Goal: Task Accomplishment & Management: Manage account settings

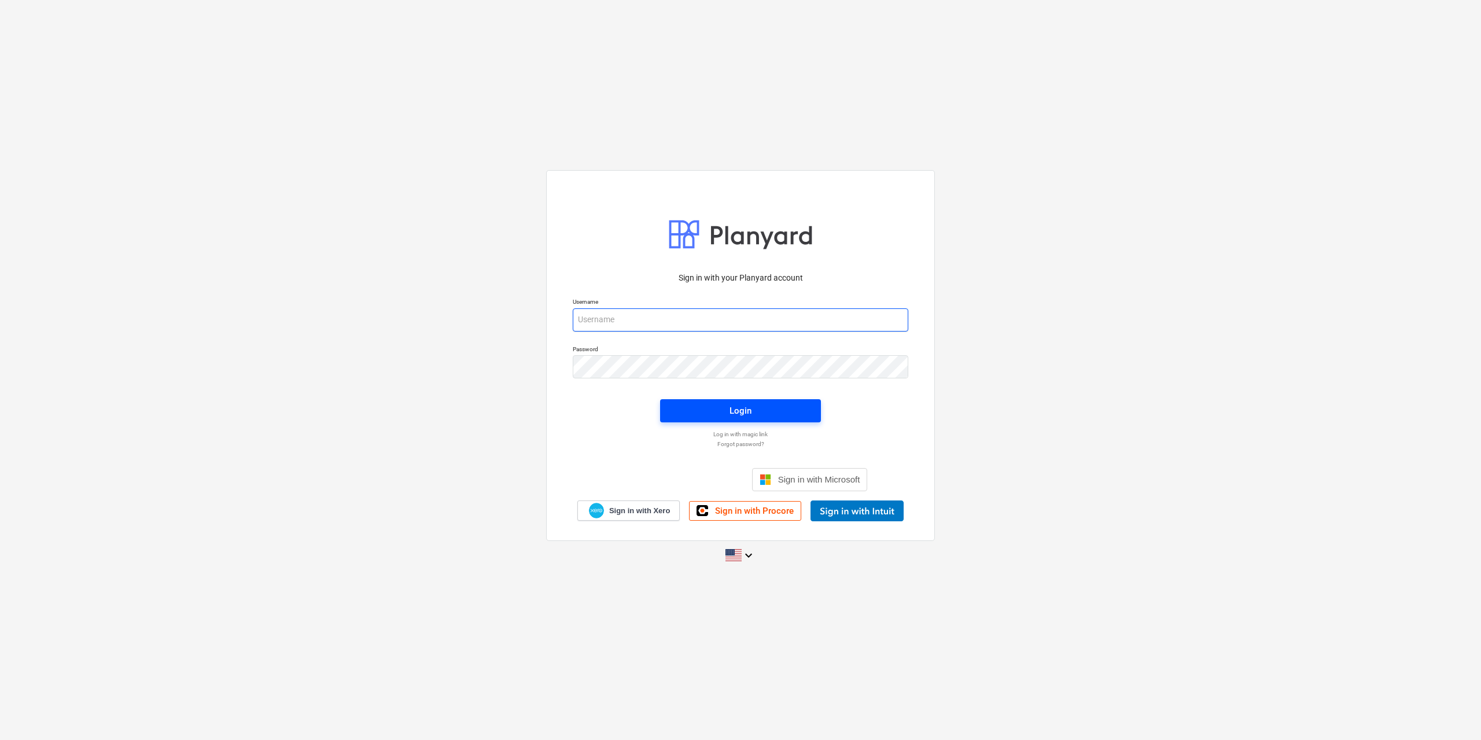
type input "[EMAIL_ADDRESS][DOMAIN_NAME]"
click at [742, 407] on div "Login" at bounding box center [741, 410] width 22 height 15
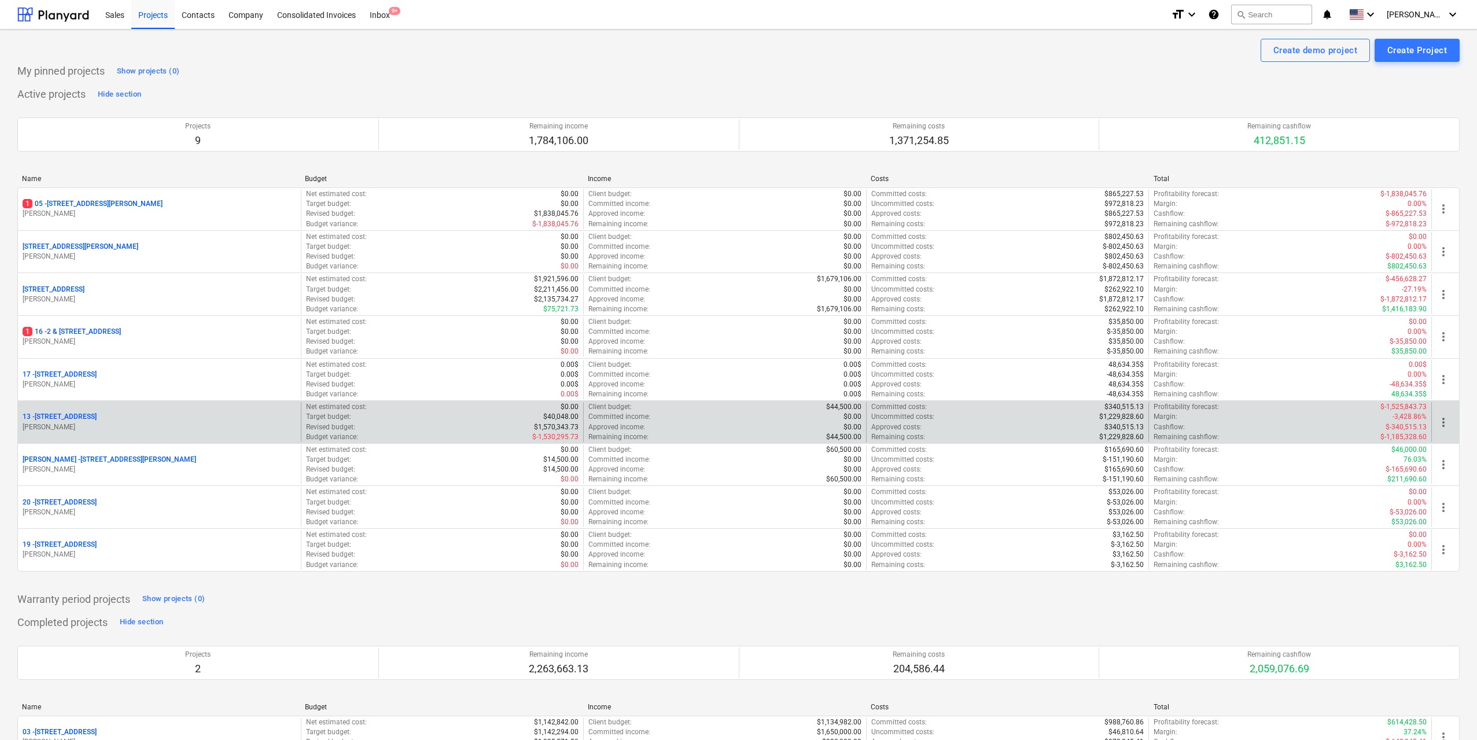
click at [143, 414] on div "[STREET_ADDRESS]" at bounding box center [160, 417] width 274 height 10
click at [174, 424] on p "[PERSON_NAME]" at bounding box center [160, 427] width 274 height 10
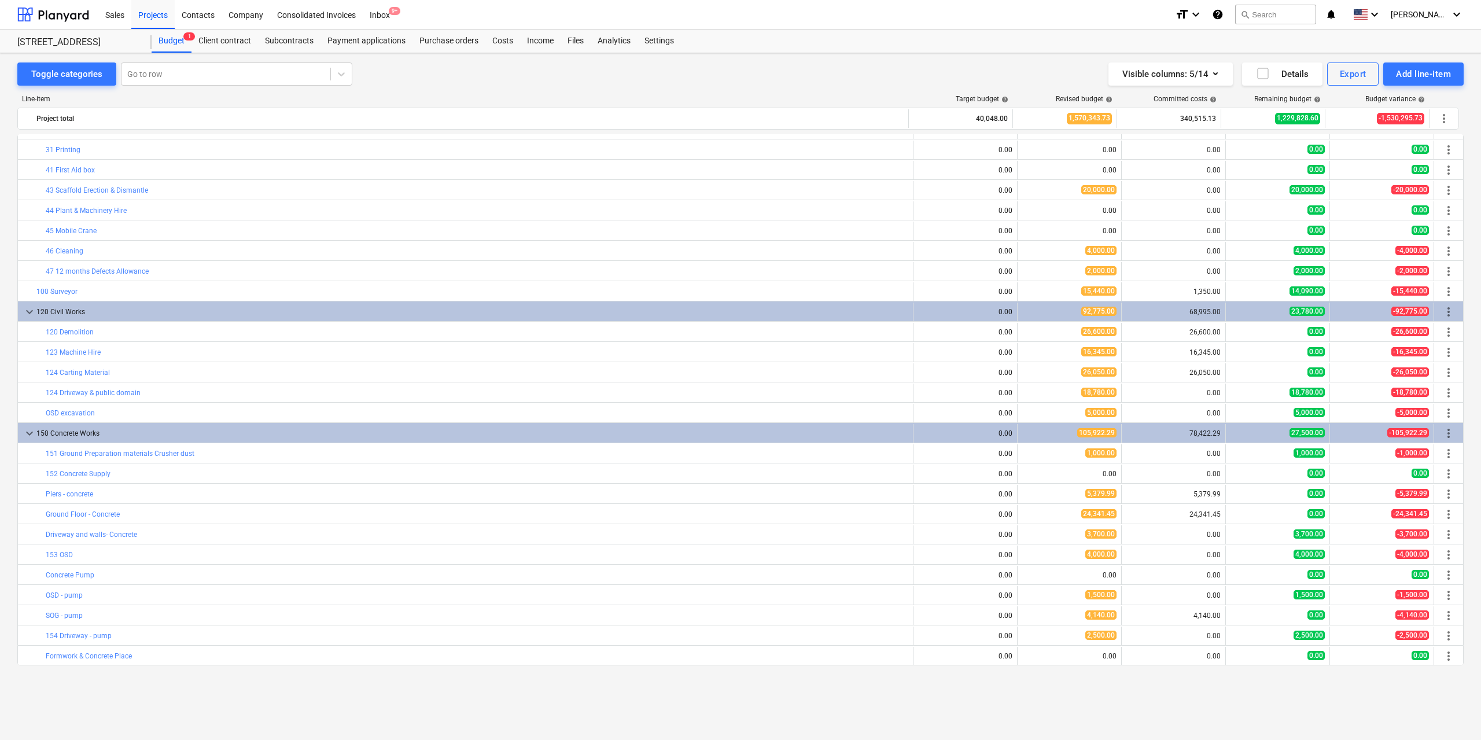
scroll to position [377, 0]
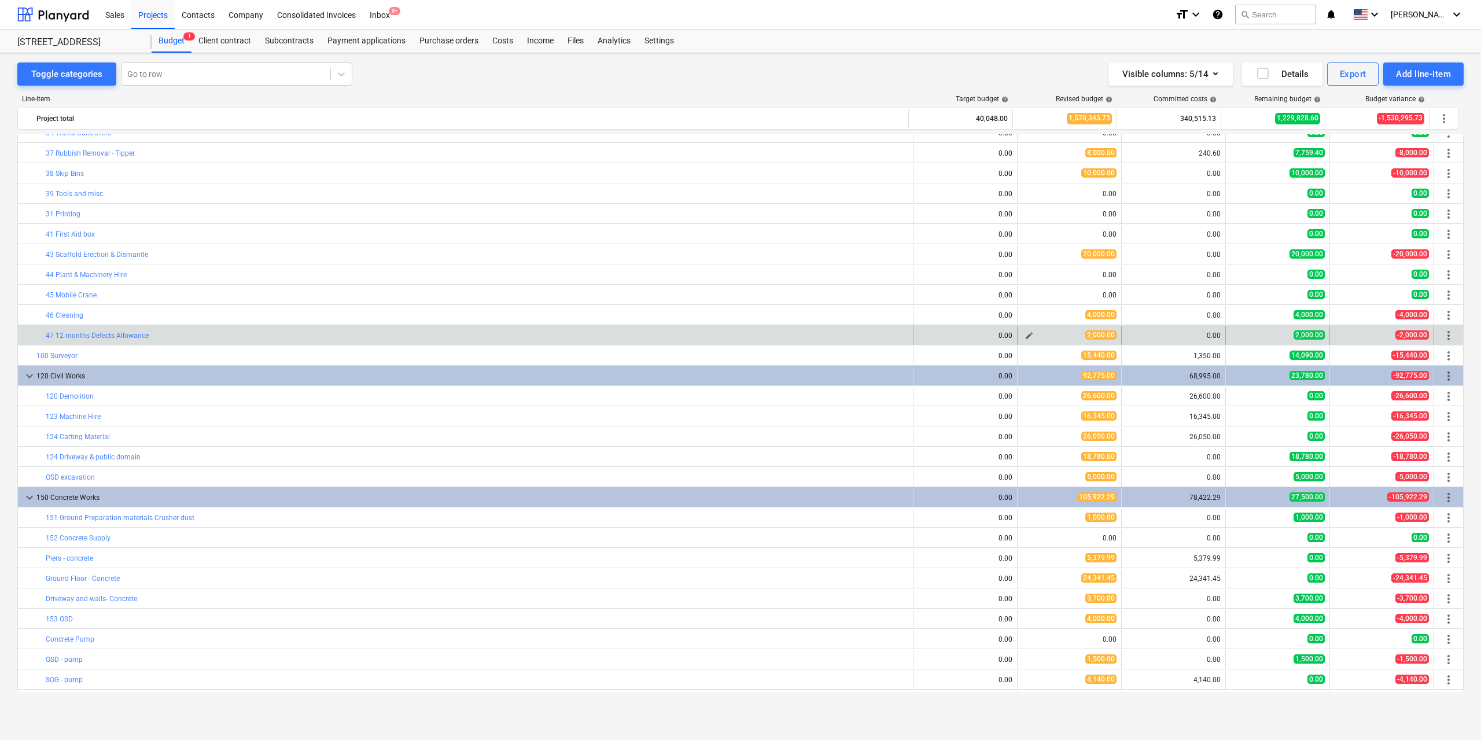
click at [1022, 336] on button "edit" at bounding box center [1029, 336] width 14 height 14
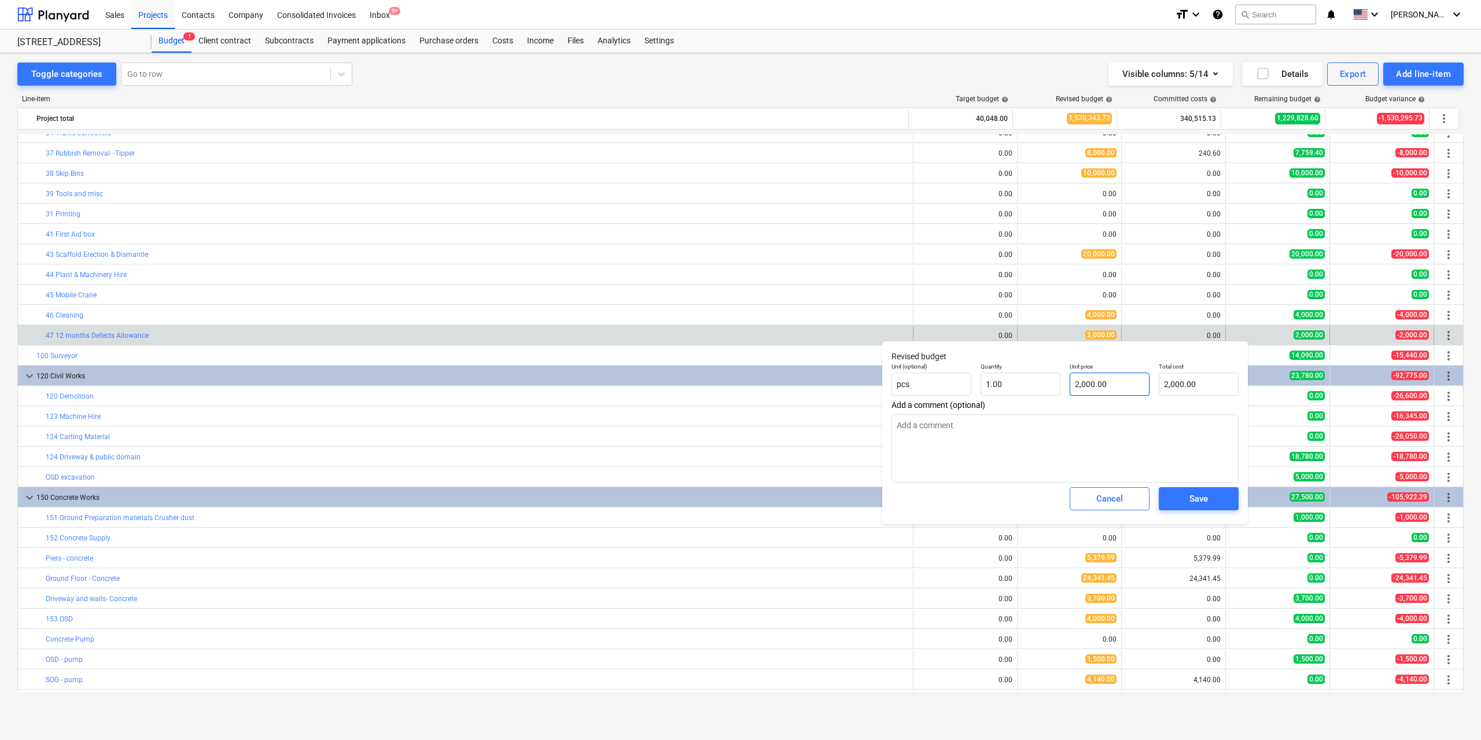
type input "2000"
click at [1113, 382] on input "2000" at bounding box center [1110, 384] width 80 height 23
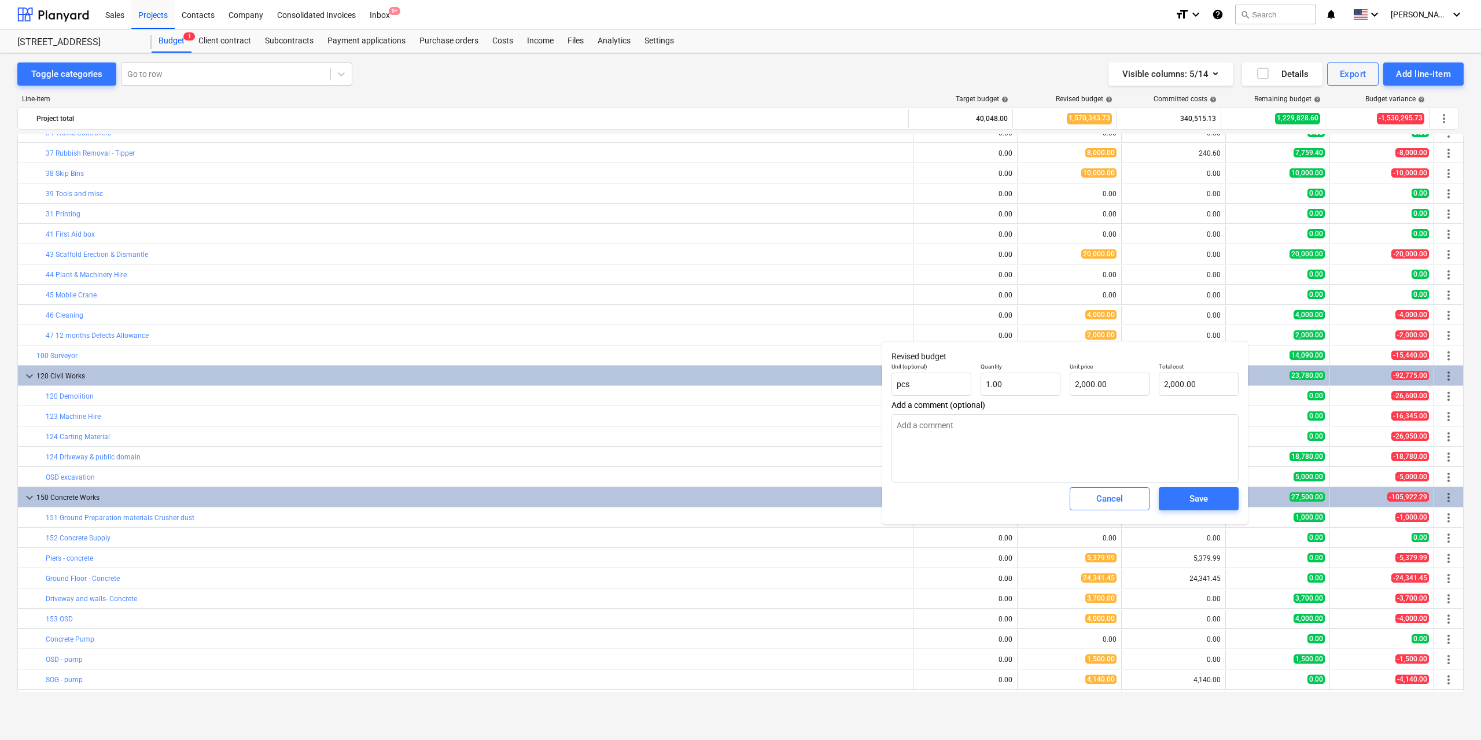
type textarea "x"
type input "2000"
click at [1113, 382] on input "2000" at bounding box center [1110, 384] width 80 height 23
click at [1125, 506] on span "Cancel" at bounding box center [1109, 498] width 51 height 15
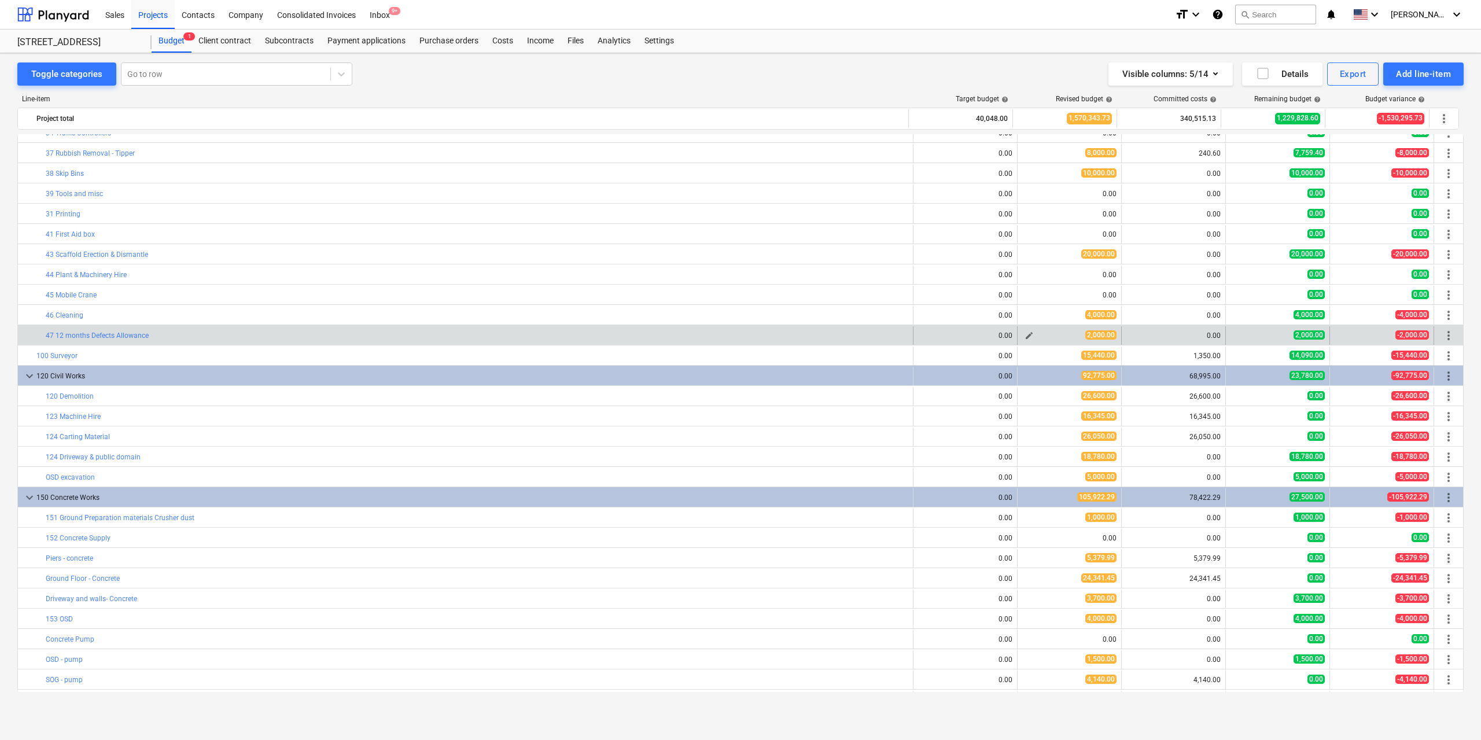
click at [1025, 334] on span "edit" at bounding box center [1029, 335] width 9 height 9
type textarea "x"
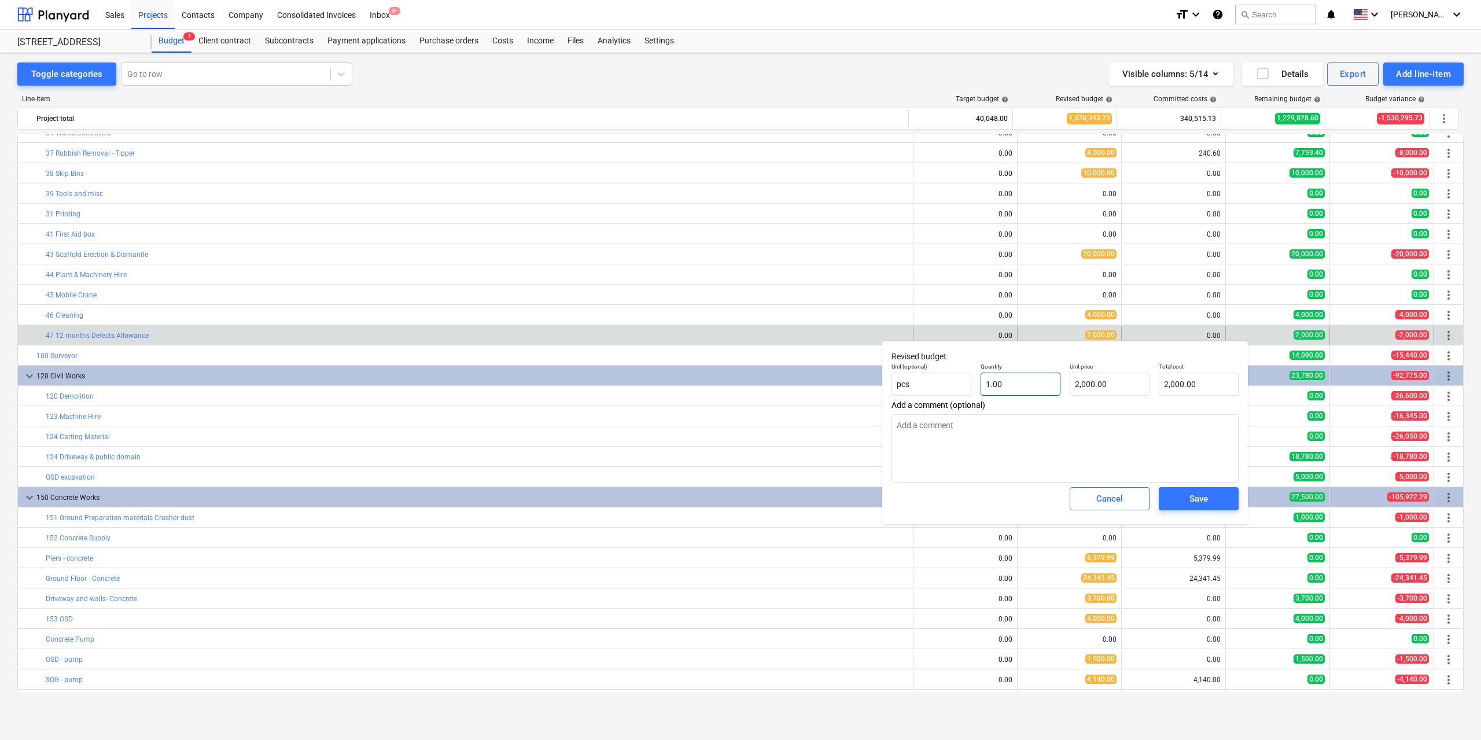
type input "1"
click at [1032, 392] on input "1" at bounding box center [1021, 384] width 80 height 23
drag, startPoint x: 1030, startPoint y: 386, endPoint x: 949, endPoint y: 387, distance: 81.6
click at [949, 387] on div "Unit (optional) pcs Quantity 1 Unit price 2,000.00 Total cost 2,000.00" at bounding box center [1065, 379] width 356 height 42
type textarea "x"
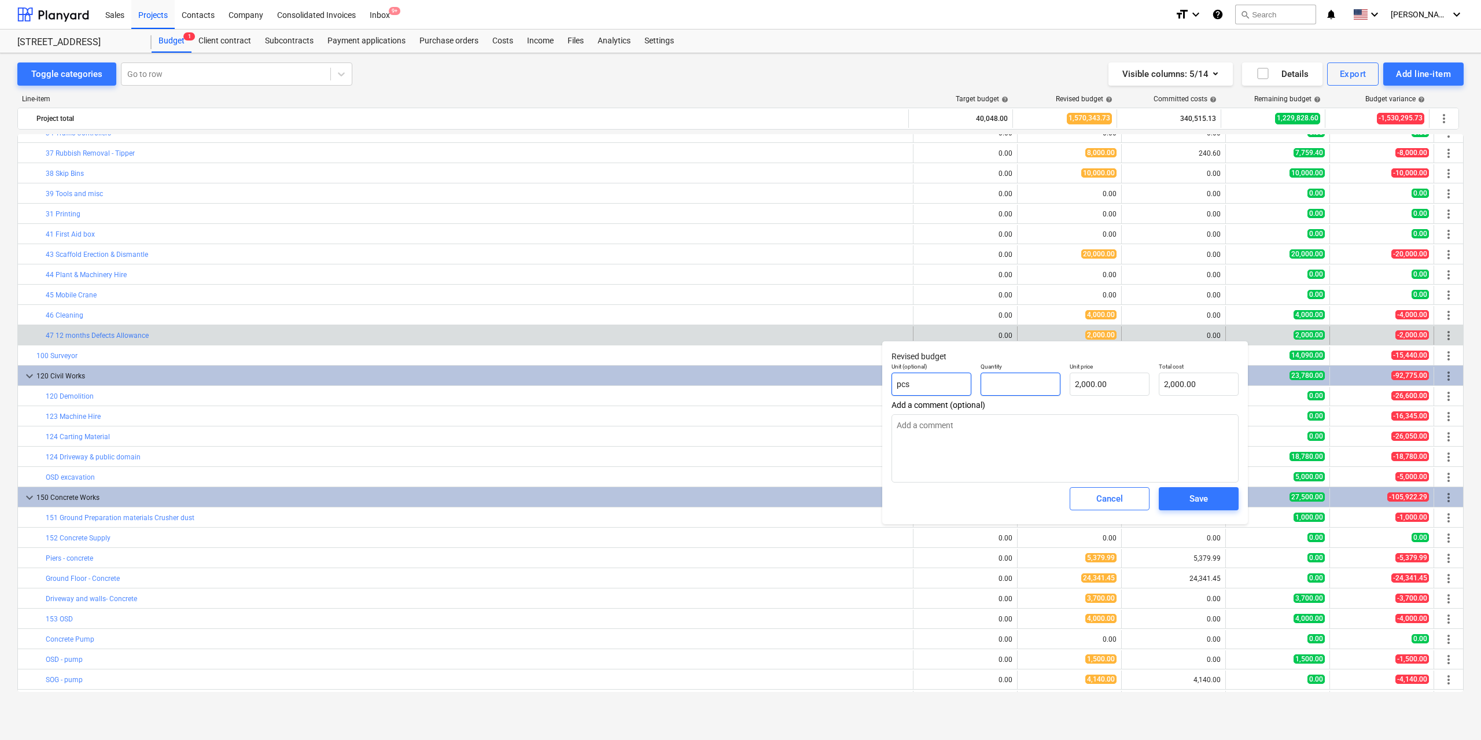
type input "0.00"
type textarea "x"
type input "0"
type textarea "x"
type input "0.00"
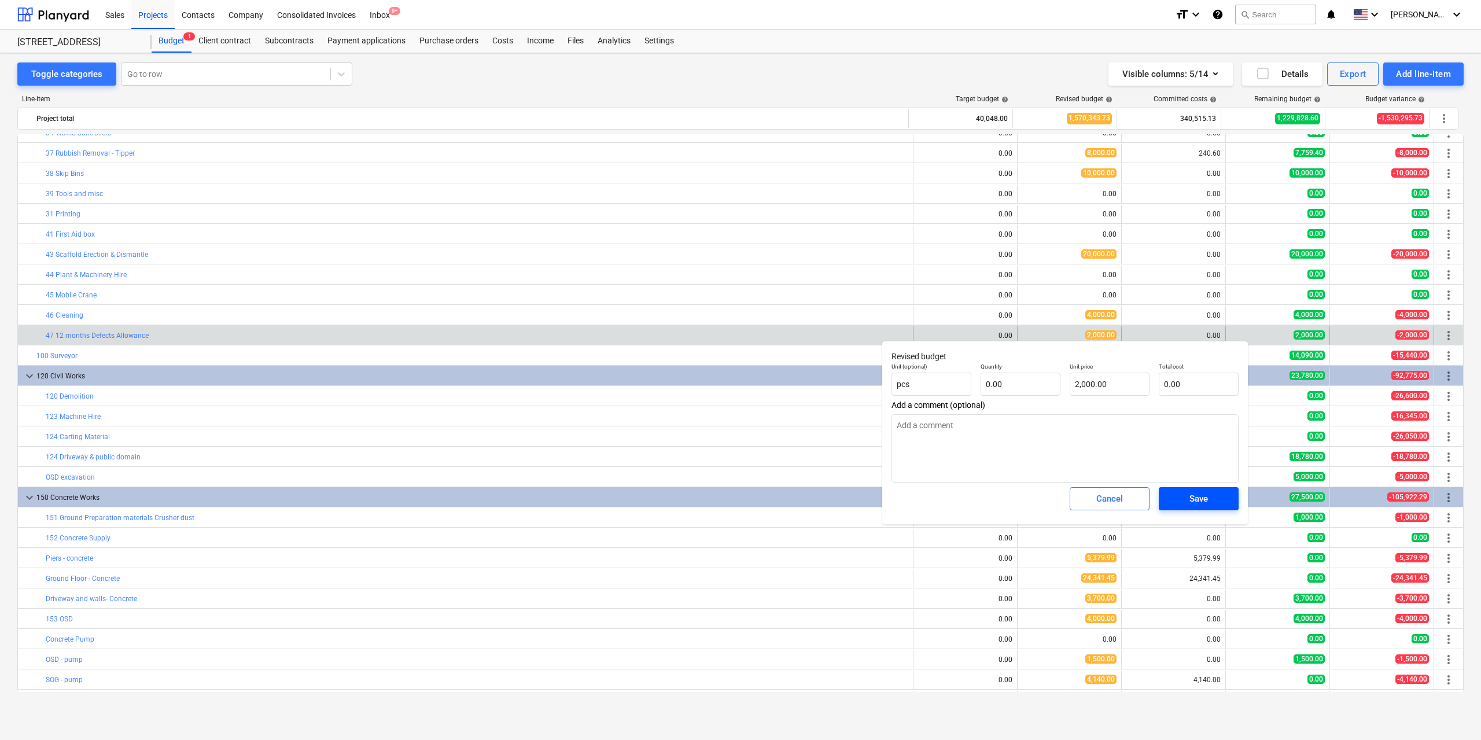
click at [1191, 497] on div "Save" at bounding box center [1198, 498] width 19 height 15
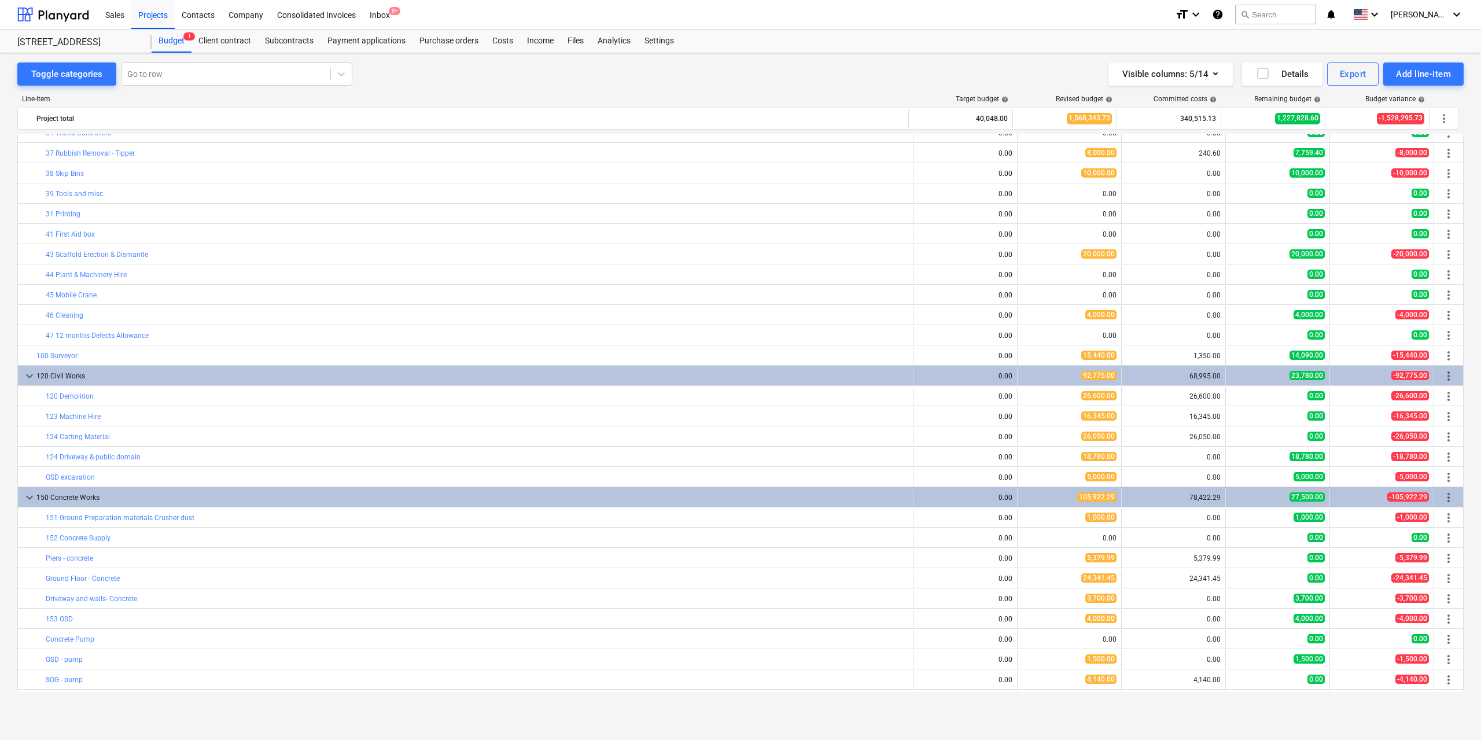
click at [1027, 313] on span "edit" at bounding box center [1029, 315] width 9 height 9
type textarea "x"
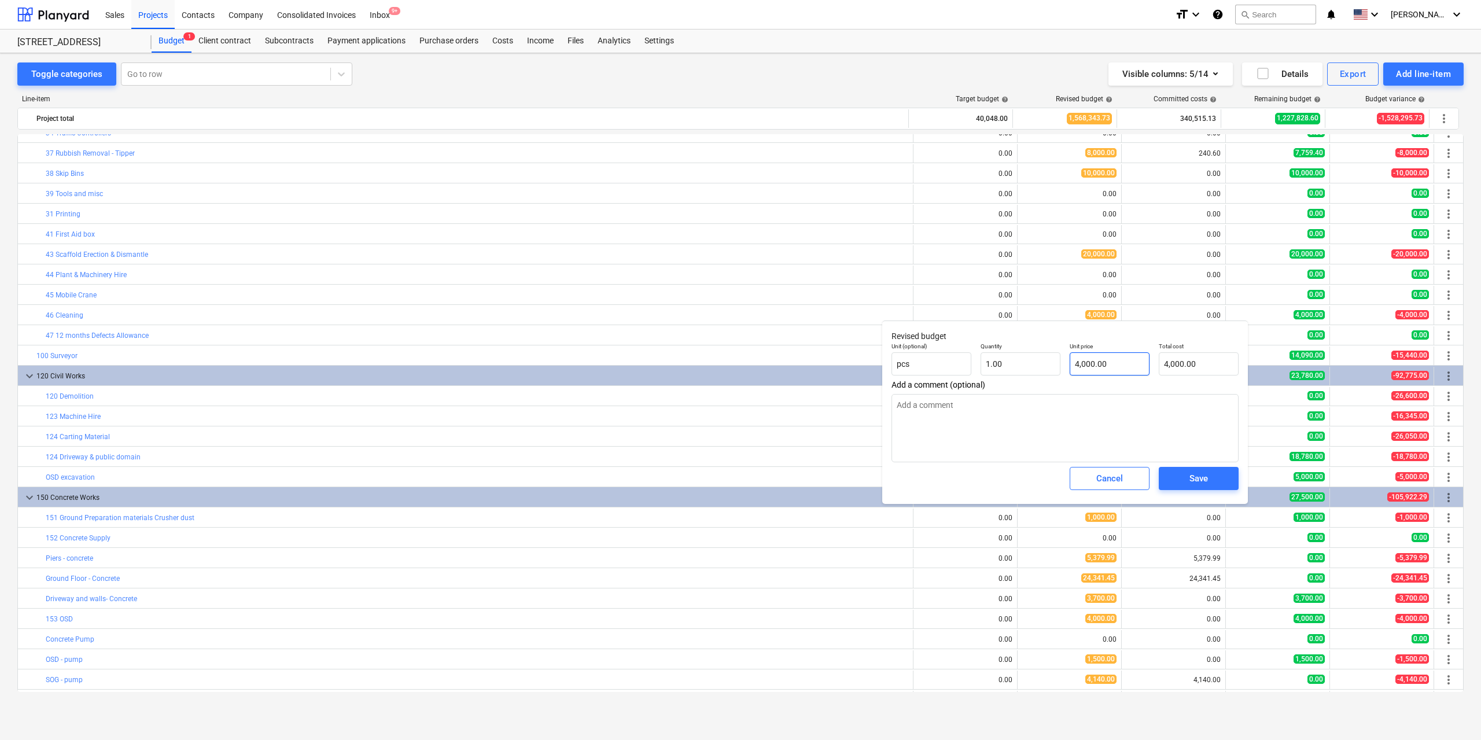
type input "4000"
click at [1092, 366] on input "4000" at bounding box center [1110, 363] width 80 height 23
type textarea "x"
type input "3"
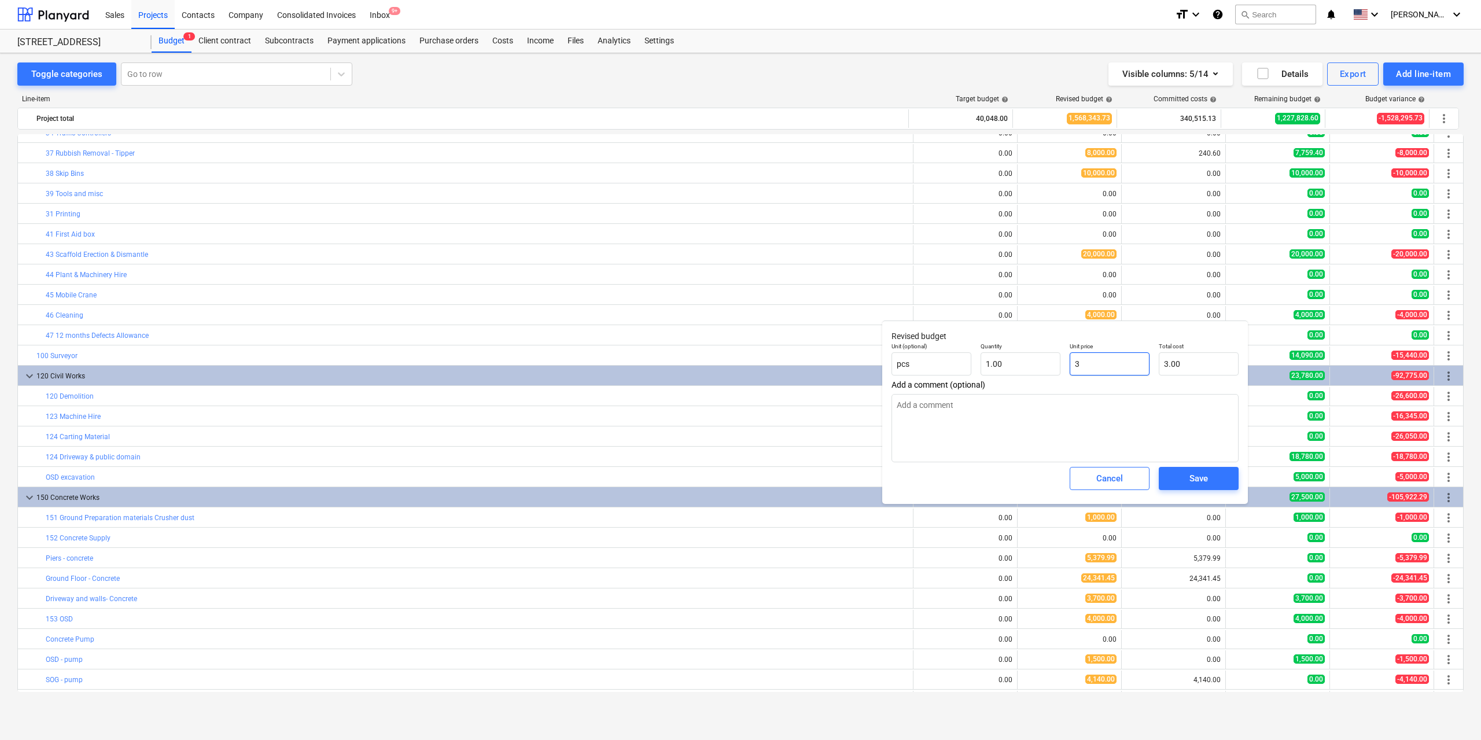
type input "3.00"
type textarea "x"
type input "3"
click at [1092, 366] on input "3" at bounding box center [1110, 363] width 80 height 23
type textarea "x"
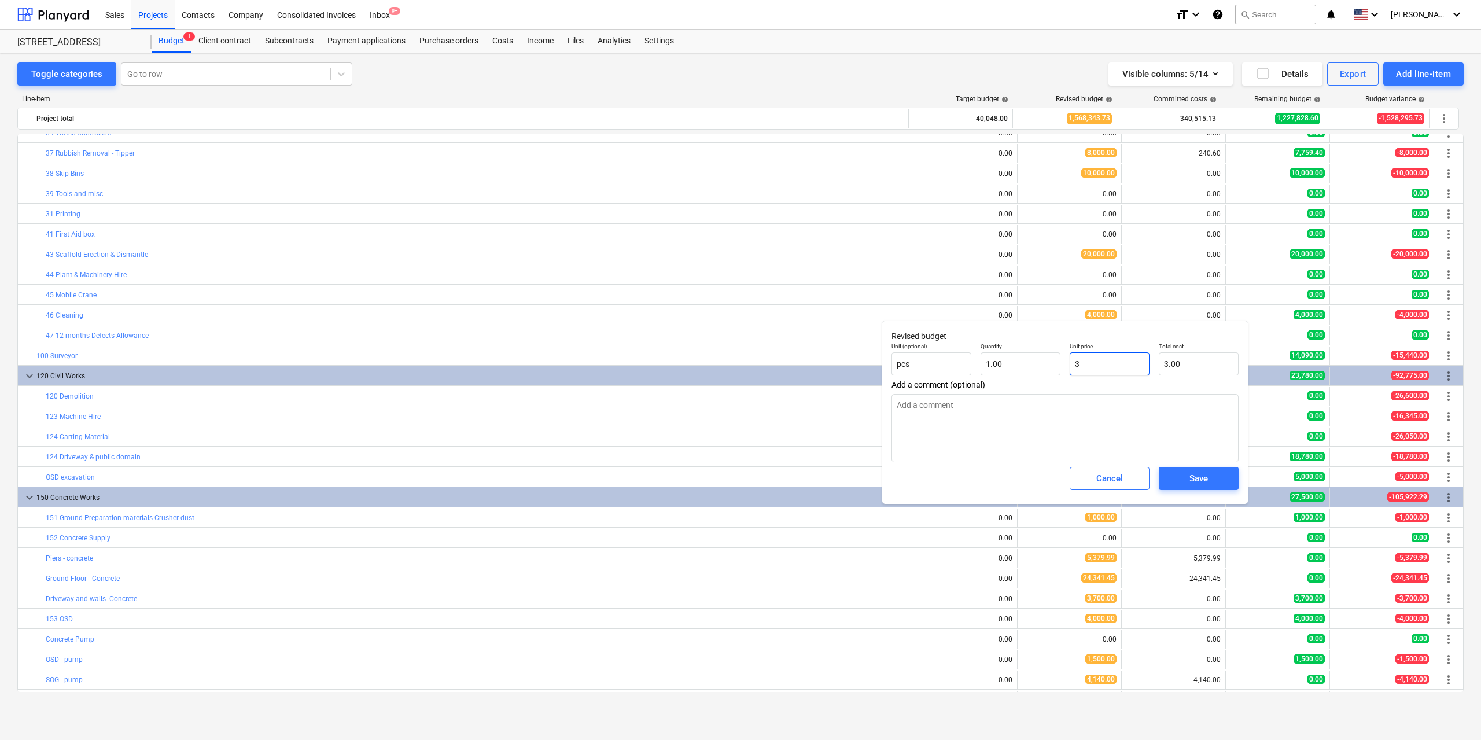
type input "38"
type input "38.00"
type textarea "x"
type input "380"
type input "380.00"
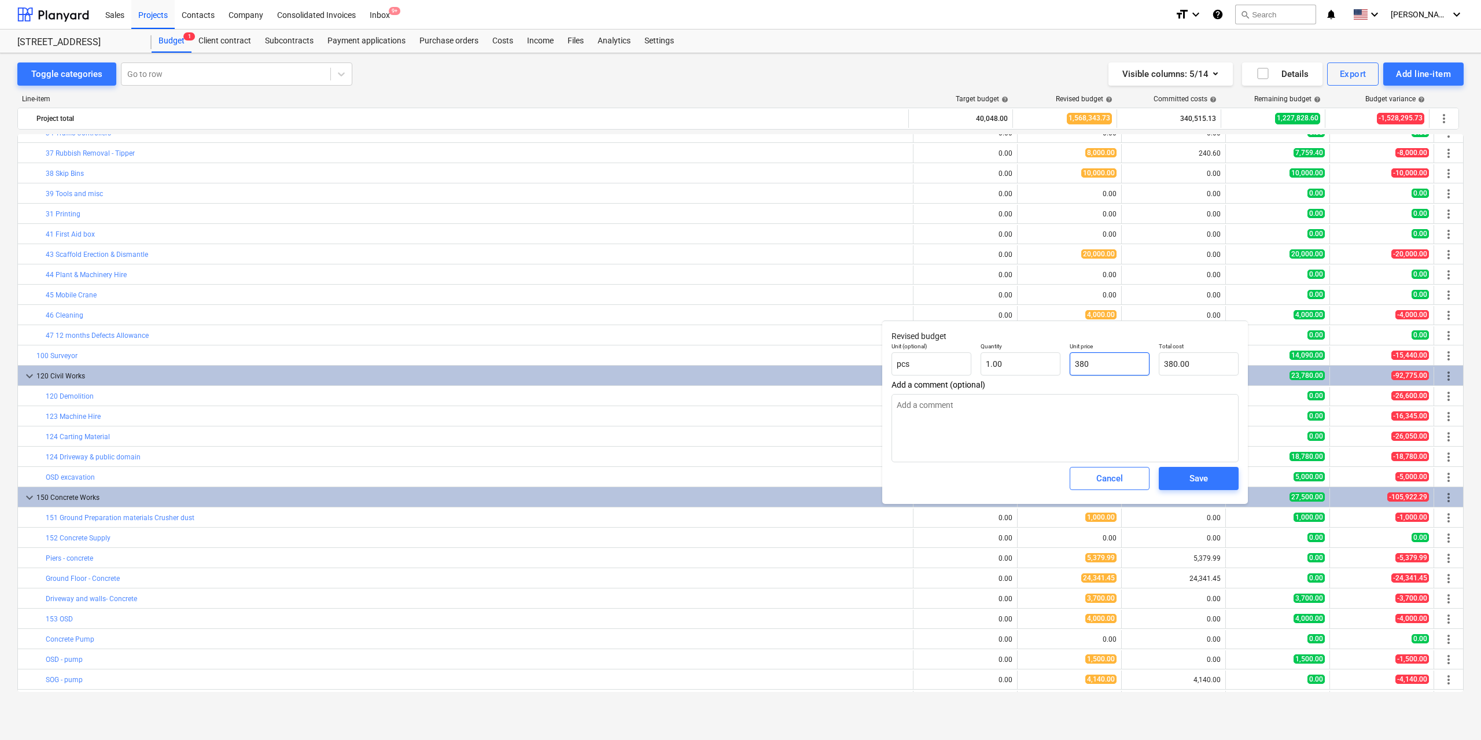
type textarea "x"
type input "3800"
type input "3,800.00"
type input "3800"
type textarea "x"
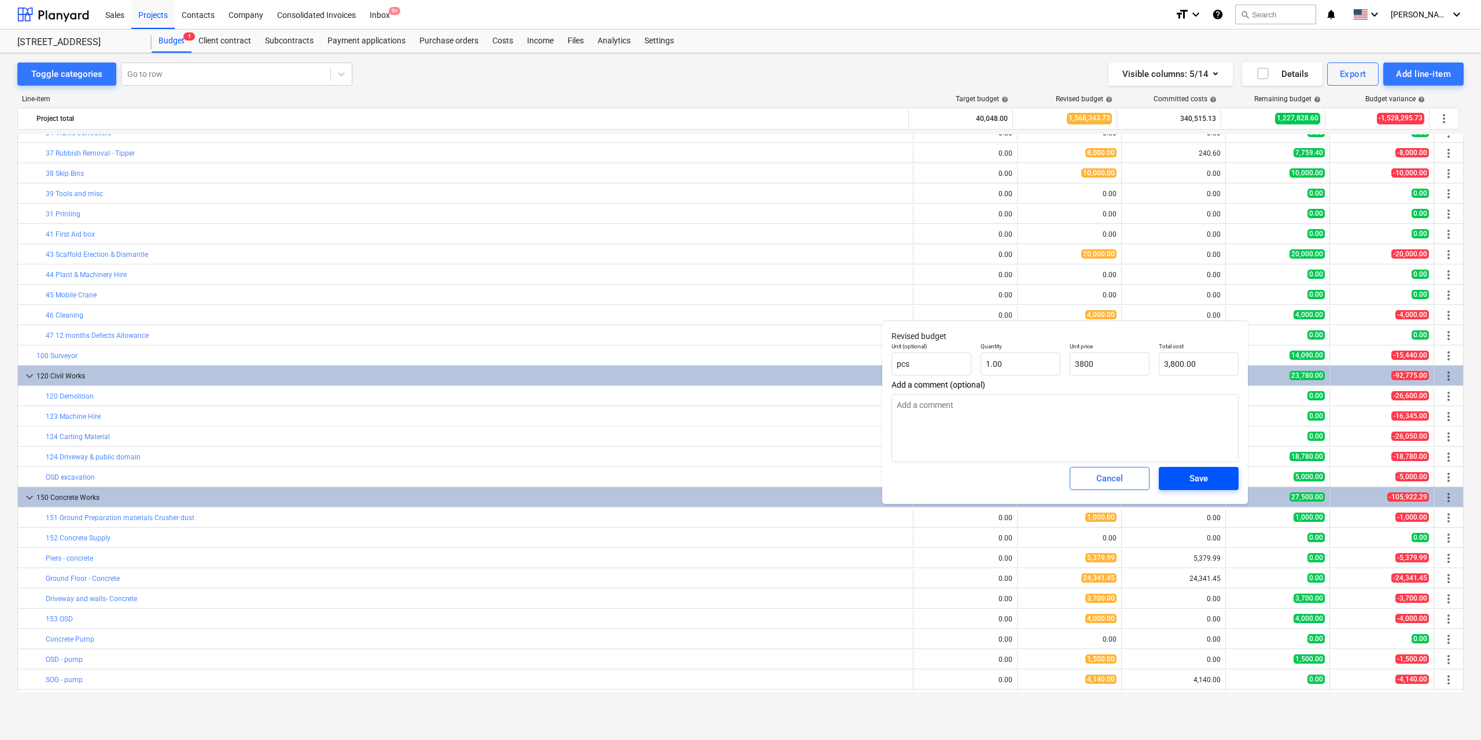
type input "3,800.00"
click at [1185, 474] on span "Save" at bounding box center [1199, 478] width 52 height 15
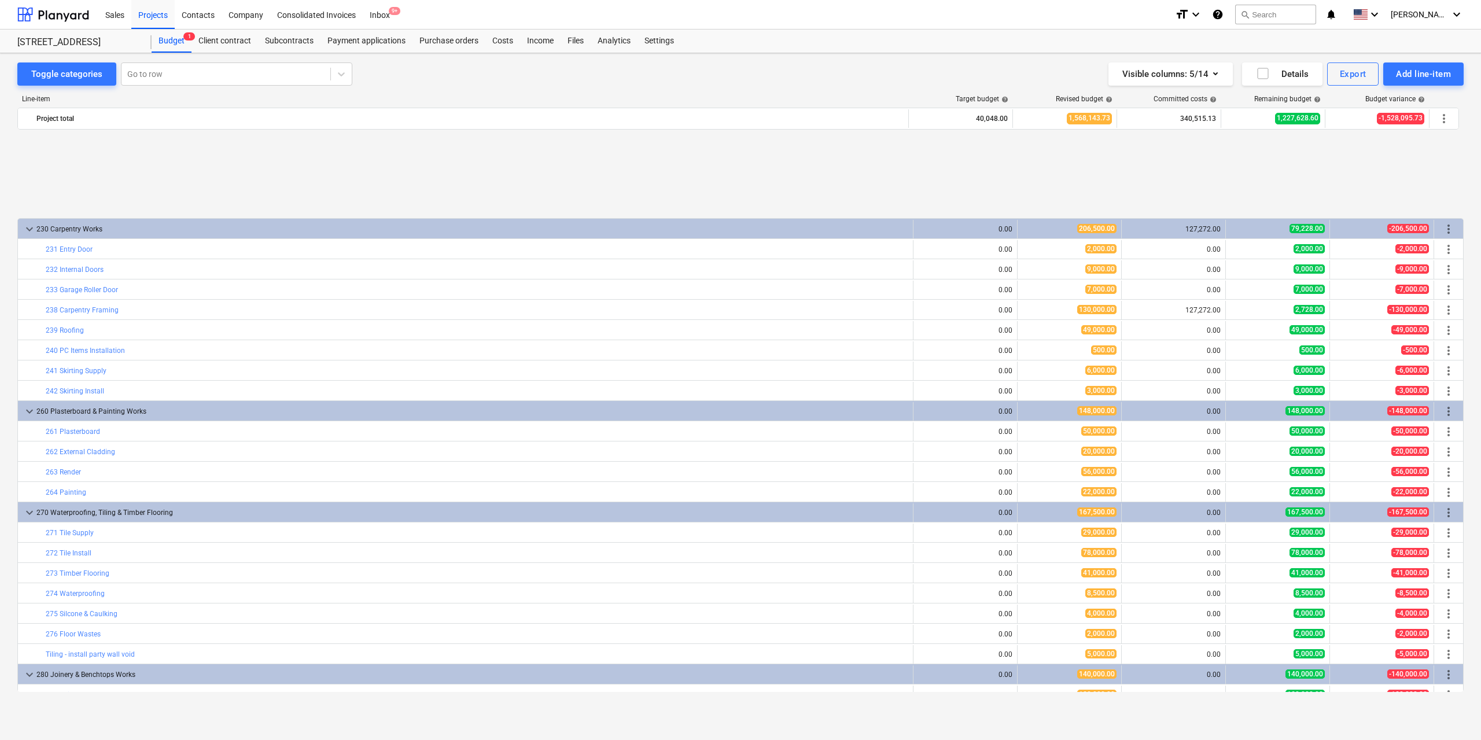
scroll to position [1388, 0]
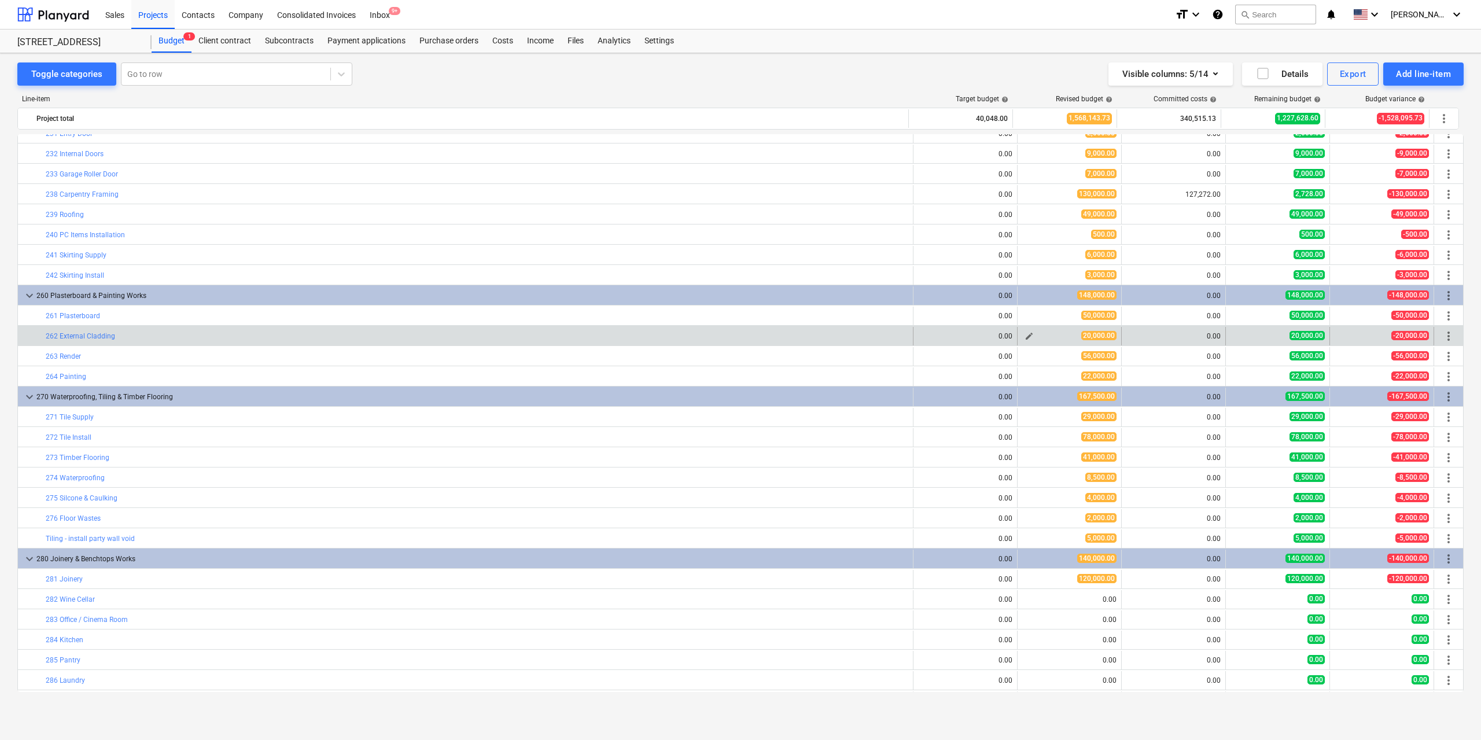
click at [1025, 335] on span "edit" at bounding box center [1029, 335] width 9 height 9
type textarea "x"
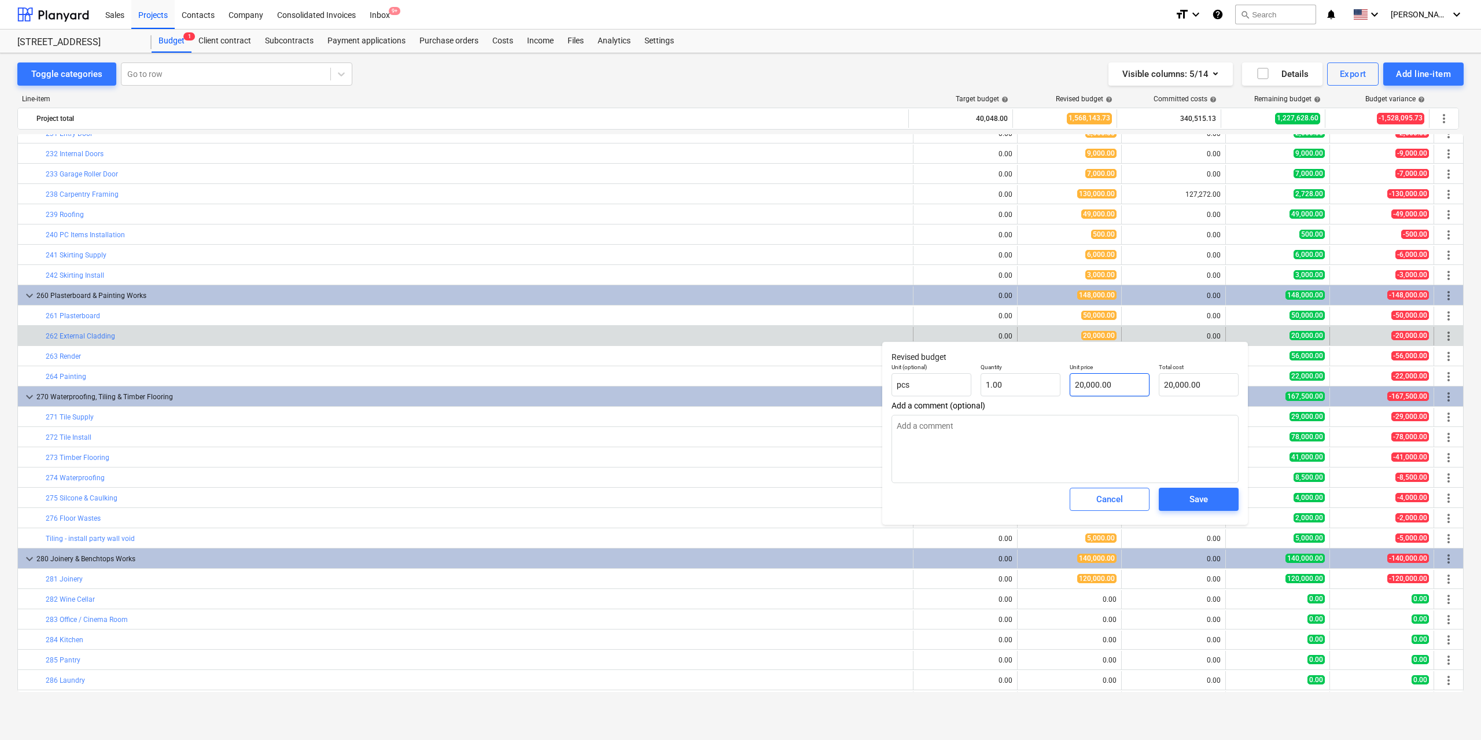
type input "20000"
click at [1089, 387] on input "20000" at bounding box center [1110, 384] width 80 height 23
type textarea "x"
type input "2"
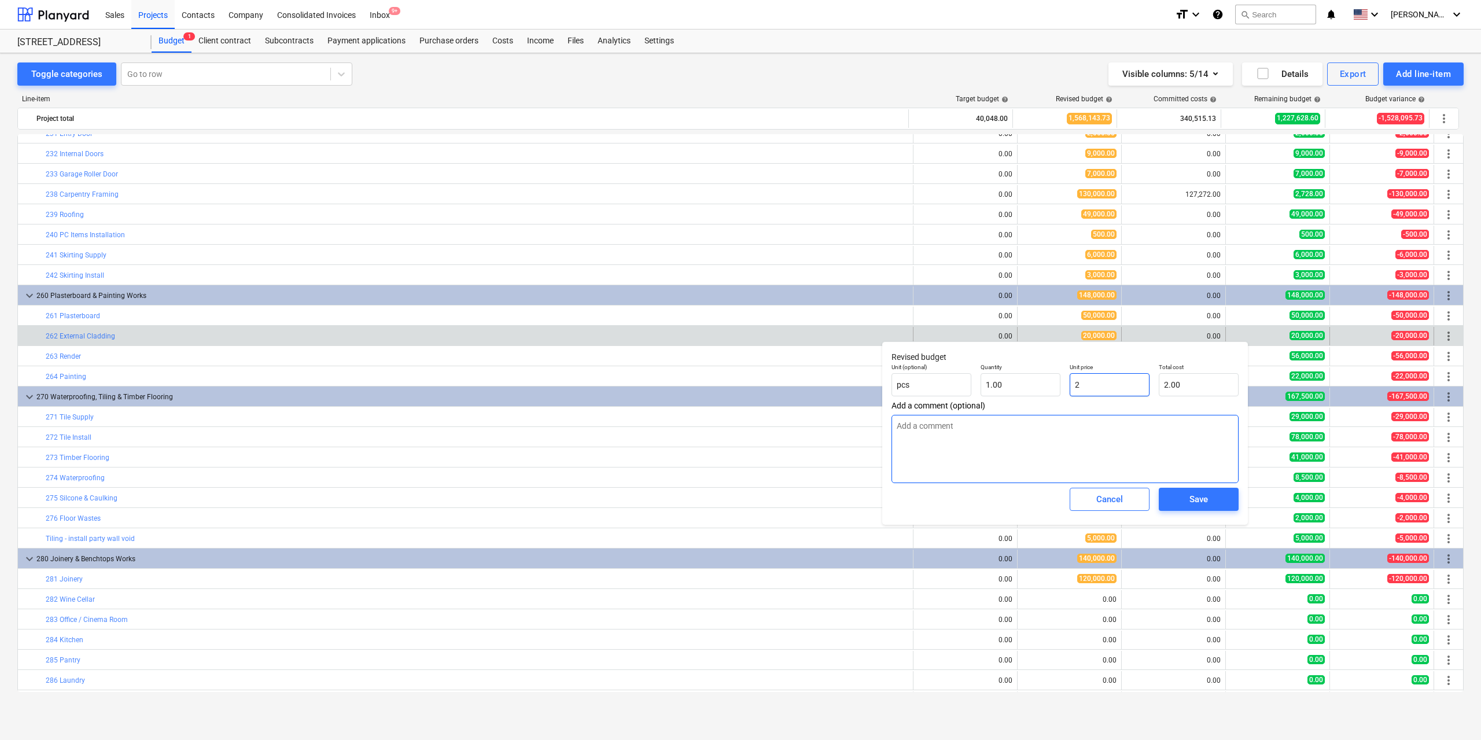
type input "2.00"
type input "24"
type textarea "x"
type input "24.00"
type textarea "x"
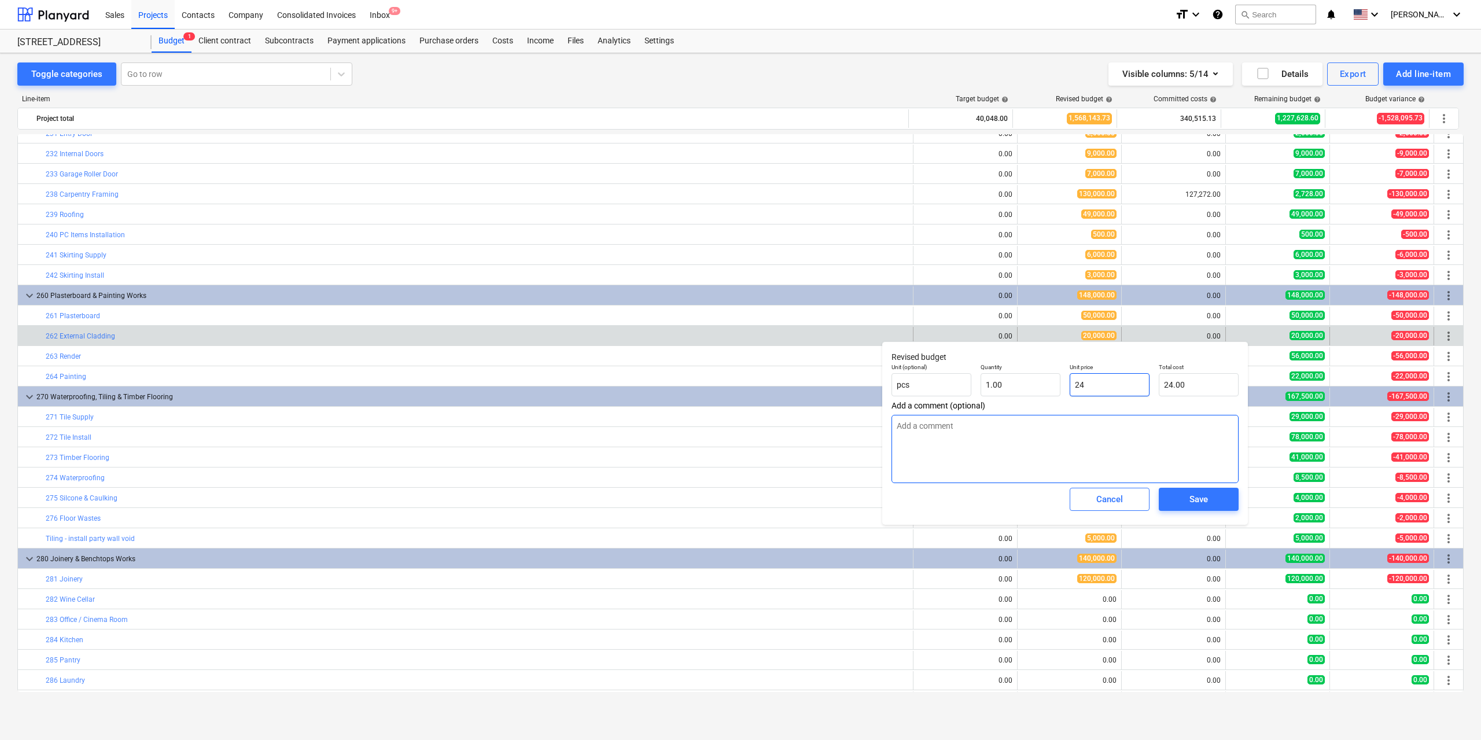
type input "240"
type input "240.00"
type textarea "x"
type input "2400"
type input "2,400.00"
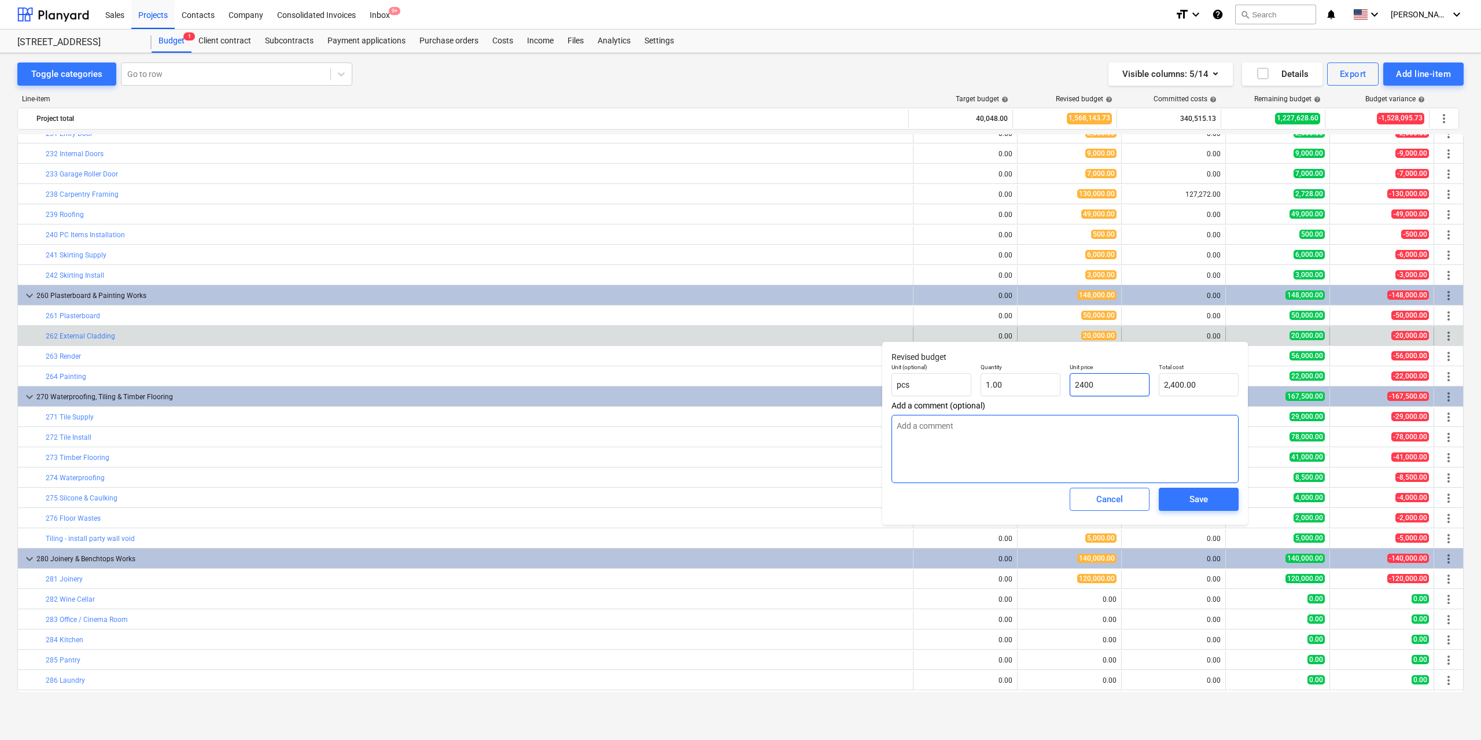
type textarea "x"
type input "24000"
type input "24,000.00"
type input "24000"
type textarea "x"
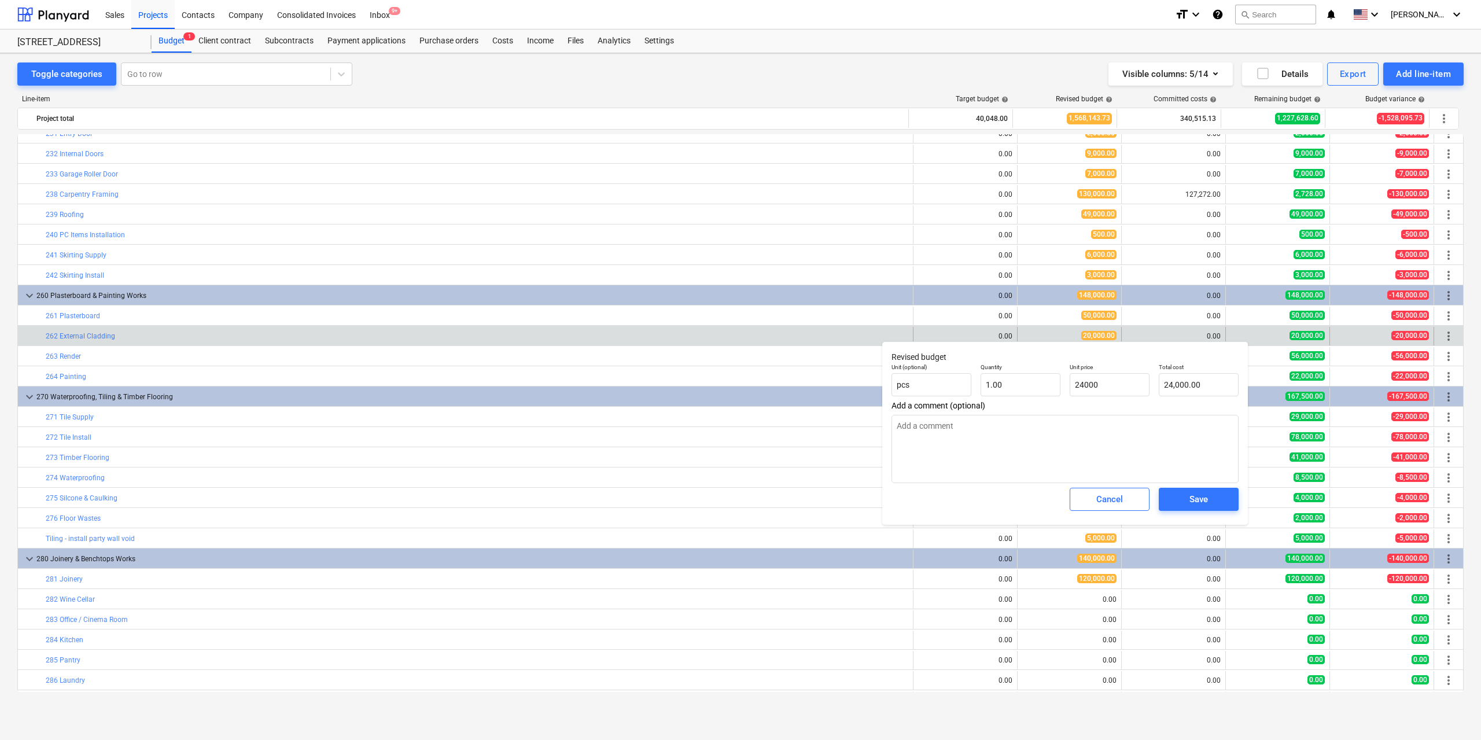
type input "24,000.00"
click at [1211, 513] on div "Save" at bounding box center [1198, 499] width 89 height 32
click at [1201, 500] on div "Save" at bounding box center [1198, 499] width 19 height 15
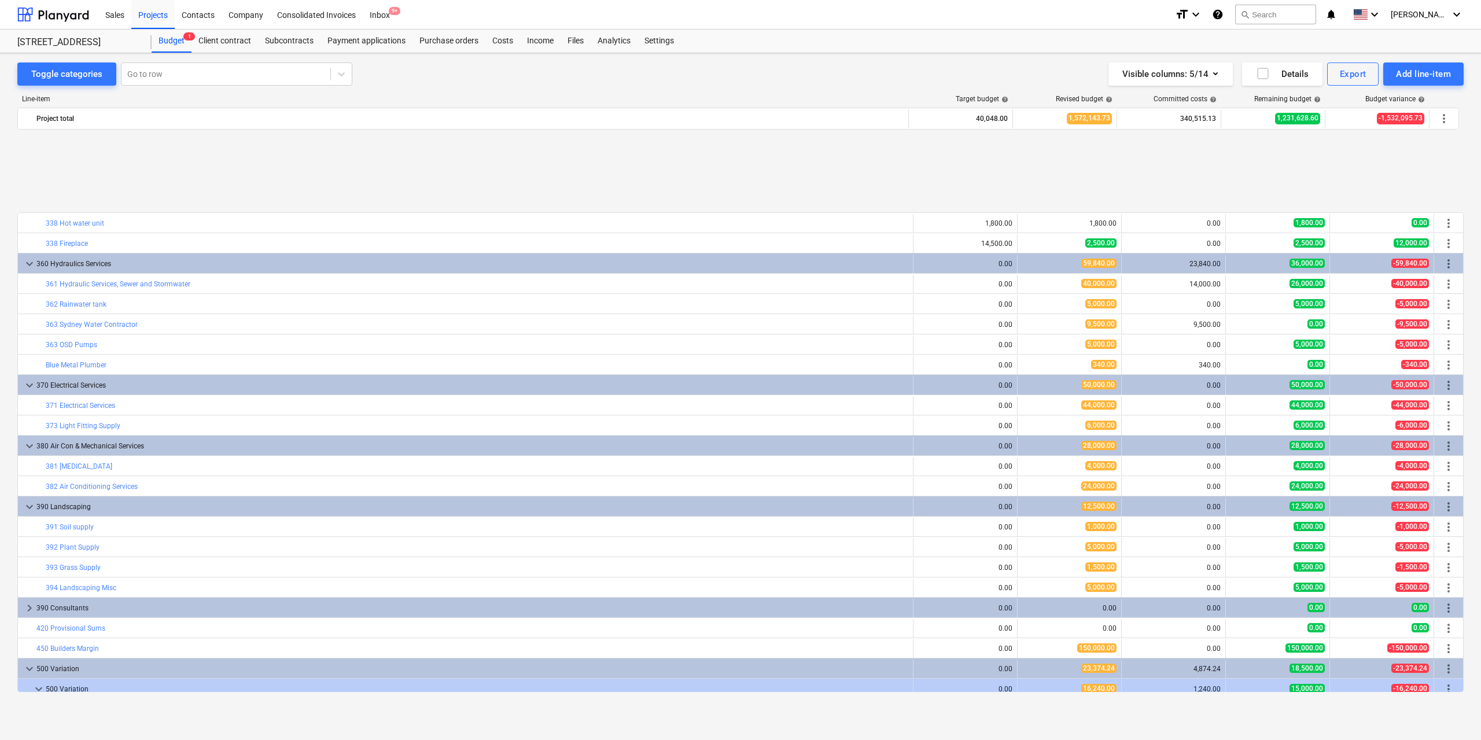
scroll to position [2885, 0]
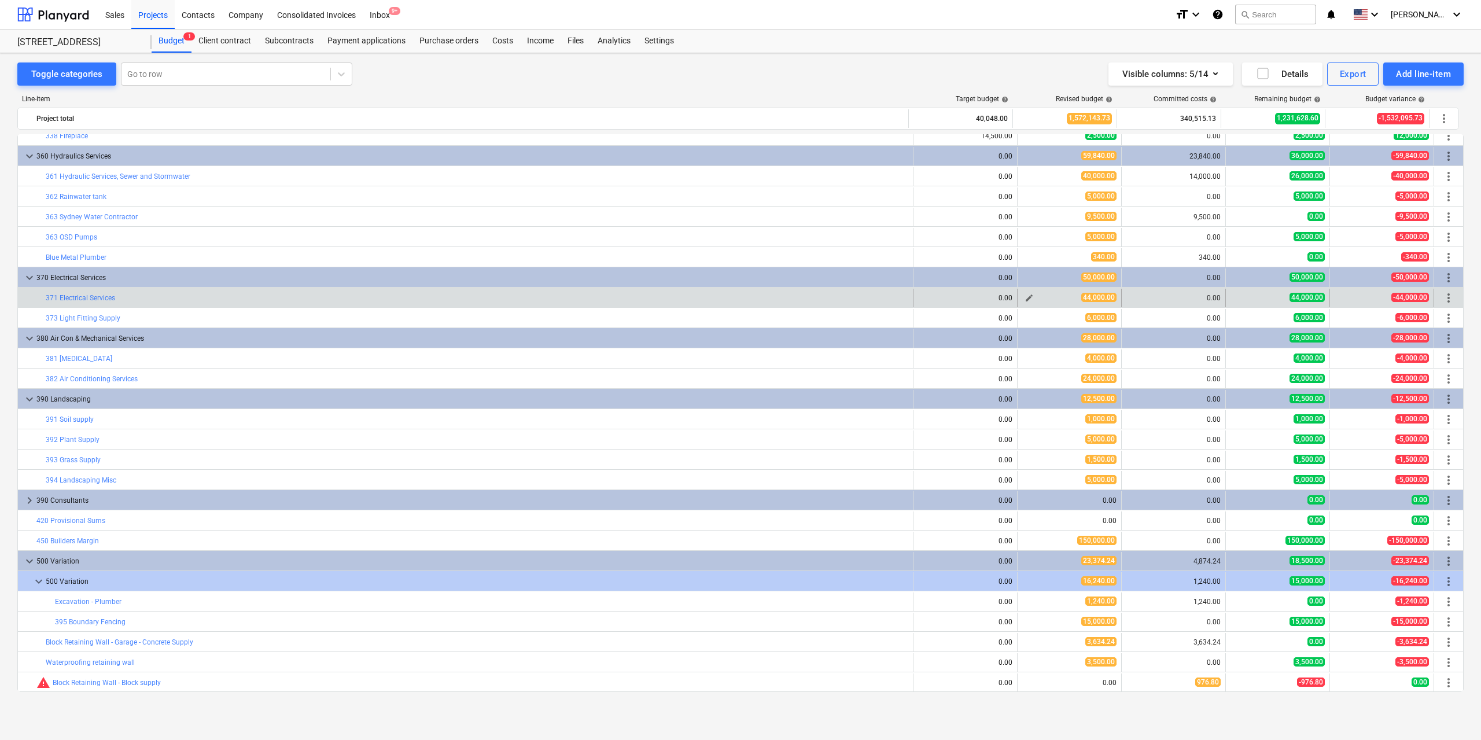
click at [1025, 297] on span "edit" at bounding box center [1029, 297] width 9 height 9
type textarea "x"
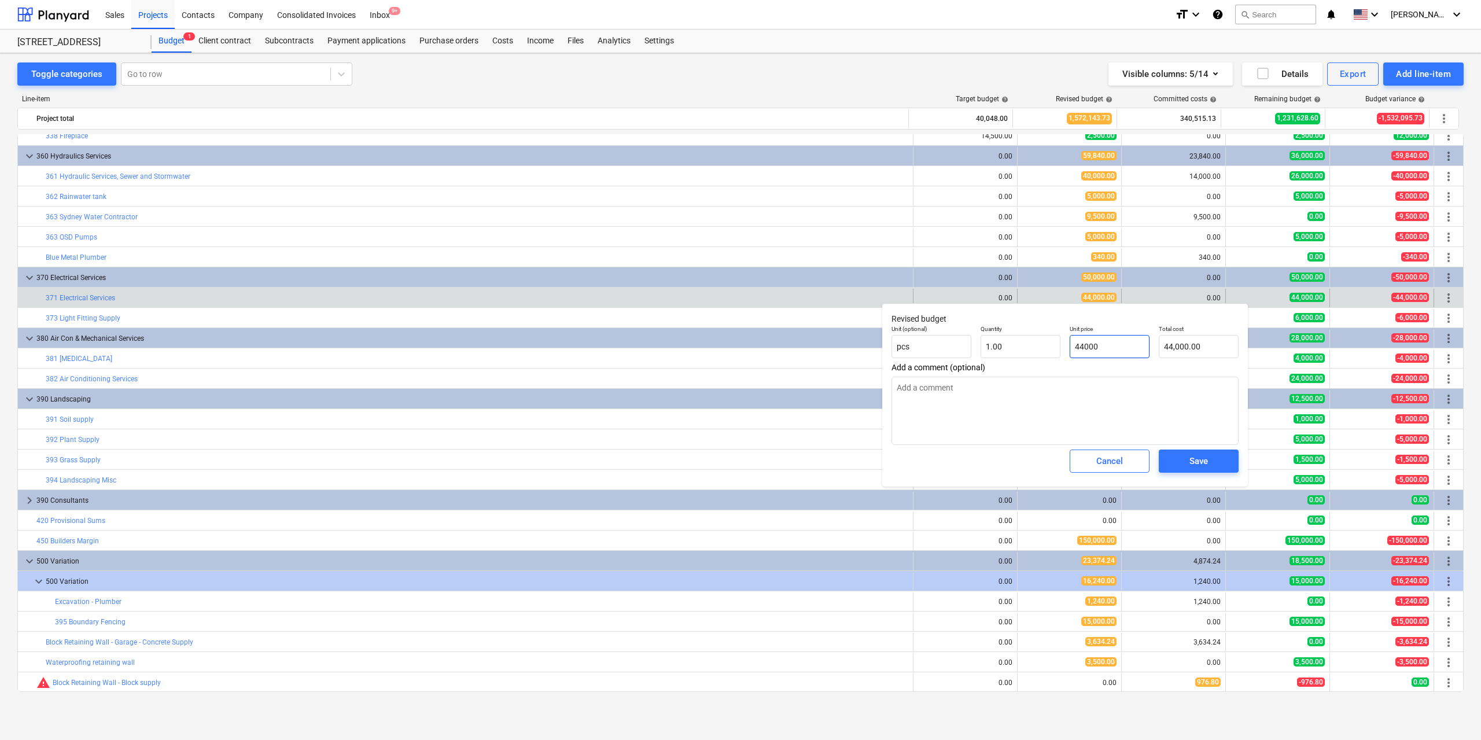
type input "44000"
click at [1108, 347] on input "44000" at bounding box center [1110, 346] width 80 height 23
type textarea "x"
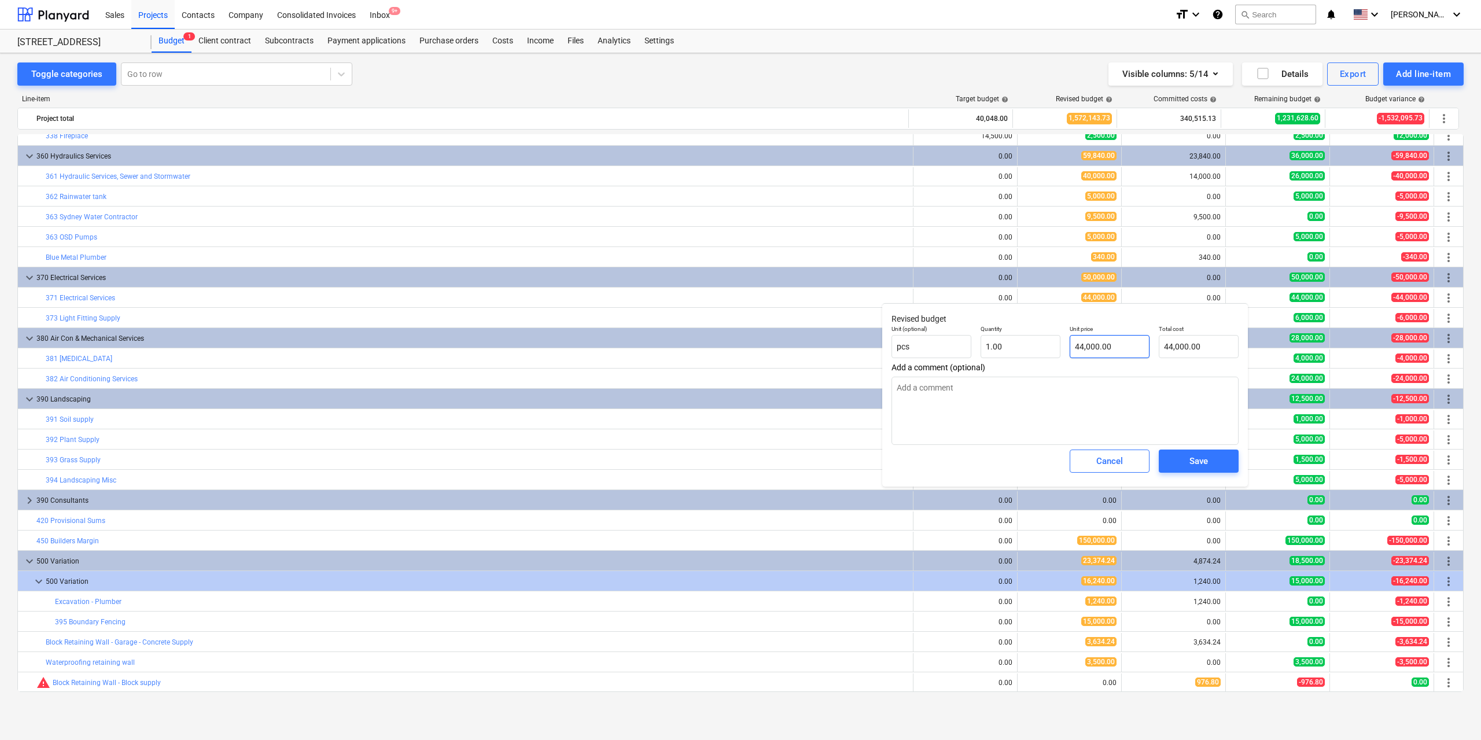
type input "44000"
click at [1115, 345] on input "44000" at bounding box center [1110, 346] width 80 height 23
type textarea "x"
type input "4400"
type input "4,400.00"
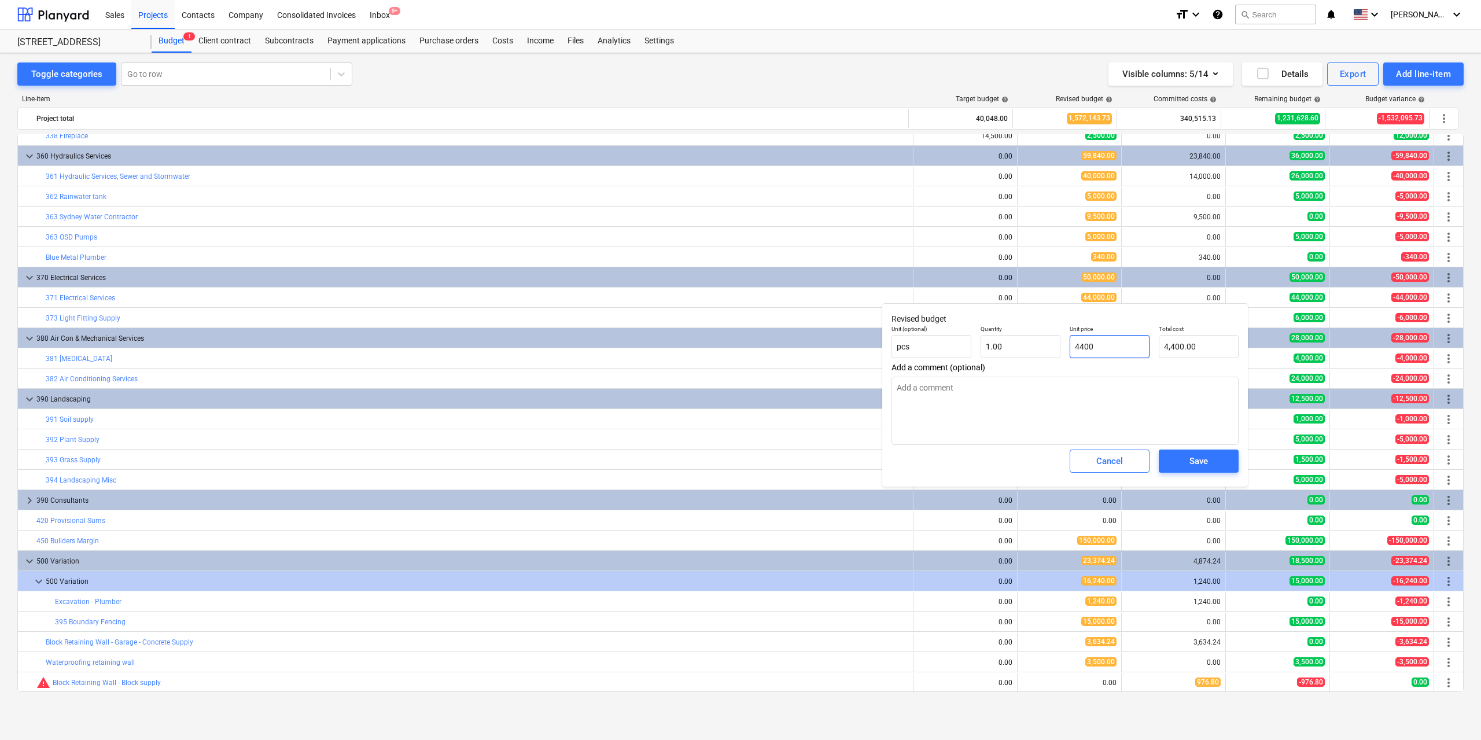
type textarea "x"
type input "440"
type input "440.00"
type textarea "x"
type input "44"
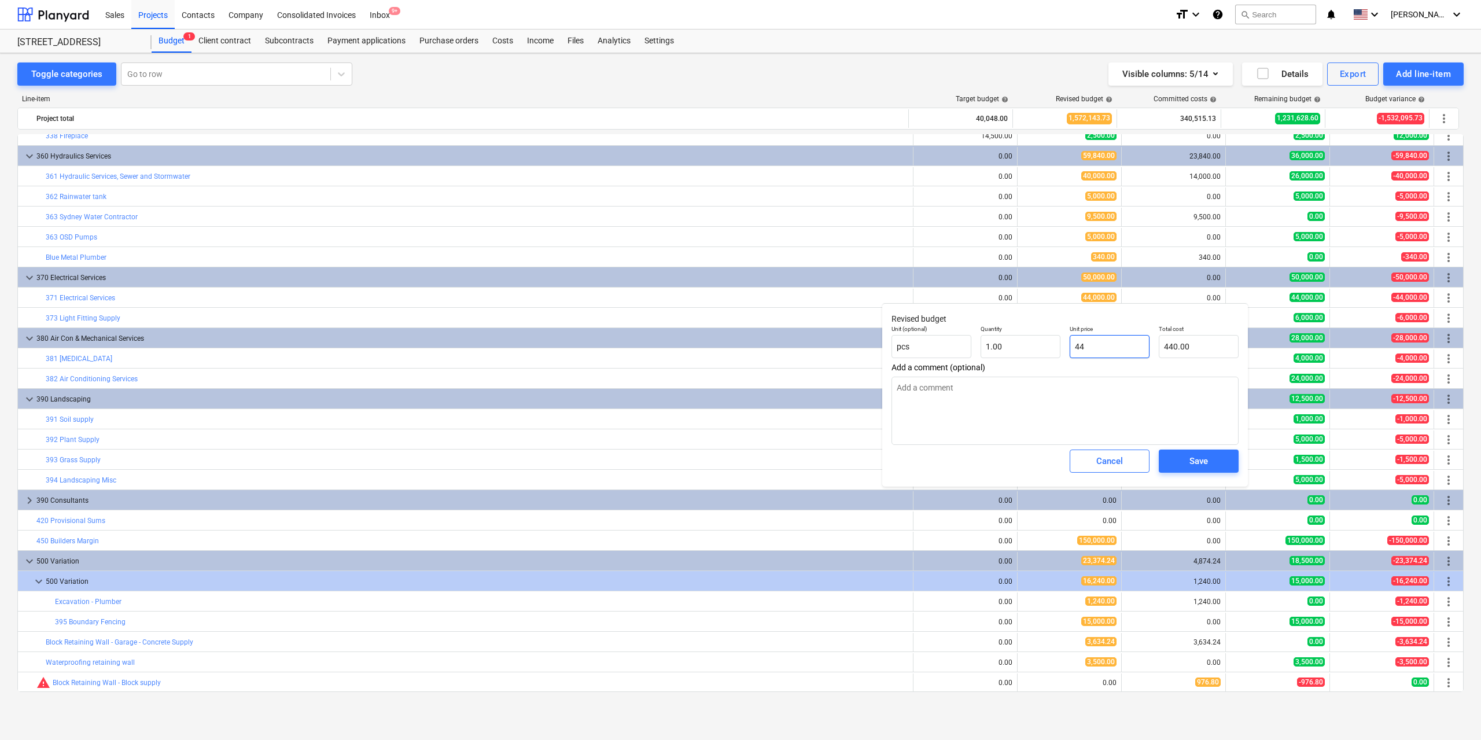
type input "44.00"
type textarea "x"
type input "446"
type input "446.00"
type textarea "x"
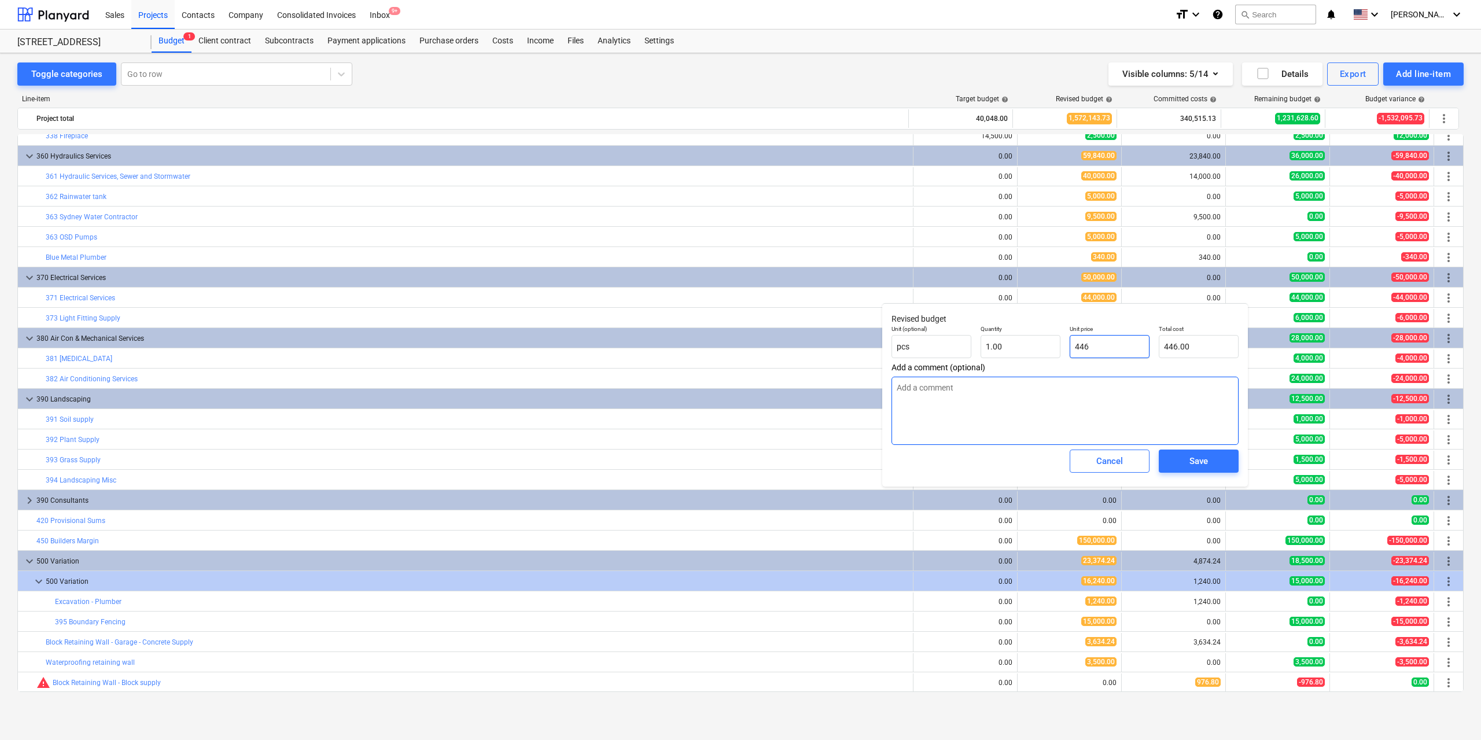
type input "4460"
type input "4,460.00"
type textarea "x"
type input "44600"
type input "44,600.00"
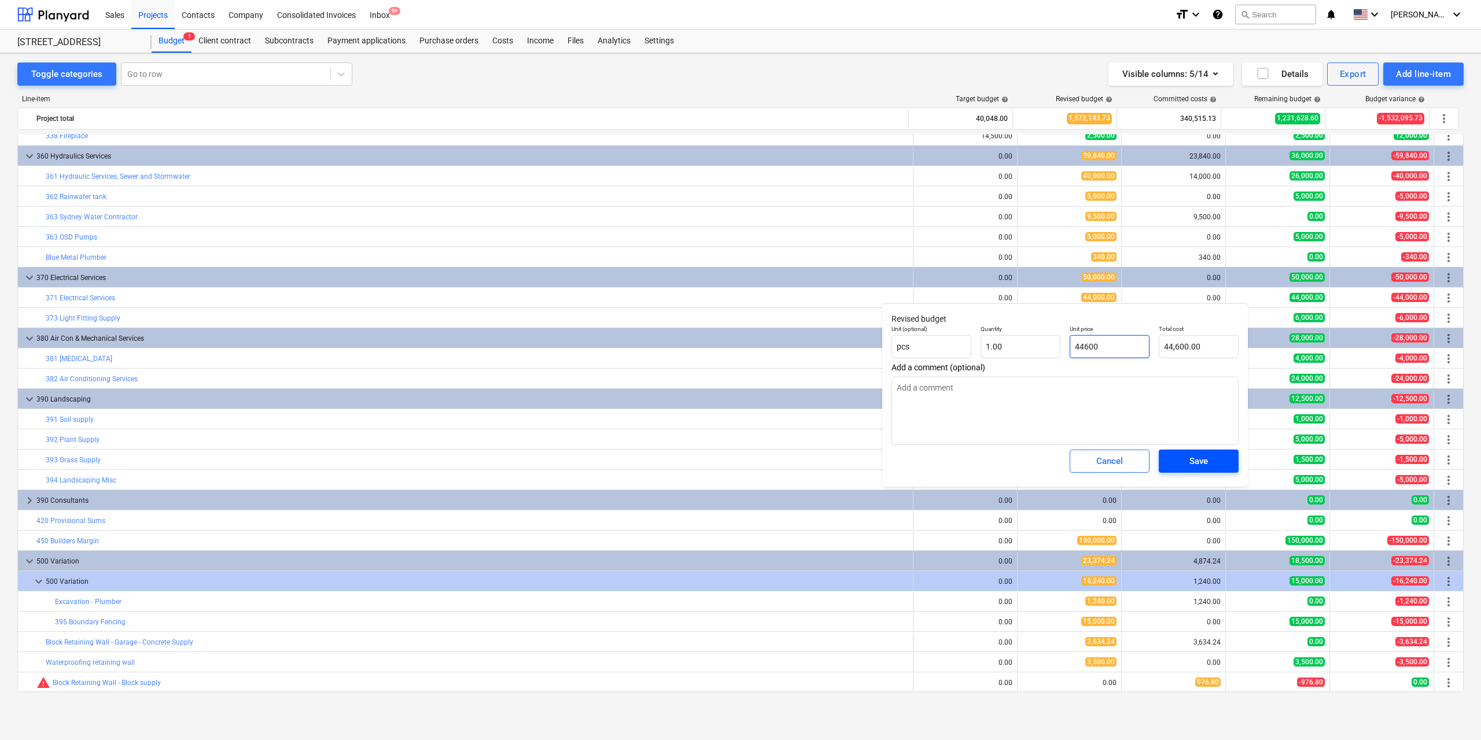
type input "44600"
type textarea "x"
type input "44,600.00"
click at [1191, 458] on div "Save" at bounding box center [1198, 461] width 19 height 15
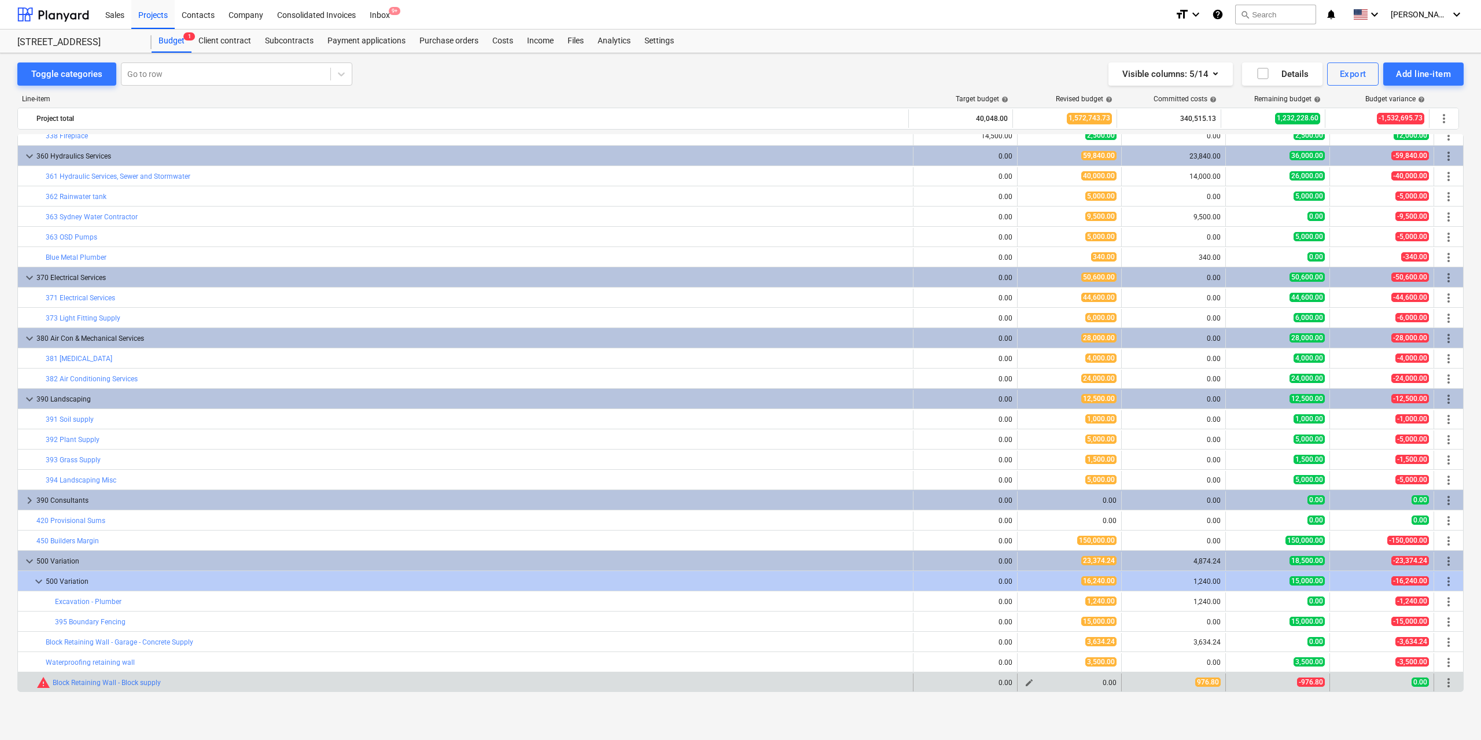
click at [1032, 683] on button "edit" at bounding box center [1029, 683] width 14 height 14
type textarea "x"
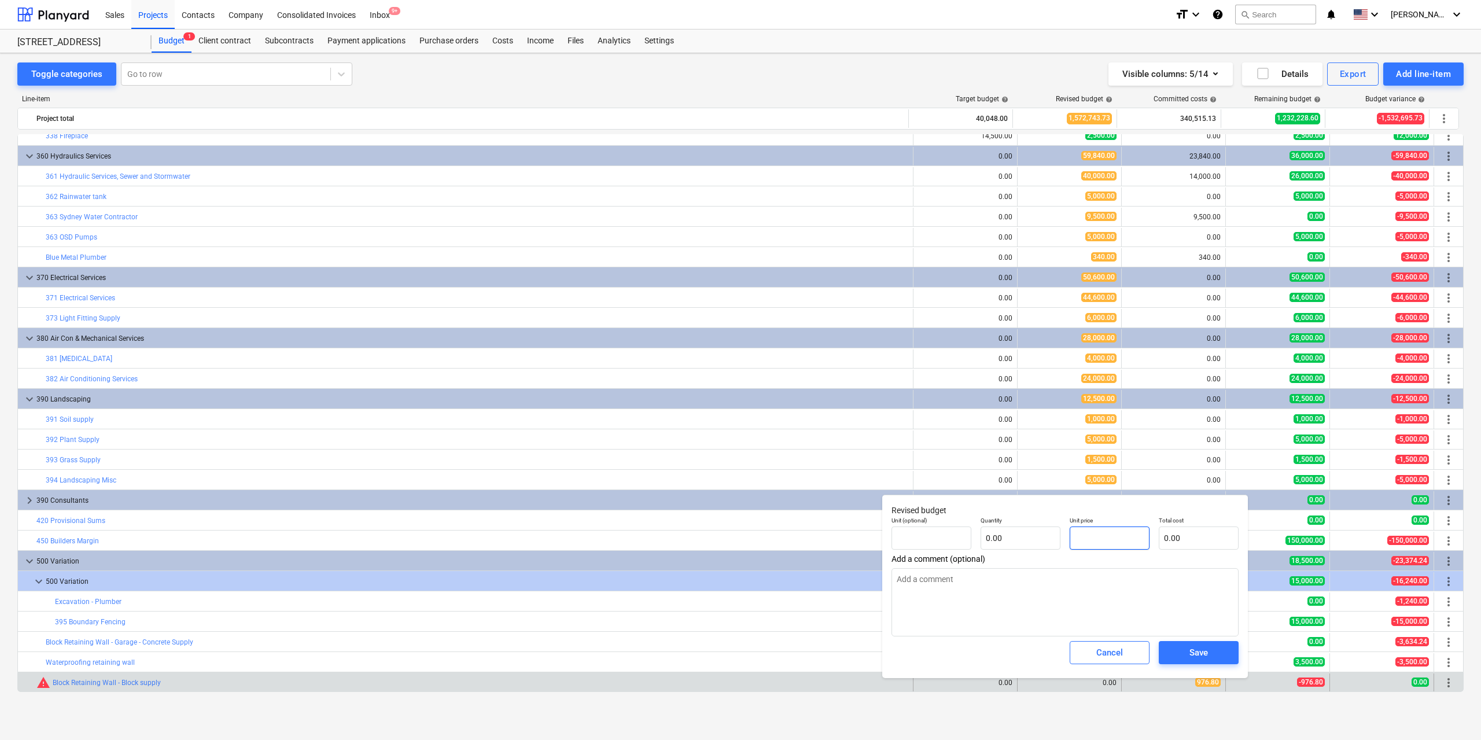
click at [1119, 543] on input "text" at bounding box center [1110, 537] width 80 height 23
type textarea "x"
type input "pcs"
type input "9"
type input "1.00"
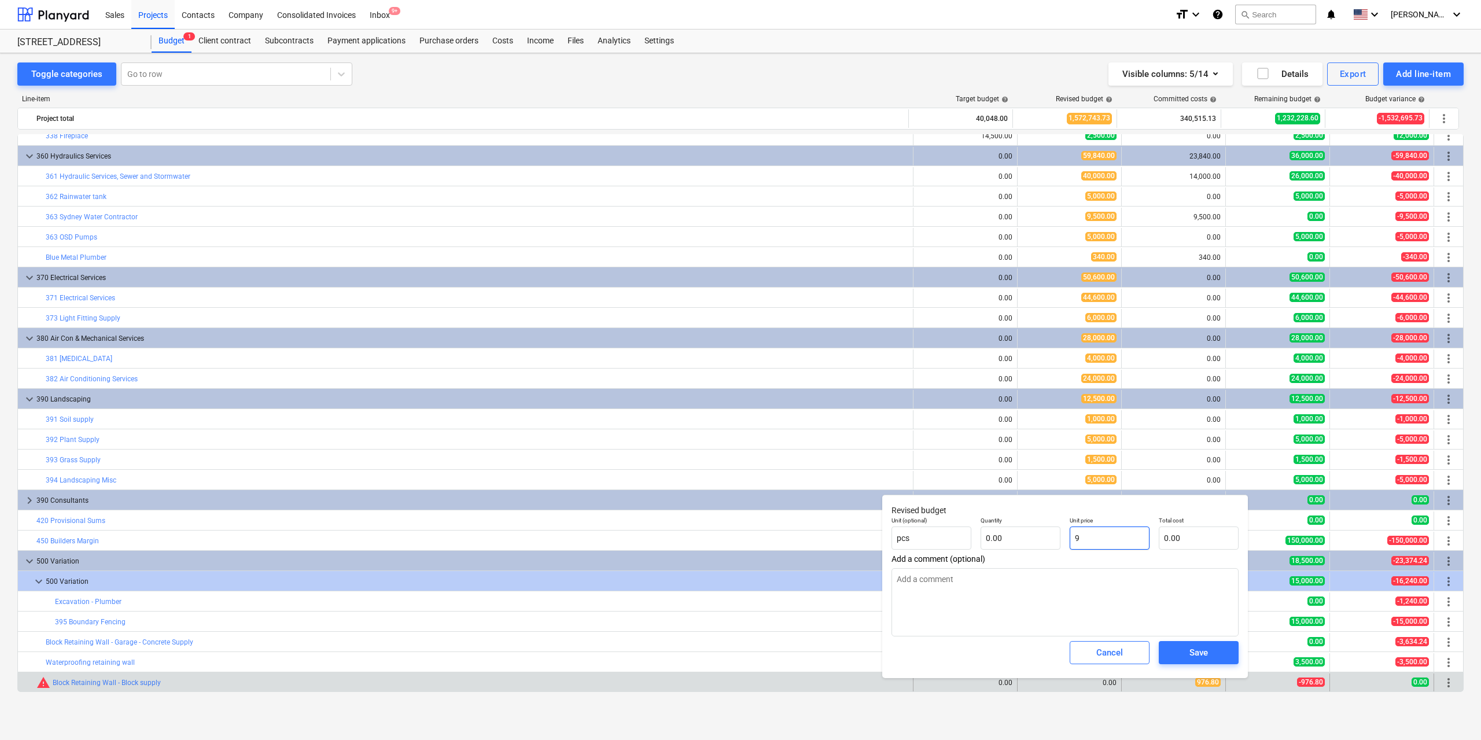
type input "9.00"
type textarea "x"
type input "97"
type input "97.00"
type textarea "x"
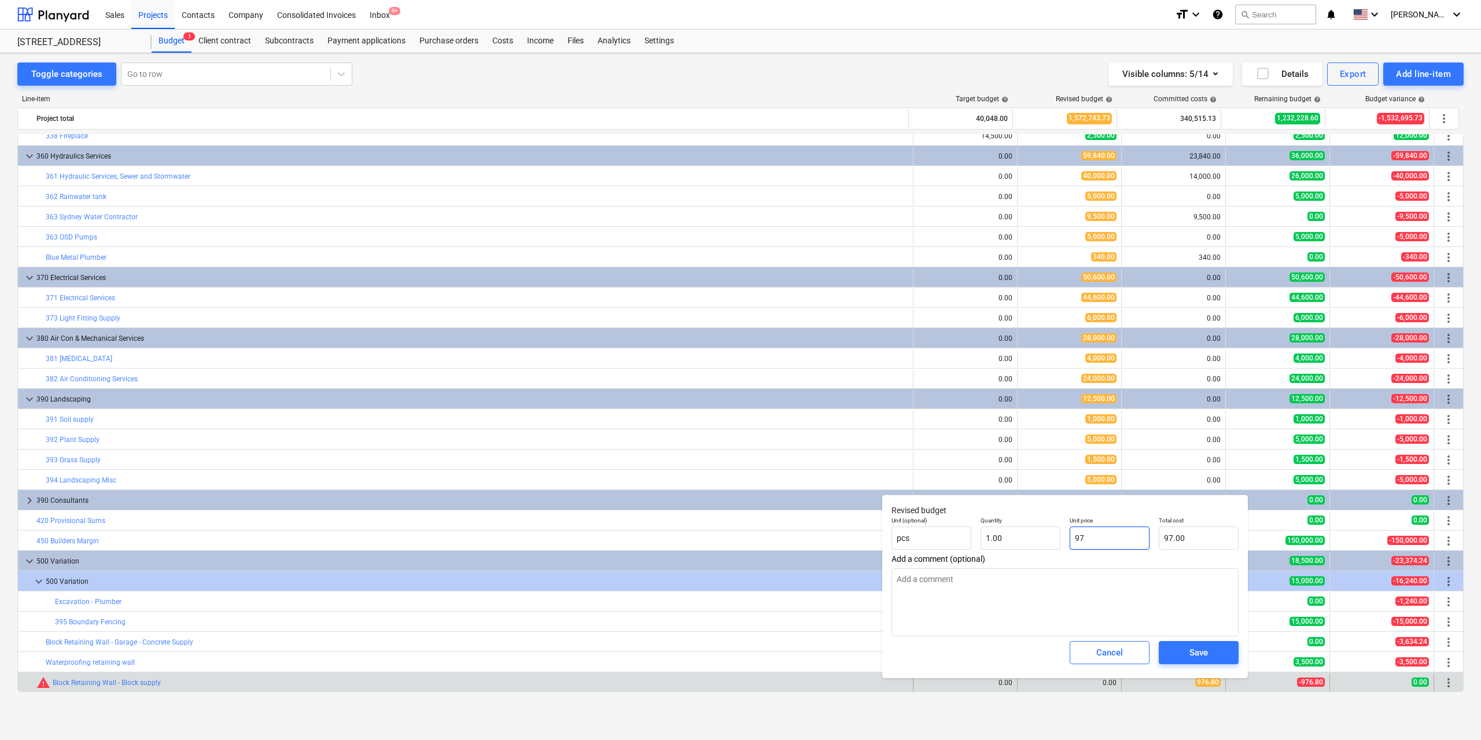
type input "976"
type input "976.00"
type textarea "x"
type input "976."
type textarea "x"
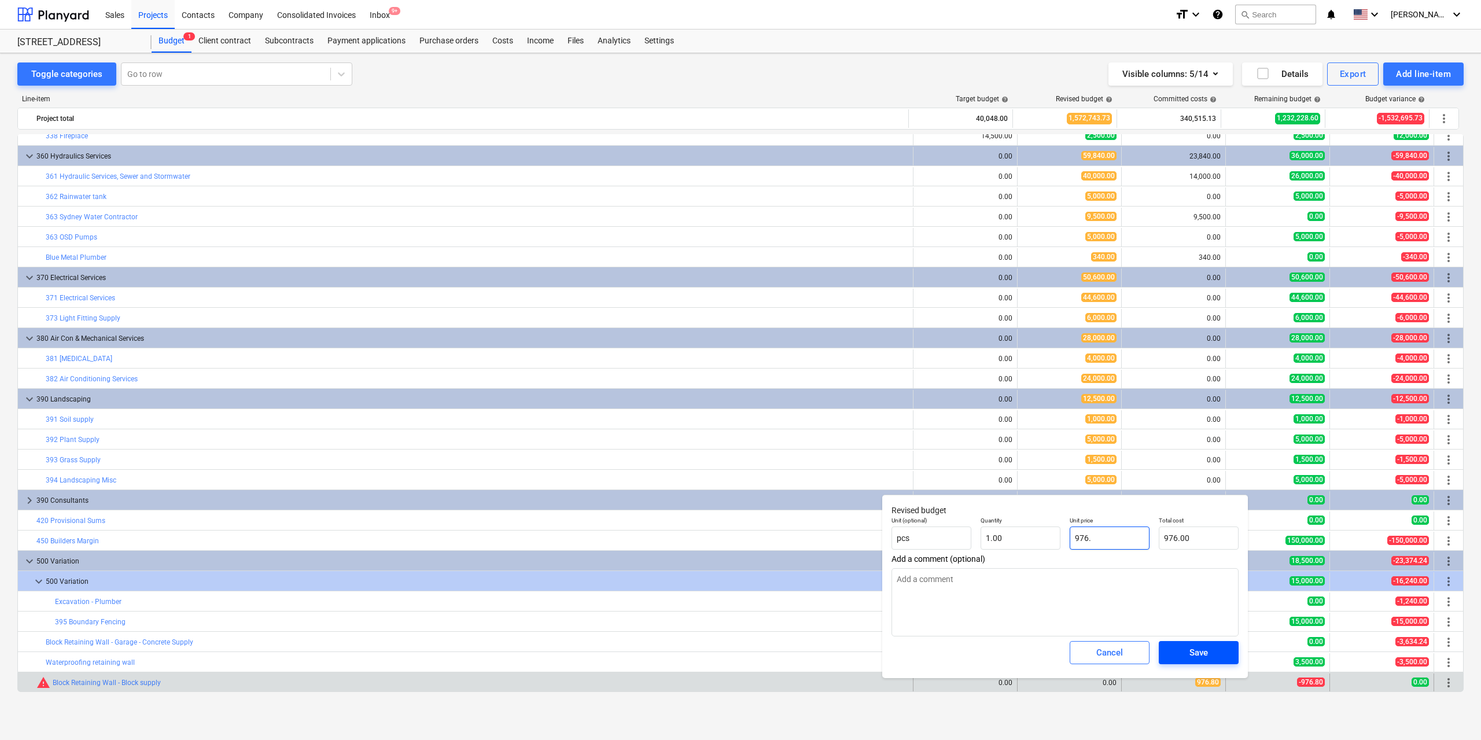
type input "976.8"
type input "976.80"
type input "976.8"
type textarea "x"
type input "976.80"
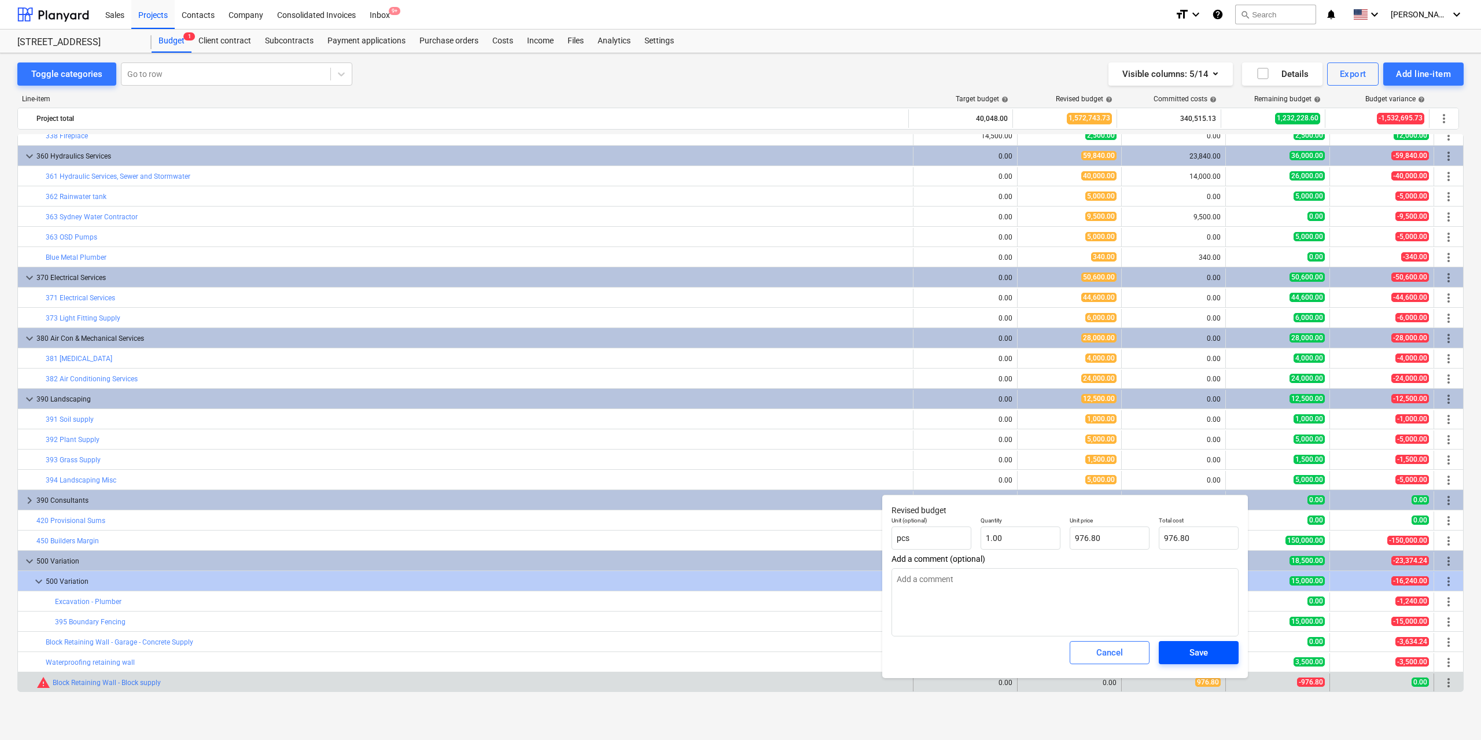
click at [1188, 653] on span "Save" at bounding box center [1199, 652] width 52 height 15
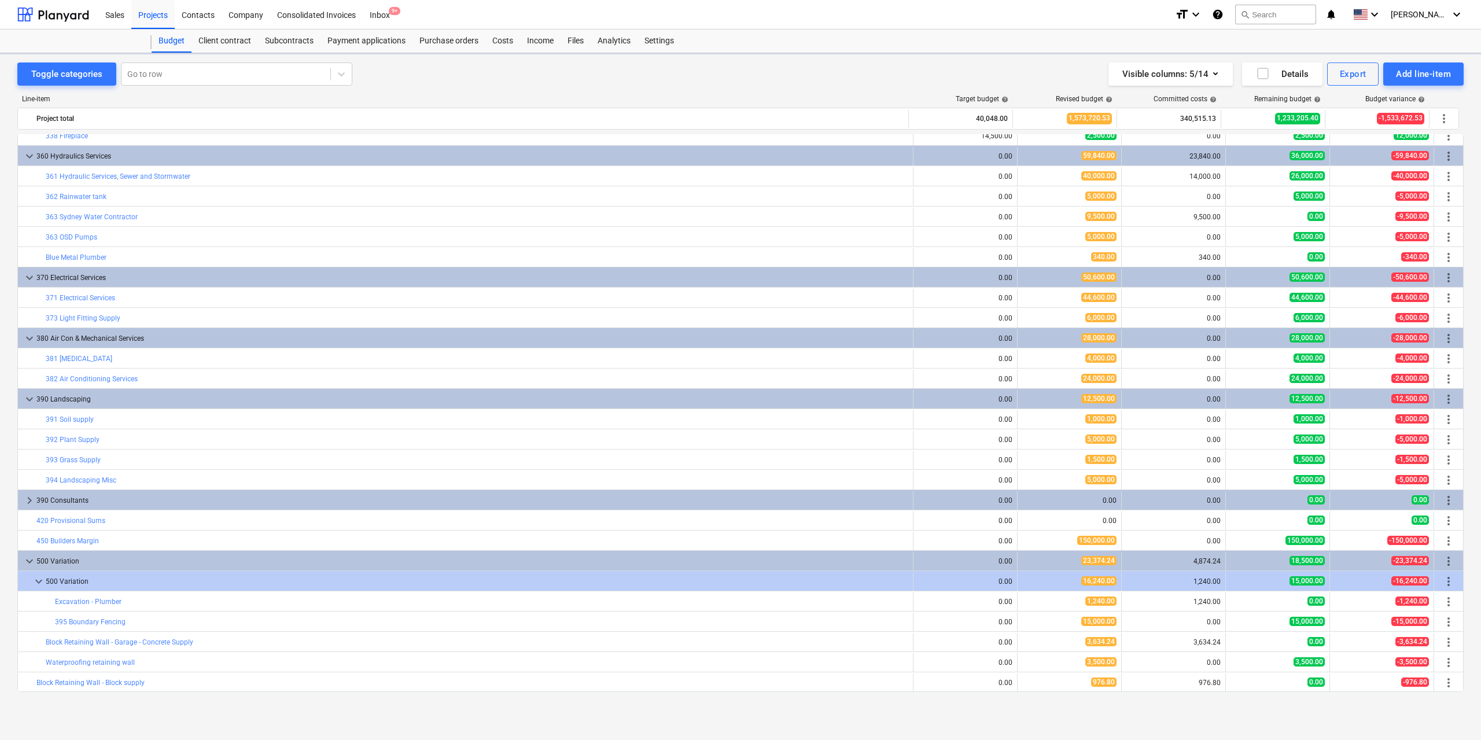
type textarea "x"
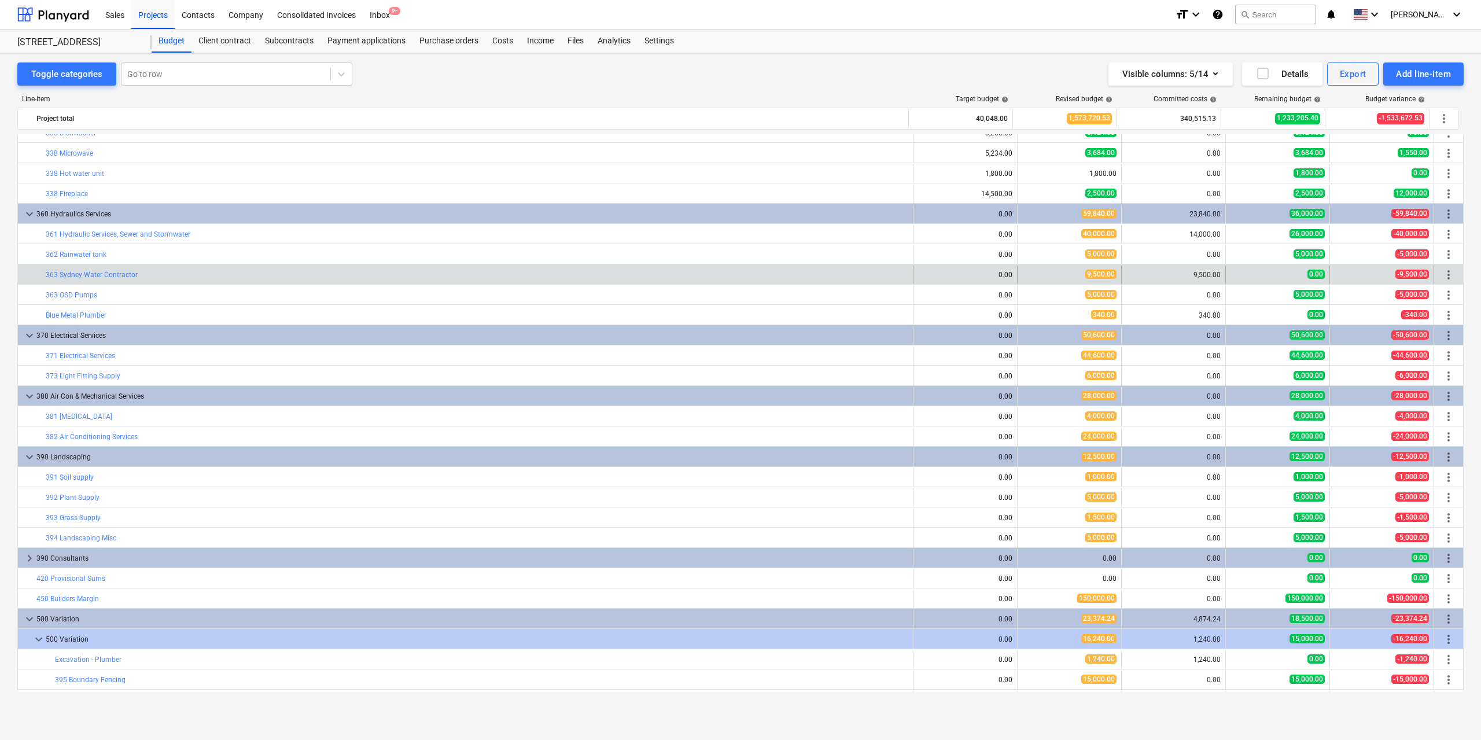
click at [1443, 274] on span "more_vert" at bounding box center [1449, 275] width 14 height 14
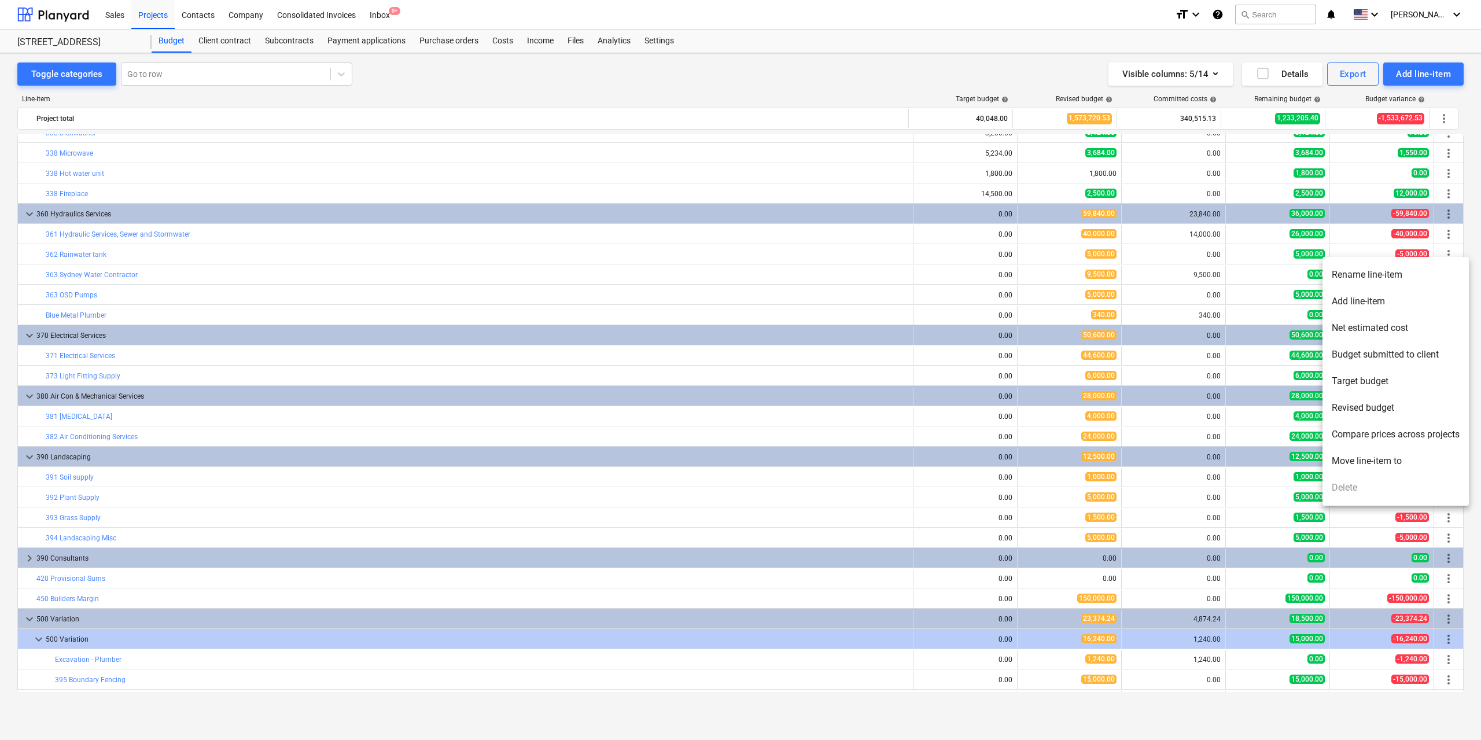
click at [0, 328] on div at bounding box center [740, 370] width 1481 height 740
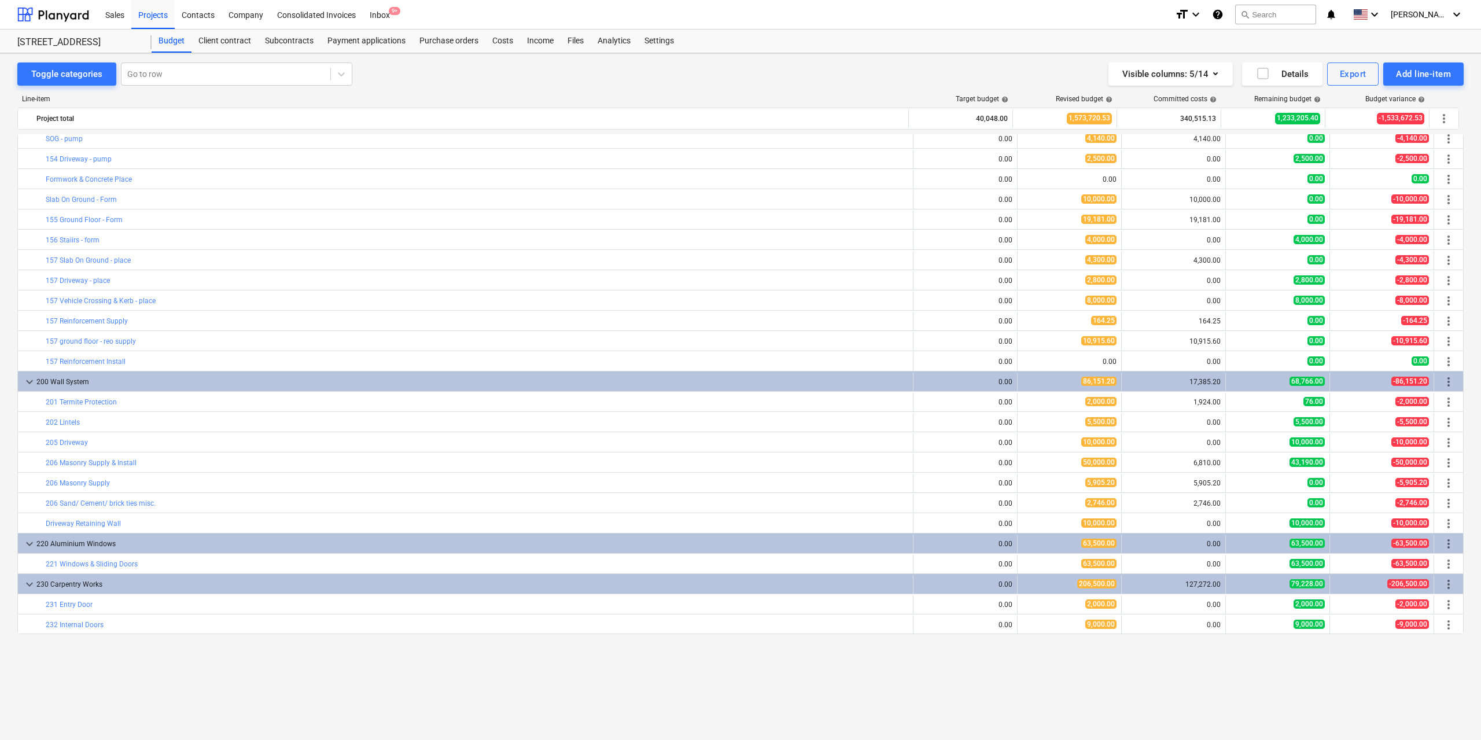
scroll to position [802, 0]
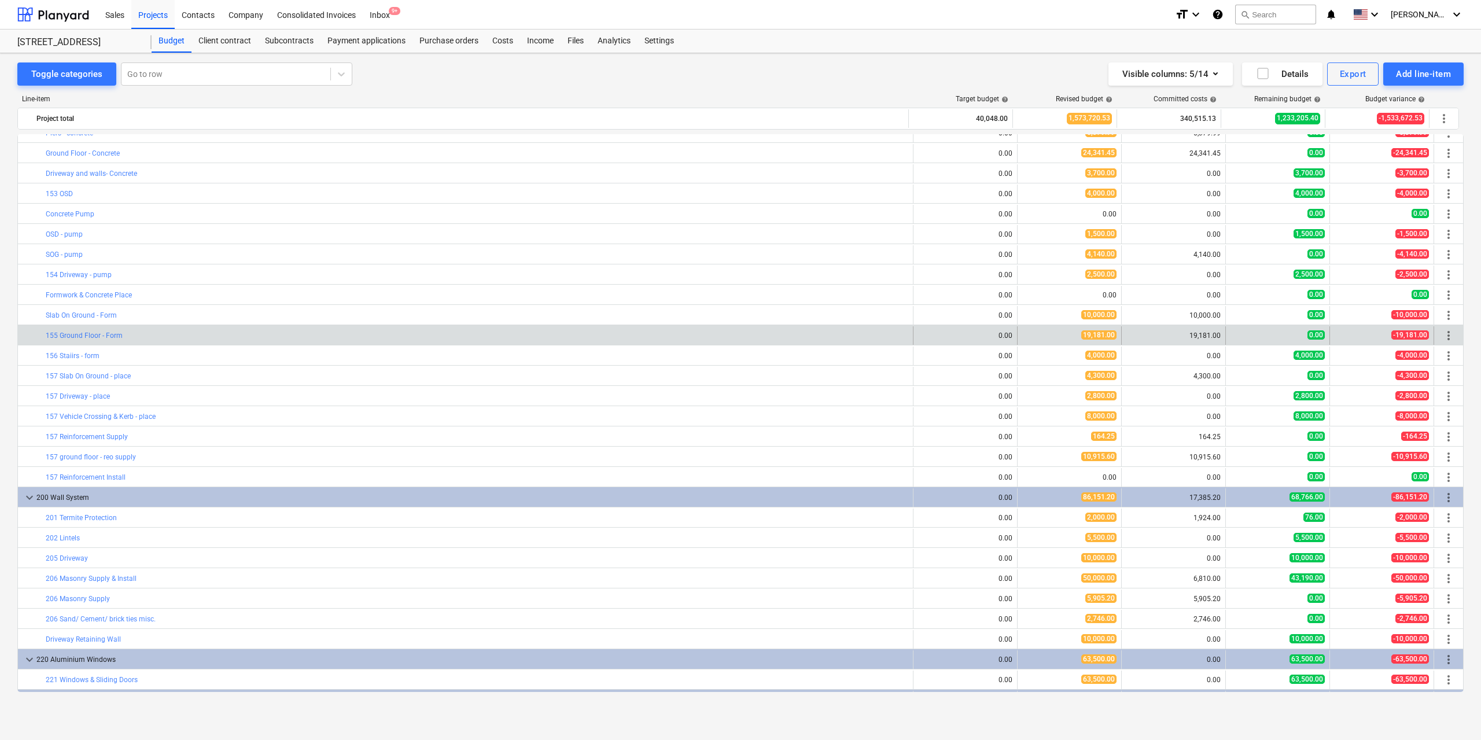
click at [1442, 334] on span "more_vert" at bounding box center [1449, 336] width 14 height 14
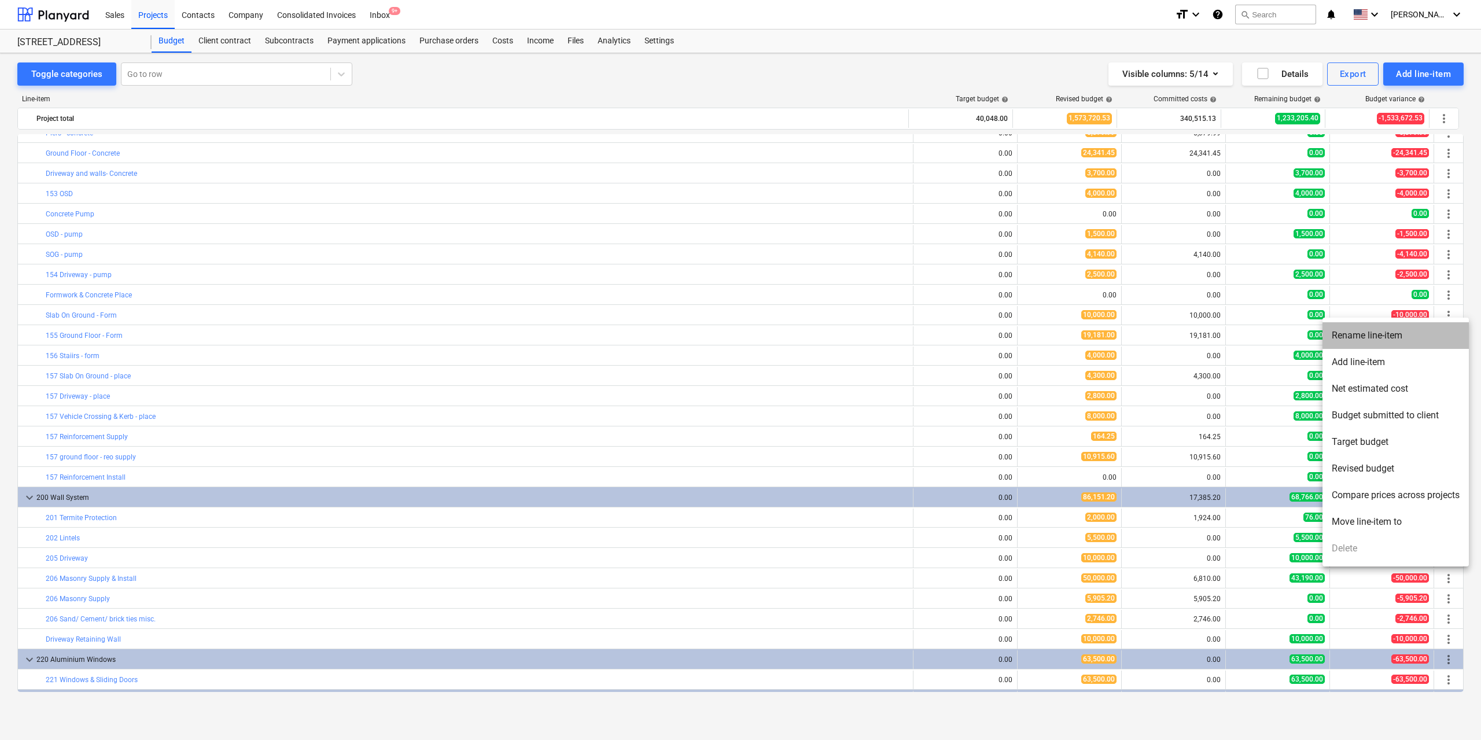
click at [1382, 338] on li "Rename line-item" at bounding box center [1396, 335] width 146 height 27
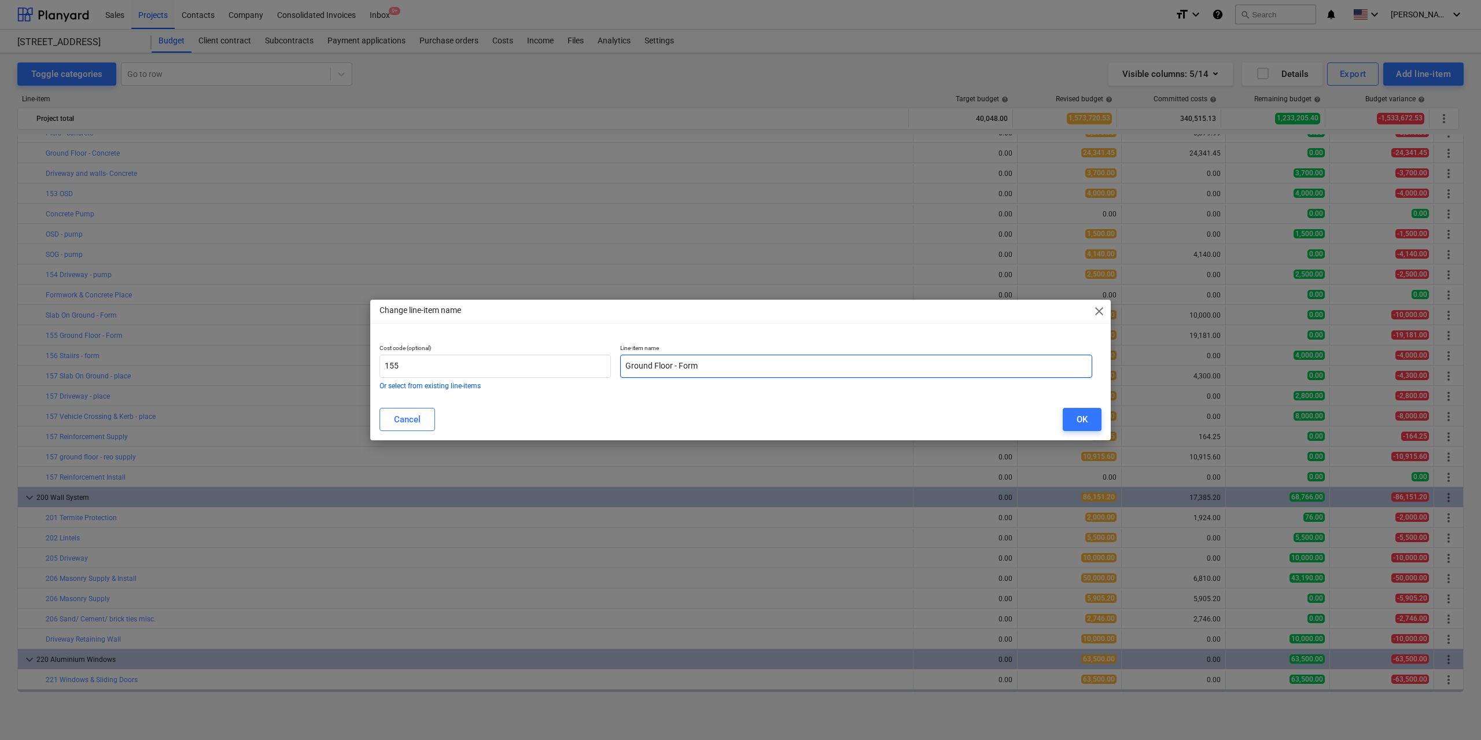
click at [746, 374] on input "Ground Floor - Form" at bounding box center [856, 366] width 472 height 23
type input "Ground Floor - Form - concreter/reo"
click at [1094, 424] on button "OK" at bounding box center [1082, 419] width 39 height 23
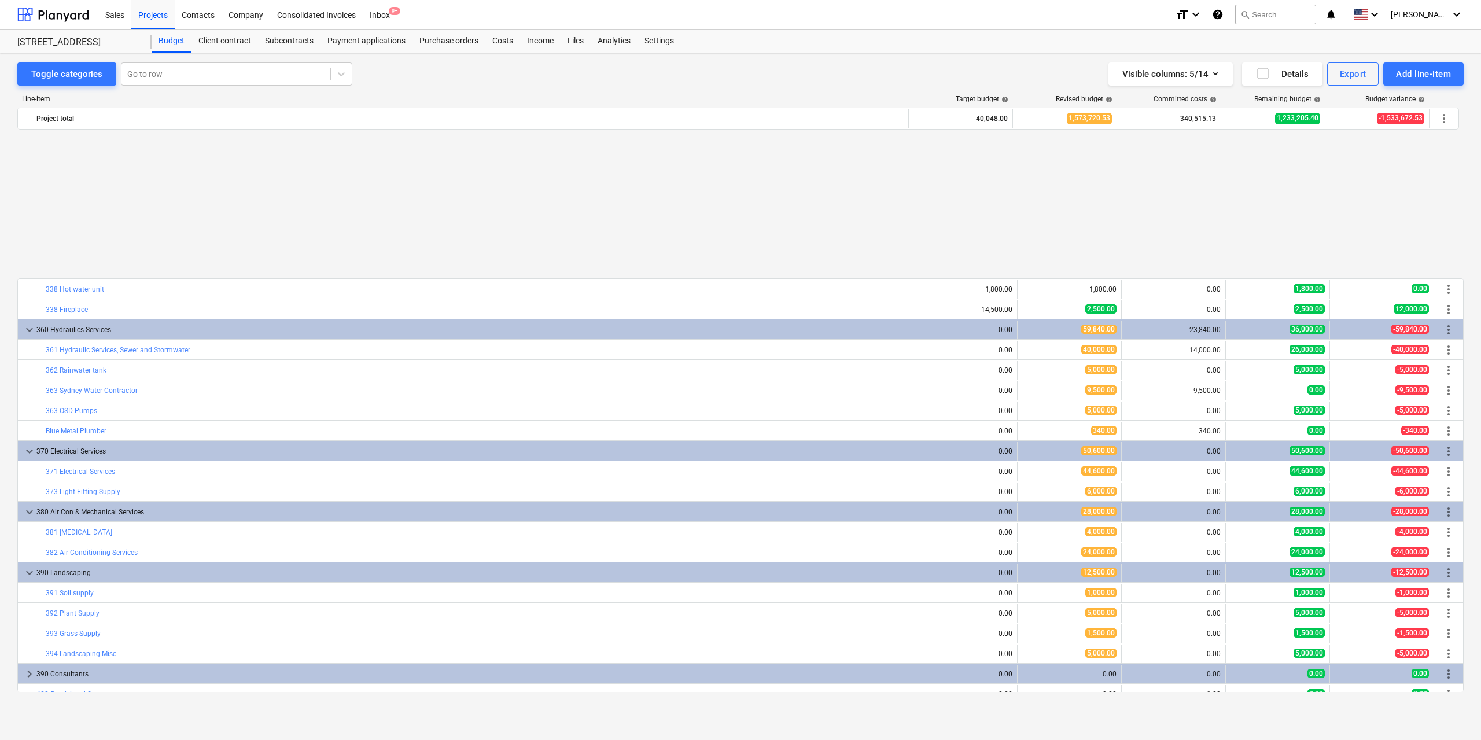
scroll to position [2885, 0]
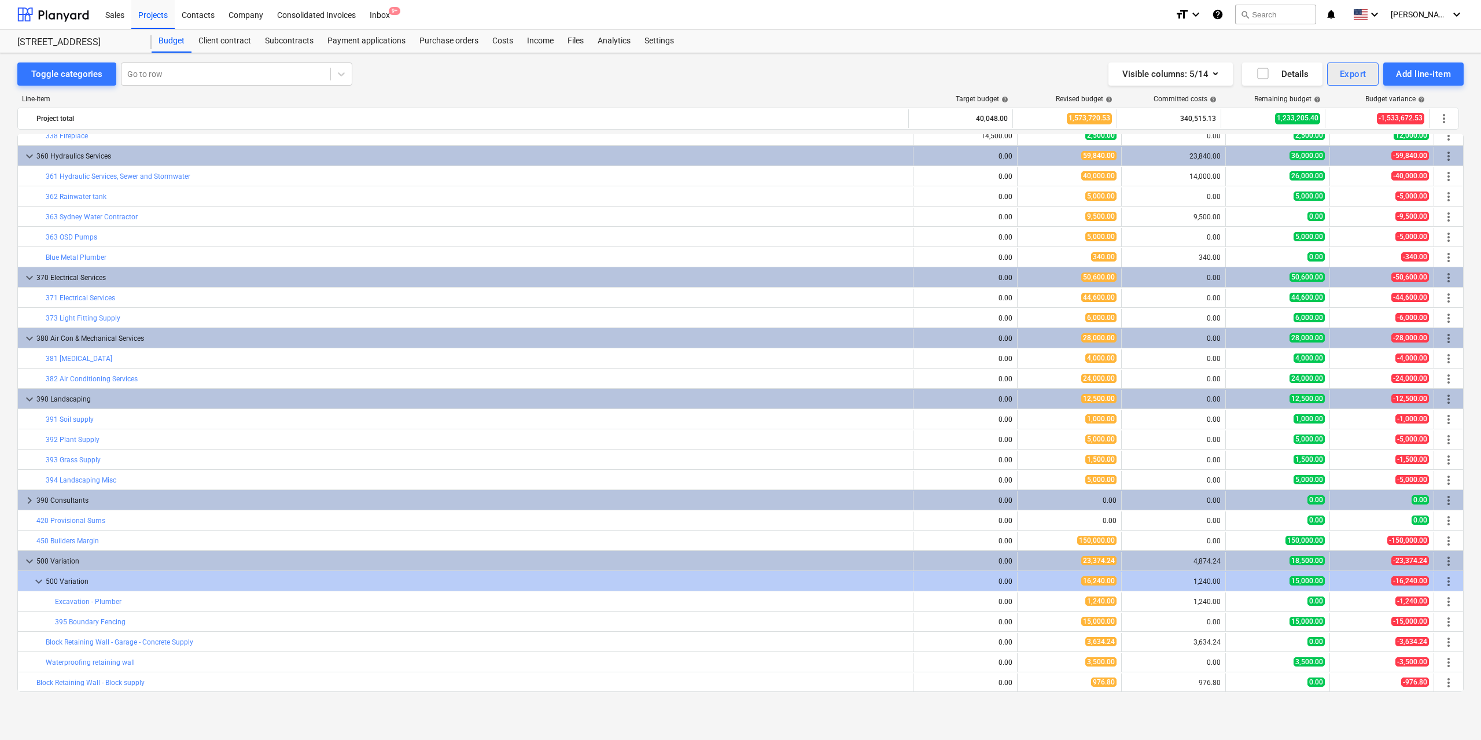
click at [1340, 75] on div "Export" at bounding box center [1353, 74] width 27 height 15
click at [1309, 108] on div "PDF" at bounding box center [1314, 103] width 128 height 20
click at [58, 20] on div at bounding box center [53, 14] width 72 height 29
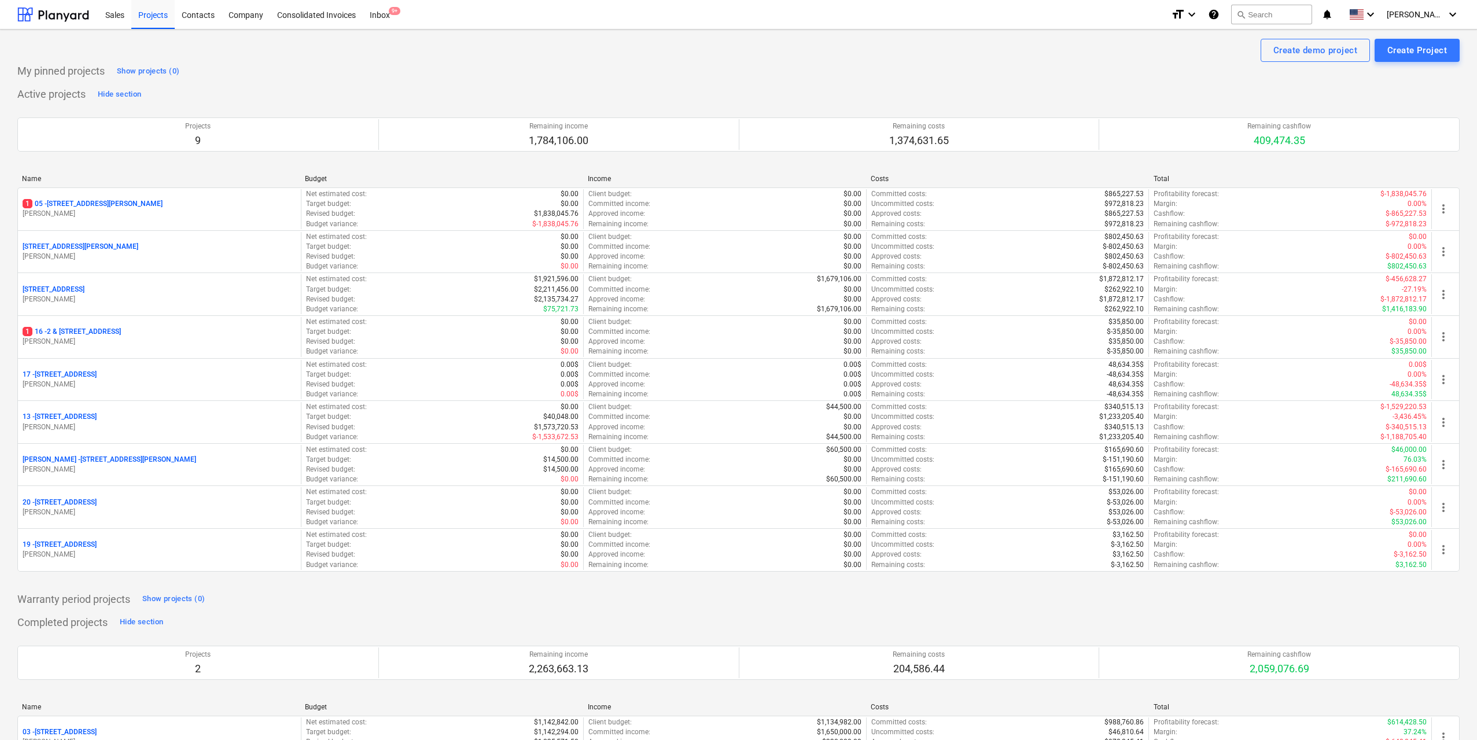
click at [131, 201] on p "[STREET_ADDRESS][PERSON_NAME]" at bounding box center [93, 204] width 140 height 10
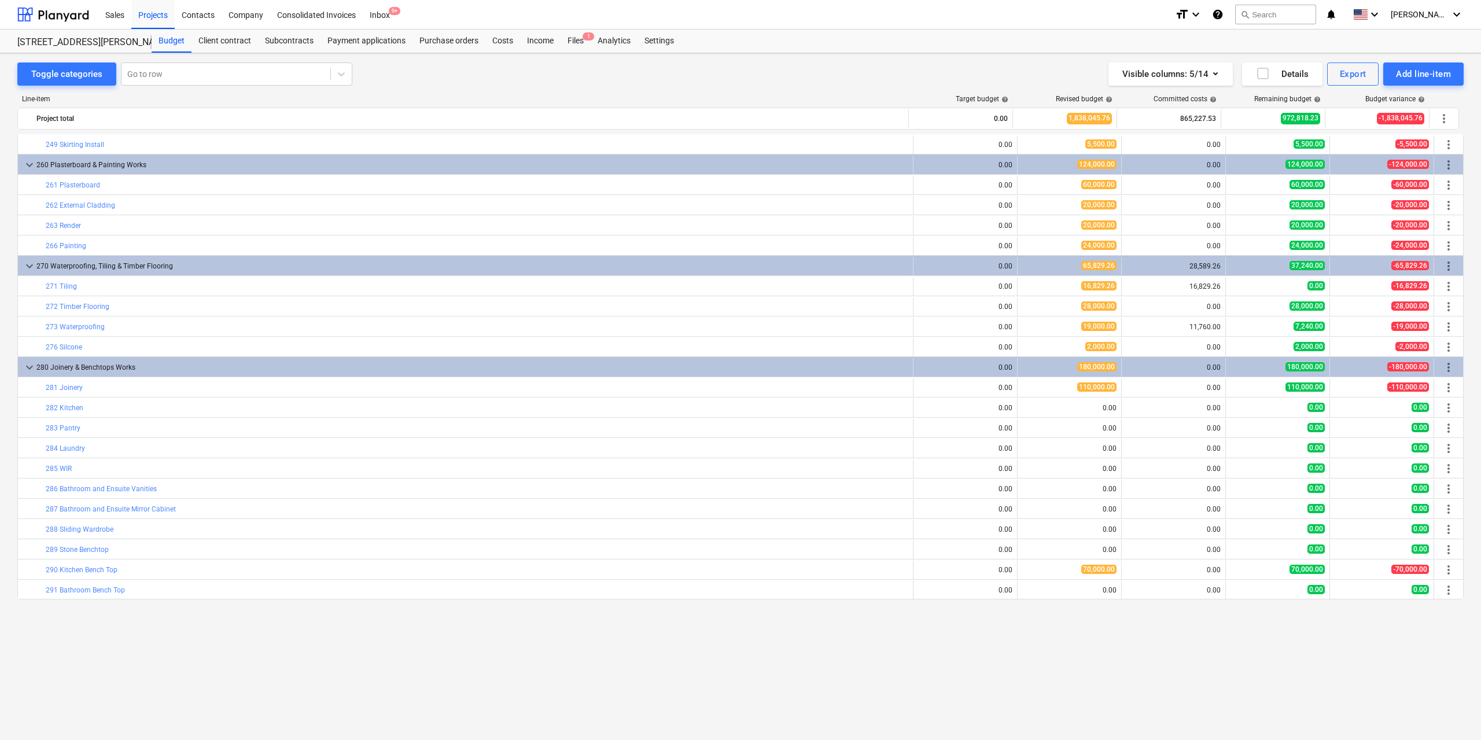
scroll to position [1505, 0]
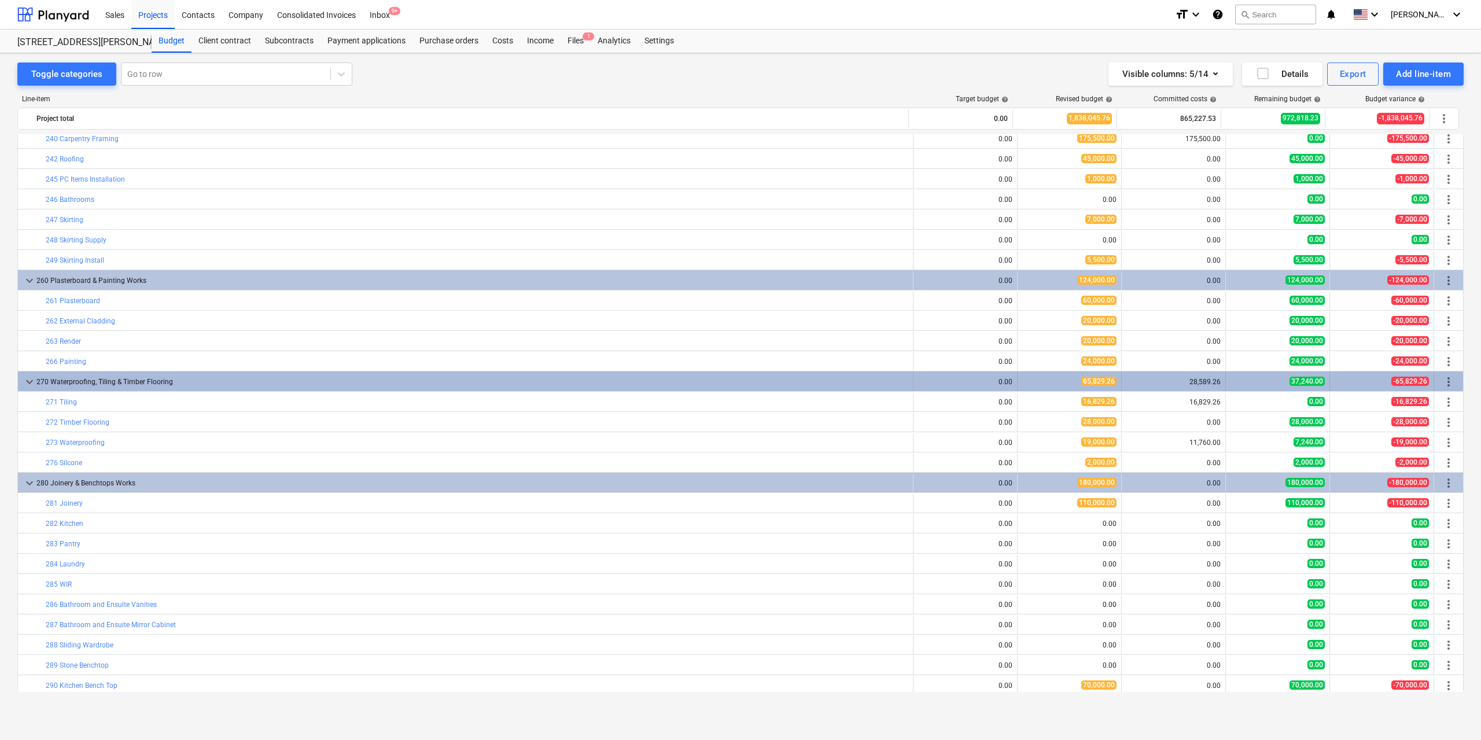
click at [1443, 381] on span "more_vert" at bounding box center [1449, 382] width 14 height 14
click at [1445, 381] on span "more_vert" at bounding box center [1449, 382] width 14 height 14
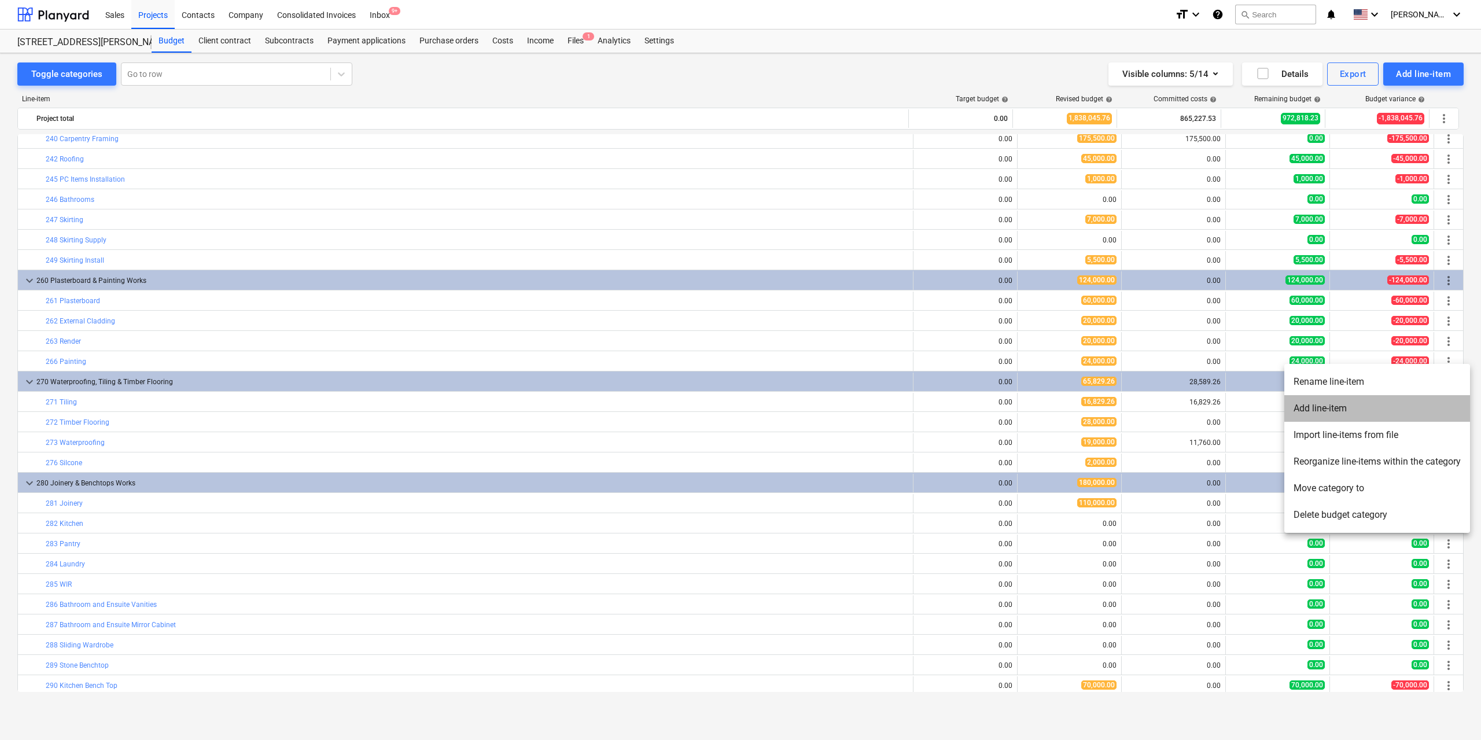
click at [1360, 411] on li "Add line-item" at bounding box center [1377, 408] width 186 height 27
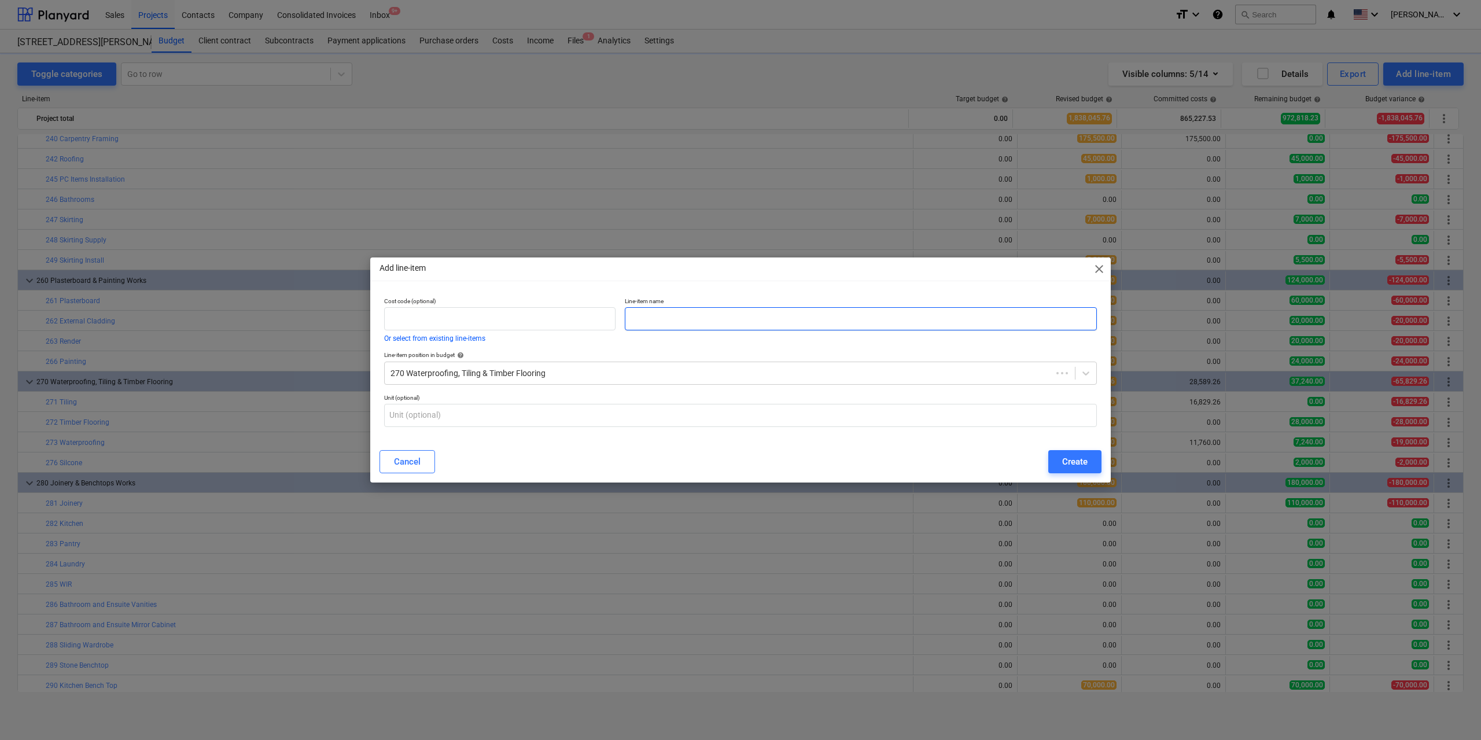
click at [684, 323] on input "text" at bounding box center [861, 318] width 472 height 23
type input "Tiling Installer"
click at [1089, 459] on button "Create" at bounding box center [1074, 461] width 53 height 23
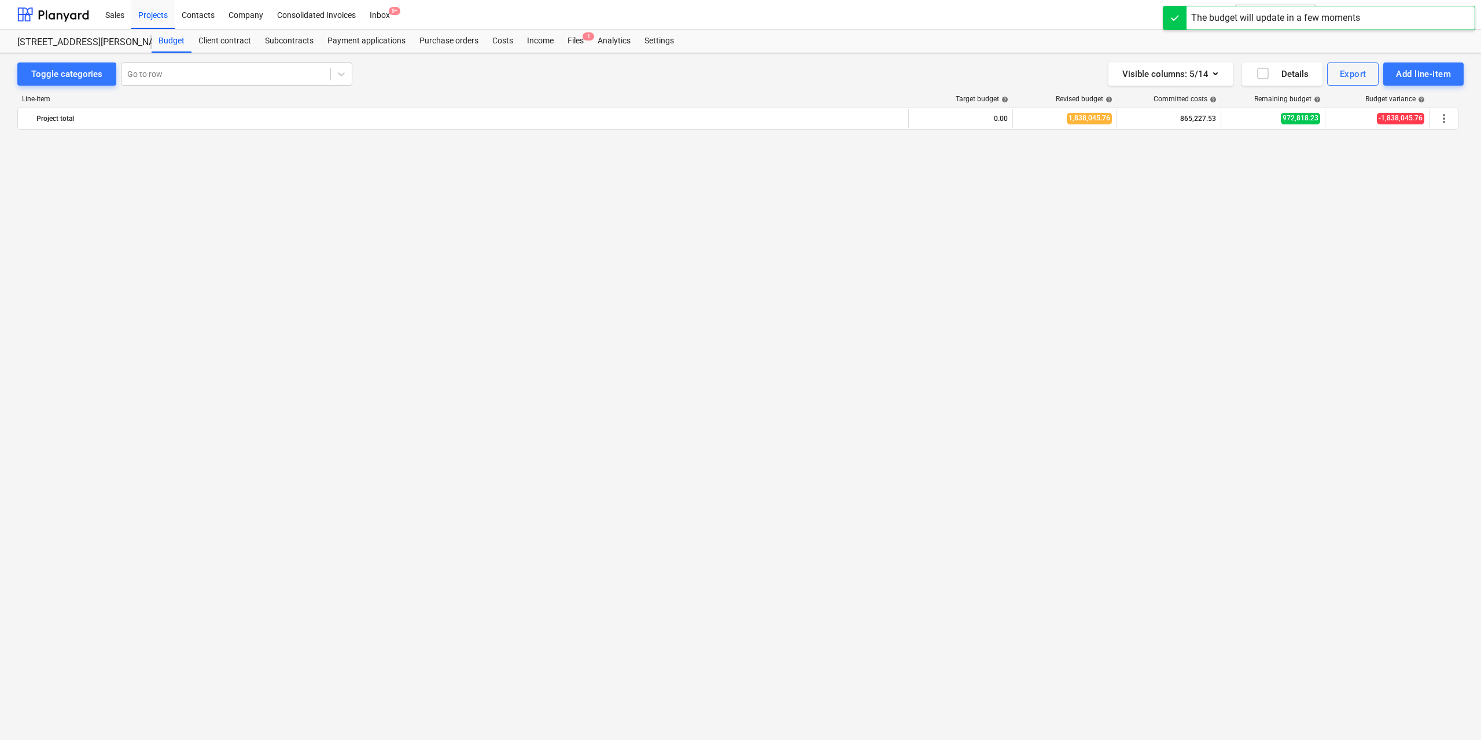
scroll to position [1505, 0]
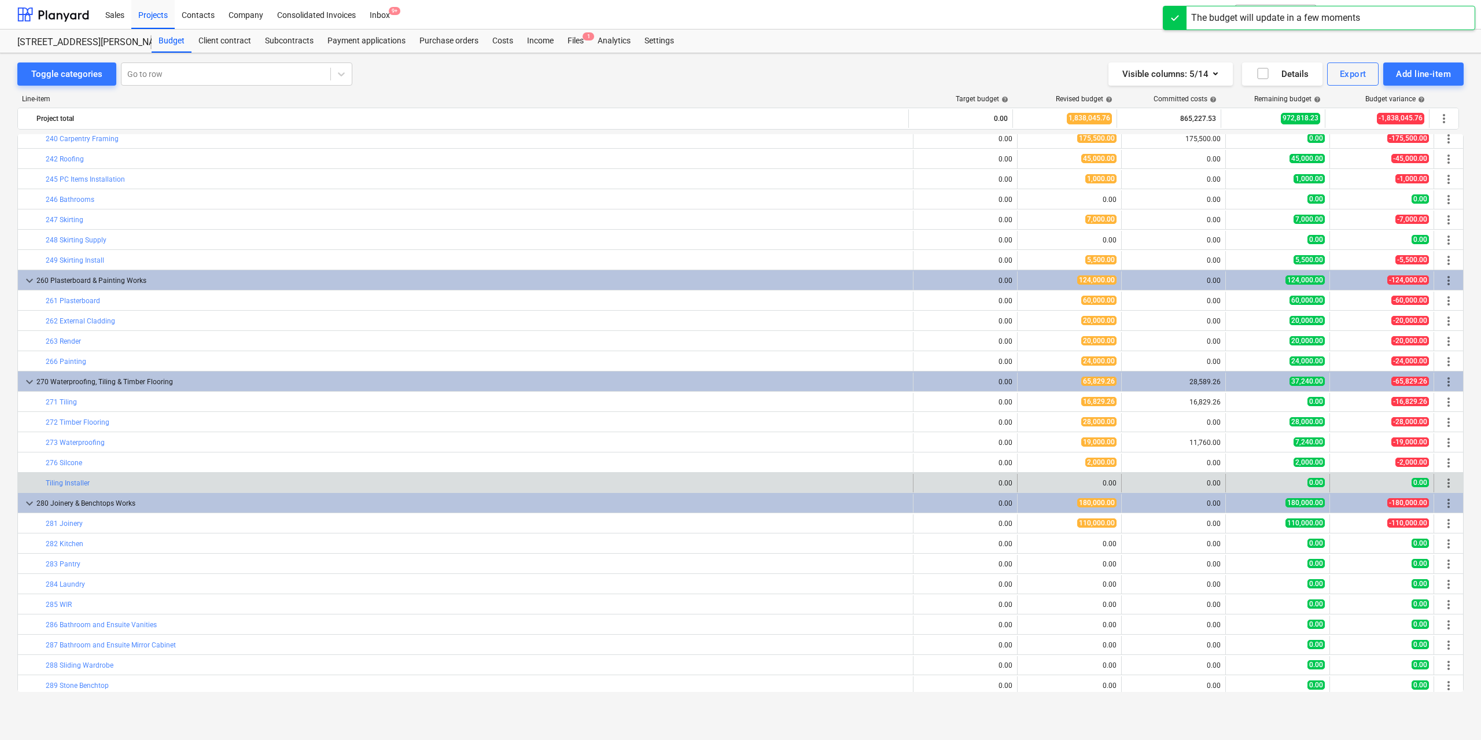
click at [1446, 482] on span "more_vert" at bounding box center [1449, 483] width 14 height 14
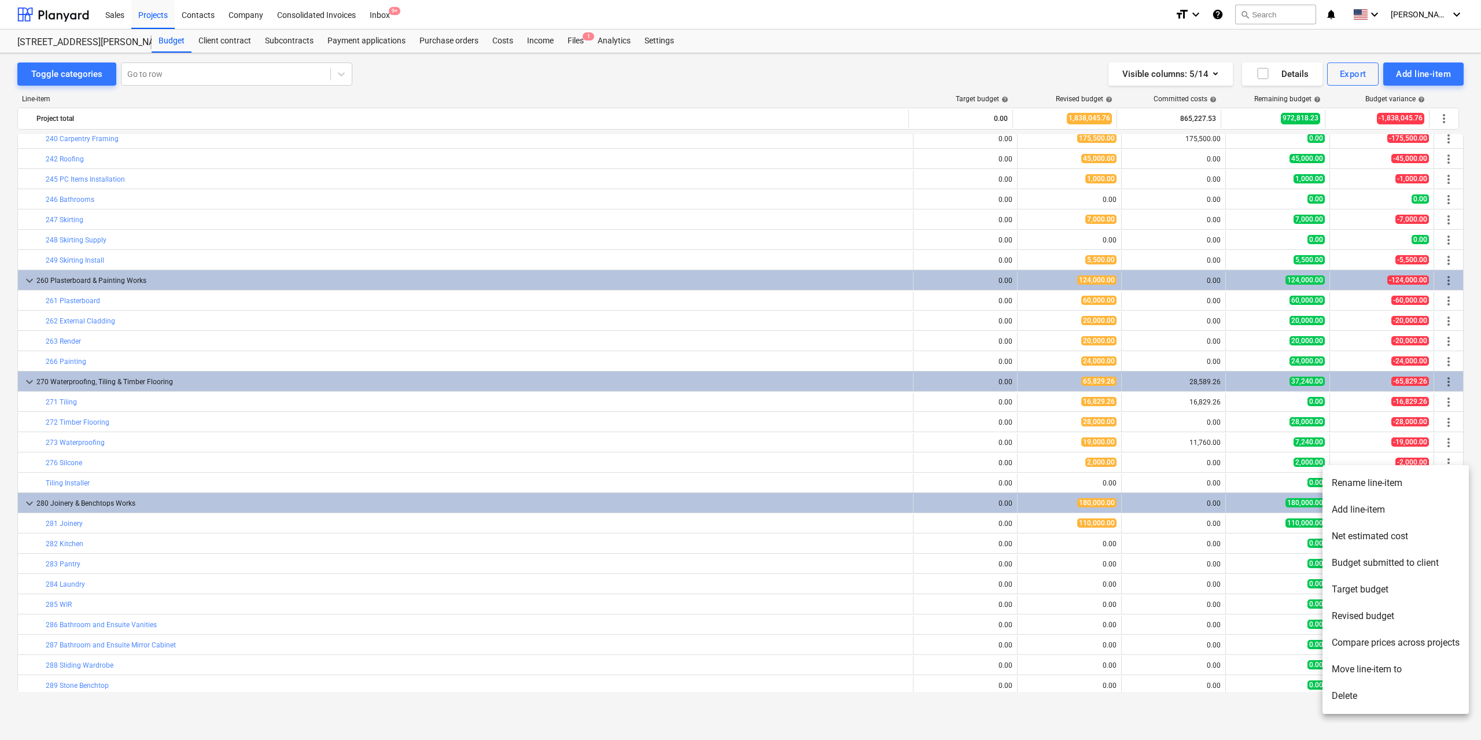
click at [6, 466] on div at bounding box center [740, 370] width 1481 height 740
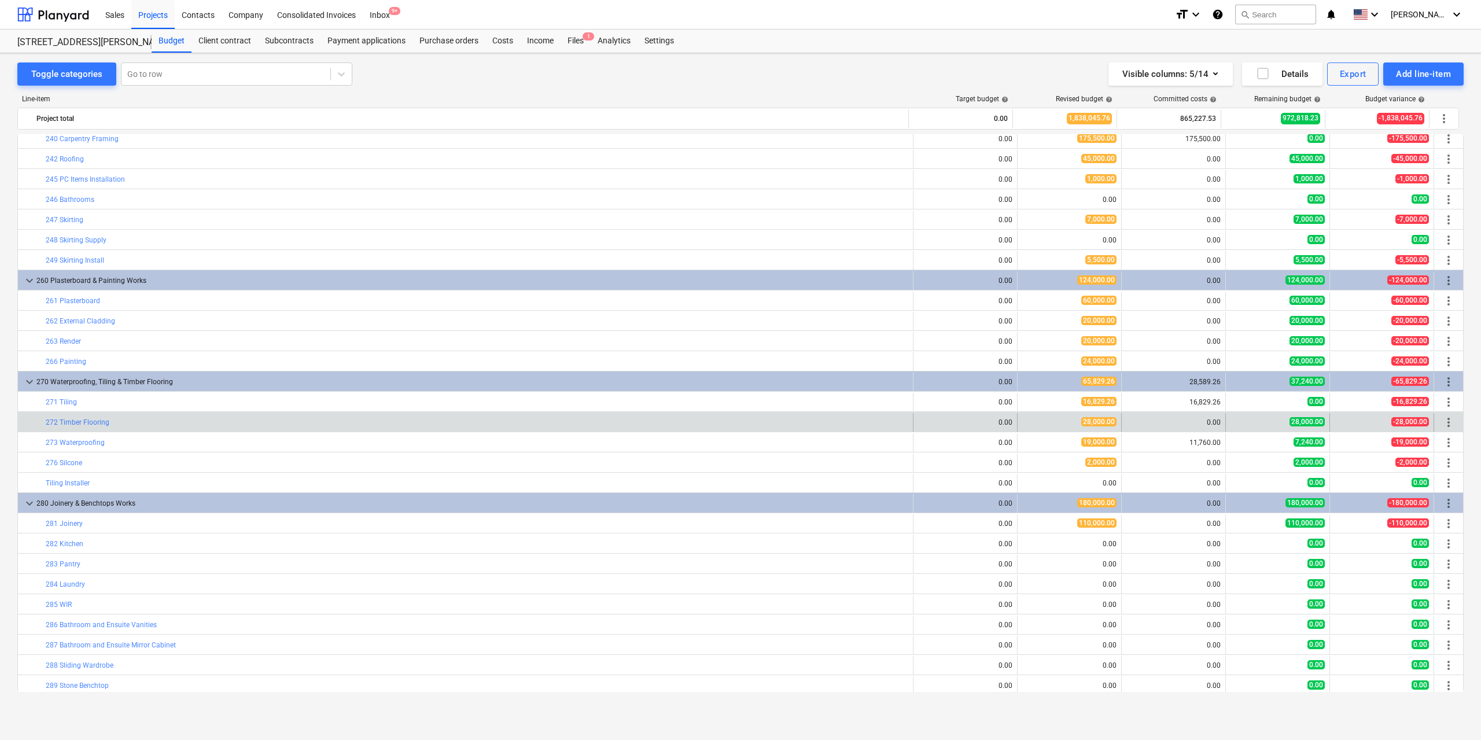
drag, startPoint x: 1443, startPoint y: 484, endPoint x: 1442, endPoint y: 426, distance: 57.9
click at [1442, 416] on div "bar_chart Formwork Driveway edit 0.00 edit 2,000.00 0.00 2,000.00 -2,000.00 mor…" at bounding box center [740, 451] width 1446 height 3645
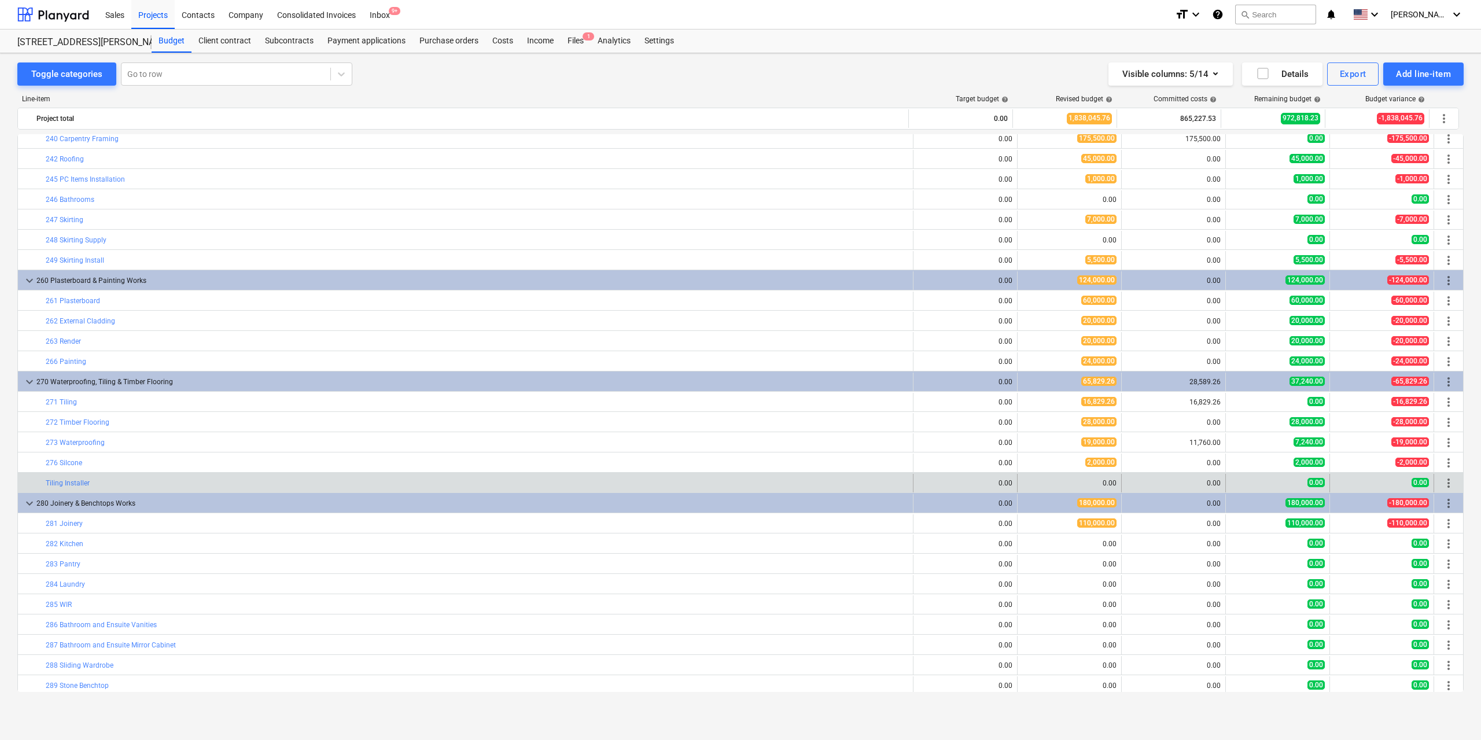
click at [1443, 485] on span "more_vert" at bounding box center [1449, 483] width 14 height 14
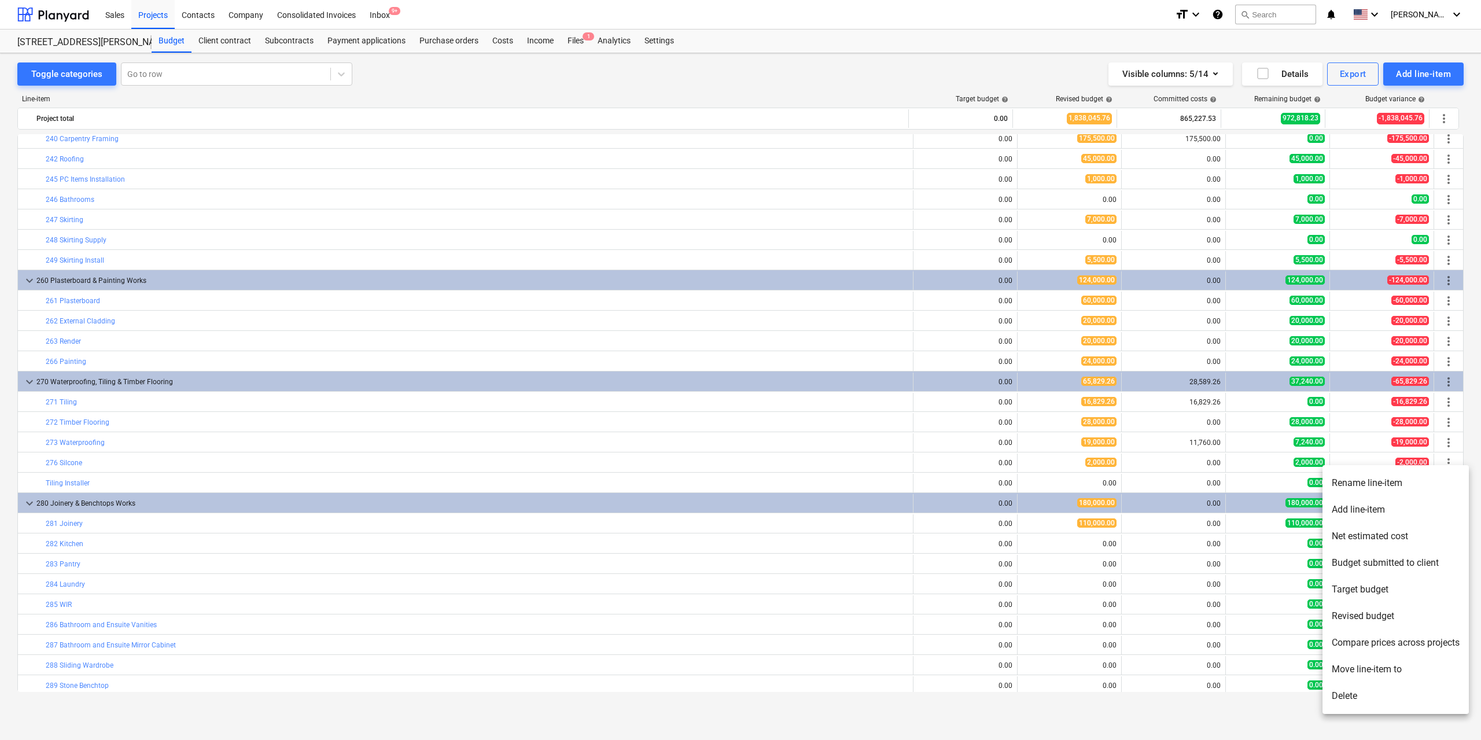
click at [1365, 674] on li "Move line-item to" at bounding box center [1396, 669] width 146 height 27
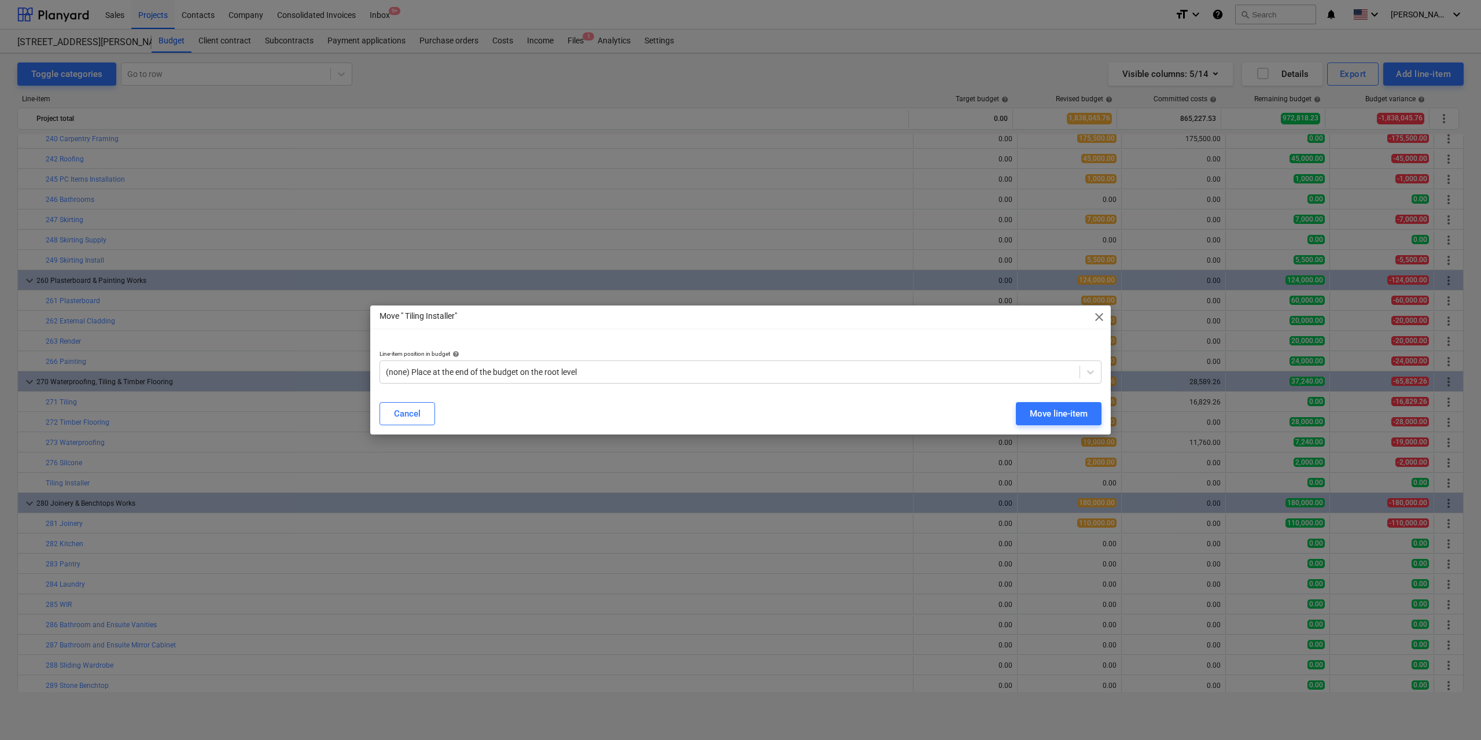
click at [1104, 315] on span "close" at bounding box center [1099, 317] width 14 height 14
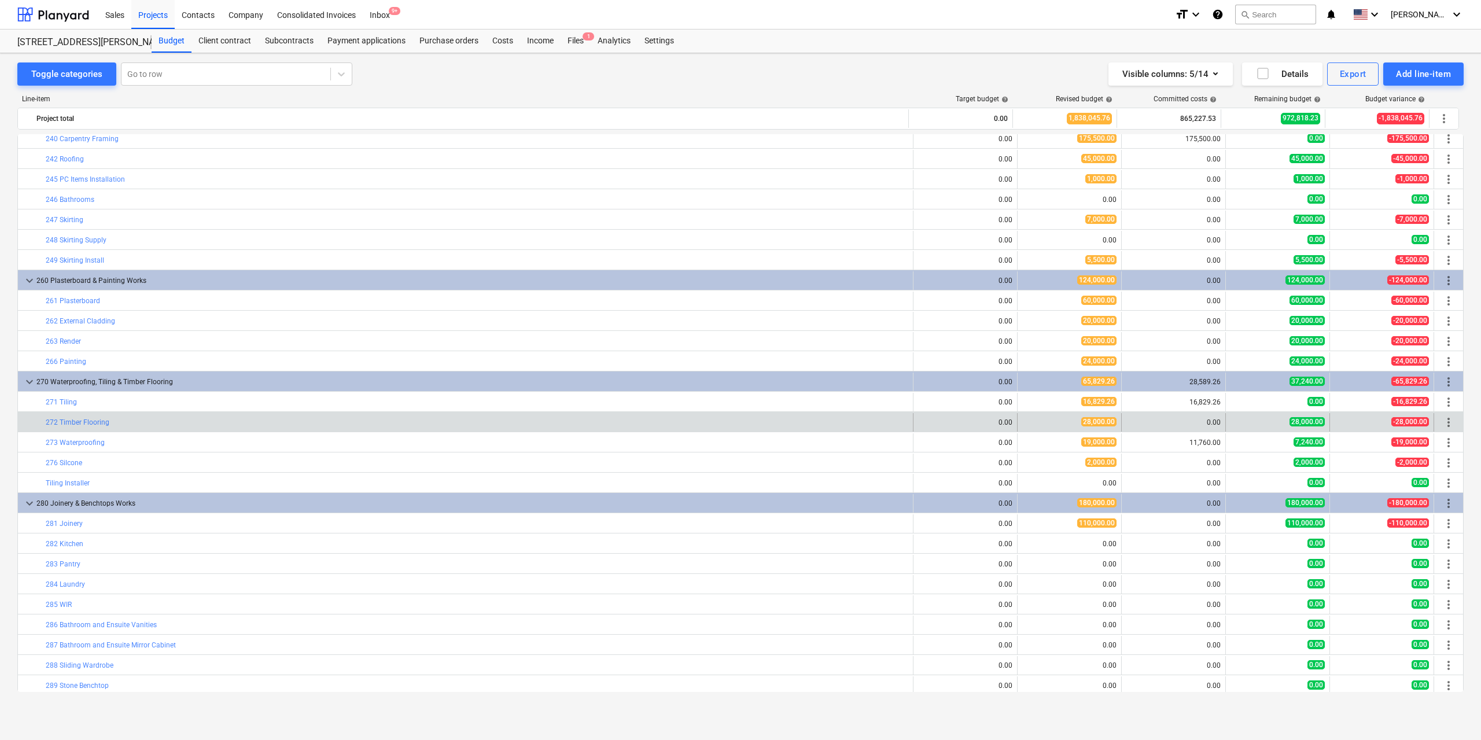
drag, startPoint x: 1439, startPoint y: 482, endPoint x: 1442, endPoint y: 424, distance: 57.9
click at [1442, 424] on div "bar_chart Formwork Driveway edit 0.00 edit 2,000.00 0.00 2,000.00 -2,000.00 mor…" at bounding box center [740, 451] width 1446 height 3645
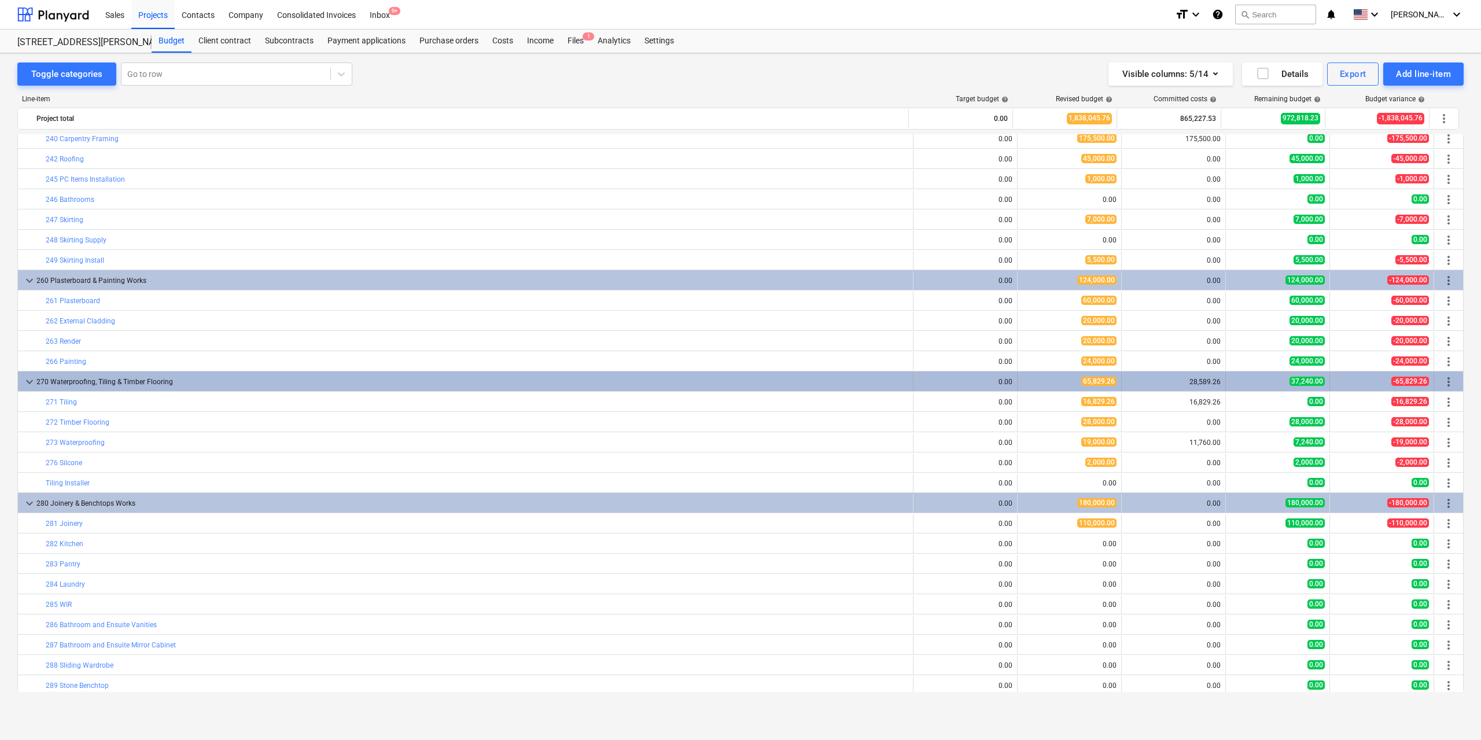
click at [1444, 383] on span "more_vert" at bounding box center [1449, 382] width 14 height 14
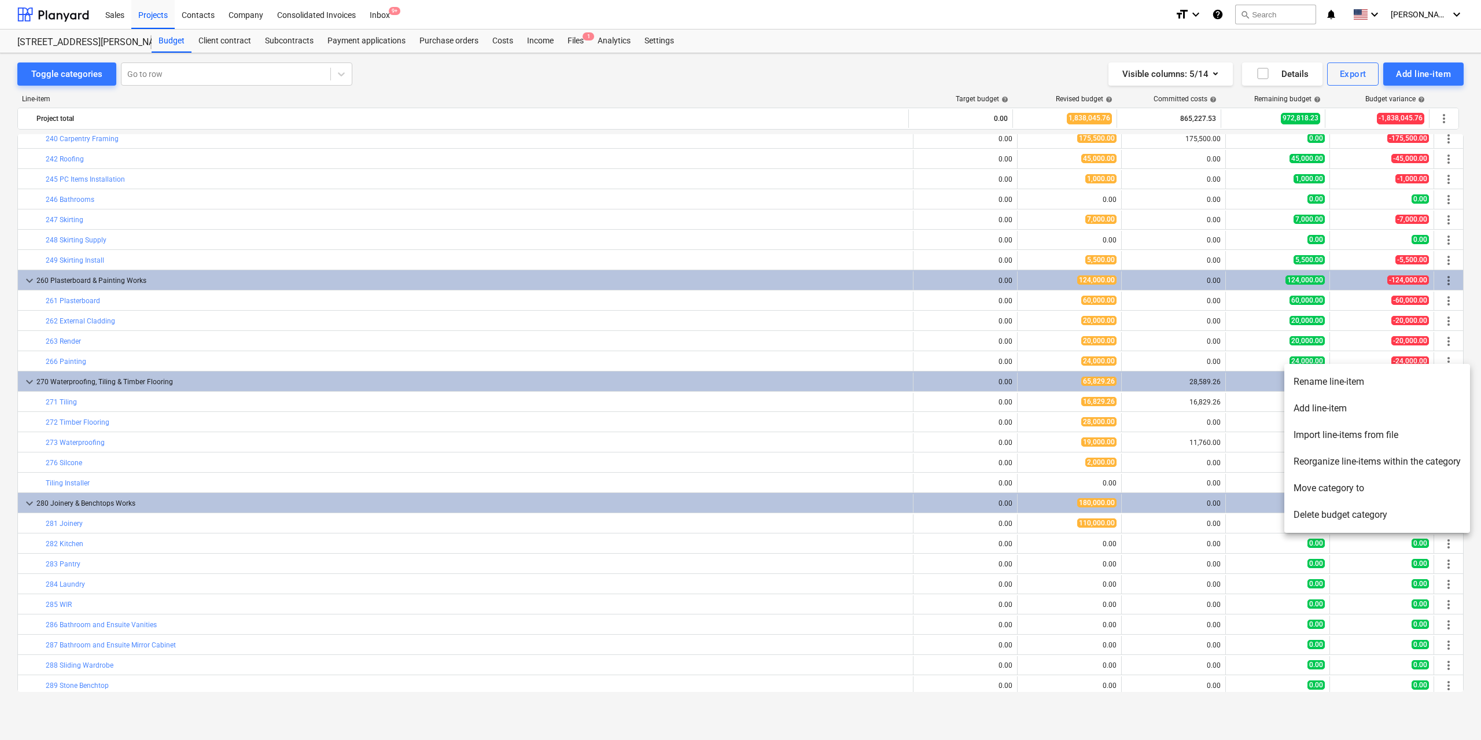
click at [1387, 458] on li "Reorganize line-items within the category" at bounding box center [1377, 461] width 186 height 27
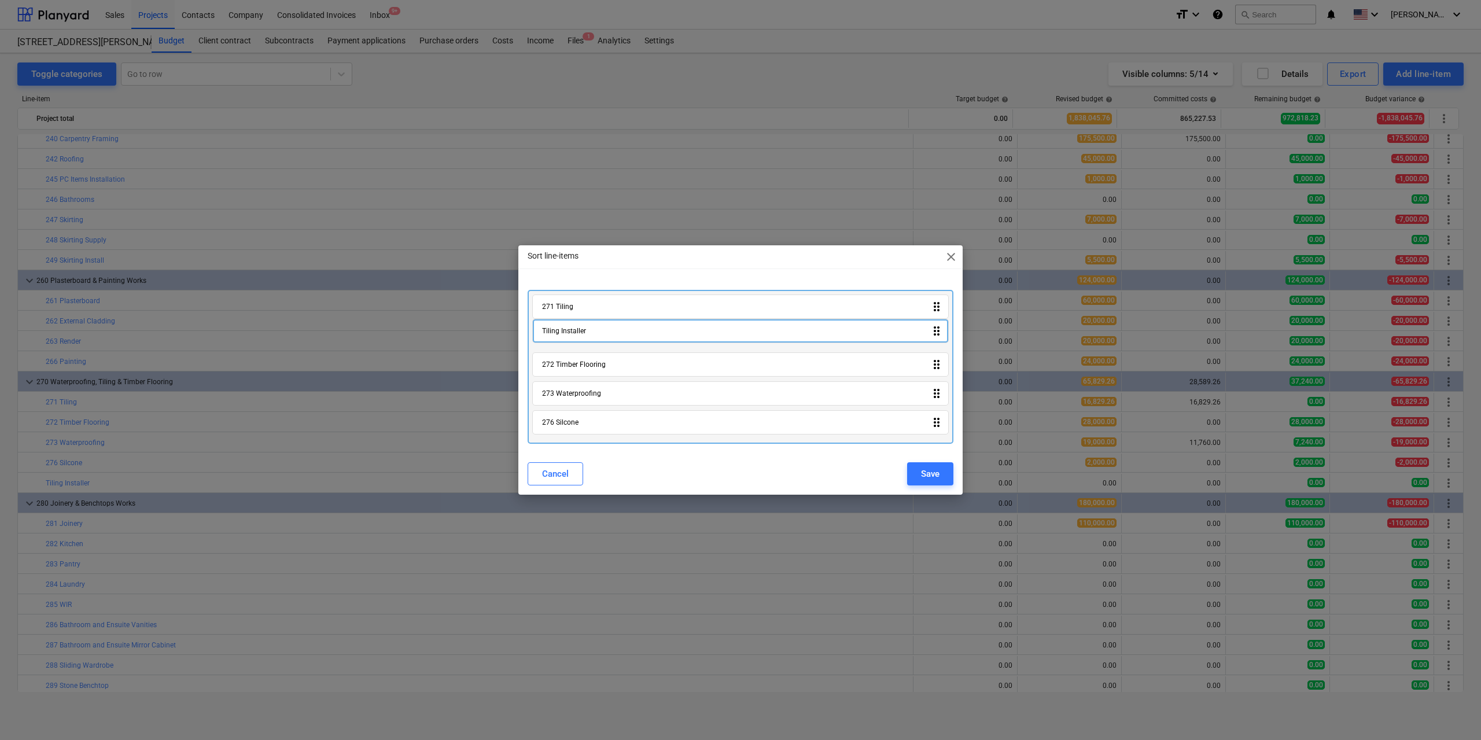
drag, startPoint x: 939, startPoint y: 426, endPoint x: 939, endPoint y: 330, distance: 96.0
click at [939, 330] on div "271 Tiling drag_indicator 272 Timber Flooring drag_indicator 273 Waterproofing …" at bounding box center [741, 367] width 426 height 154
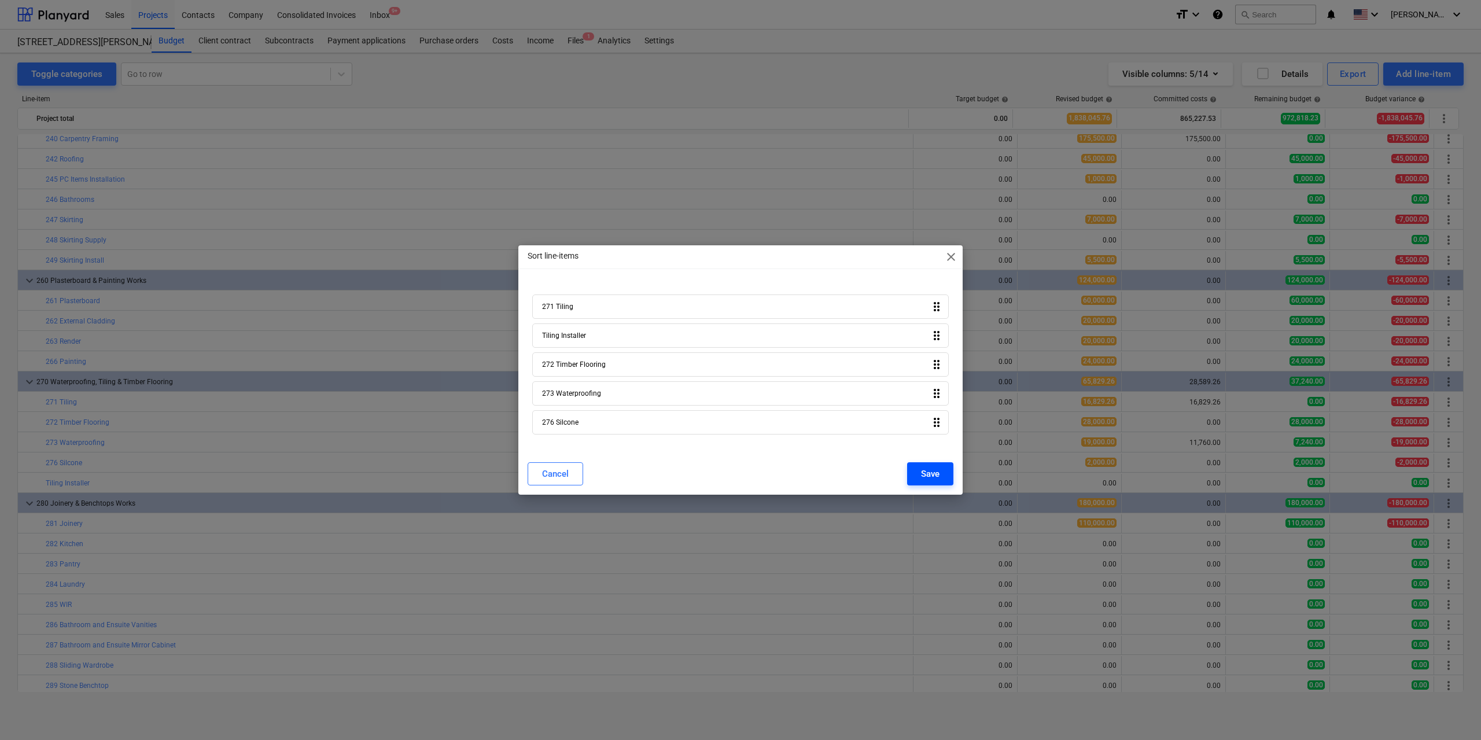
click at [931, 469] on div "Save" at bounding box center [930, 473] width 19 height 15
